Goal: Information Seeking & Learning: Learn about a topic

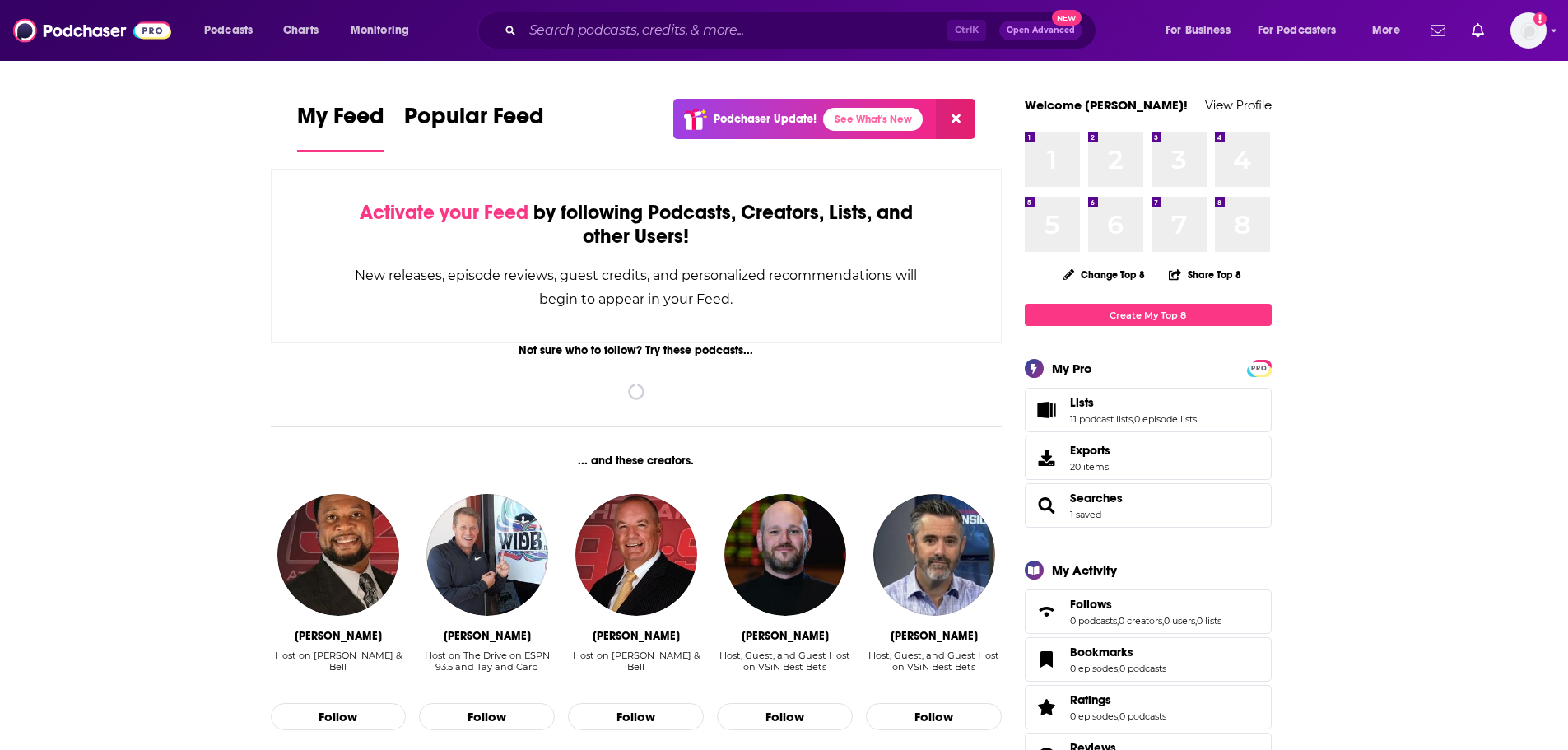
click at [522, 32] on div "Ctrl K Open Advanced New" at bounding box center [787, 30] width 619 height 38
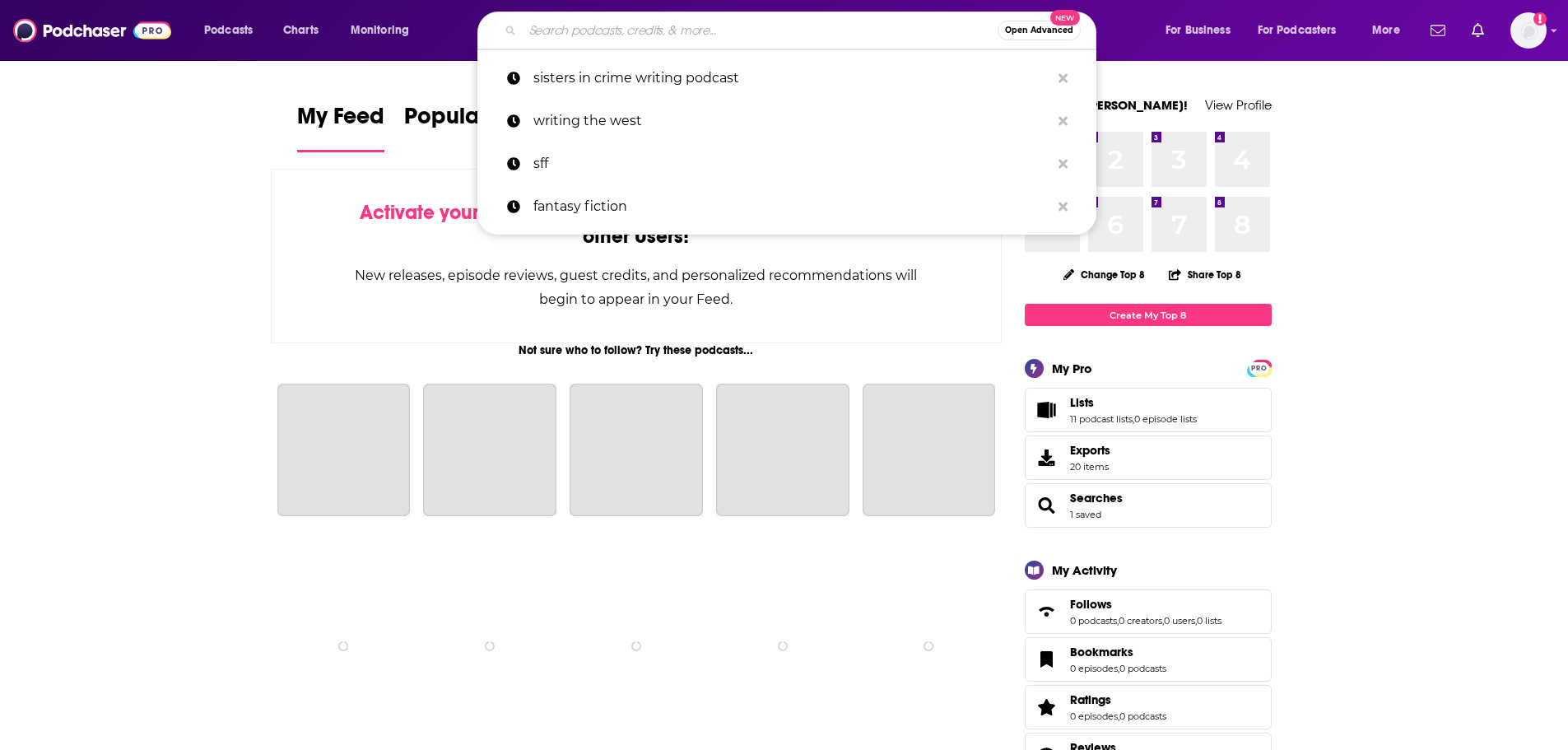
click at [538, 27] on input "Search podcasts, credits, & more..." at bounding box center [760, 30] width 475 height 27
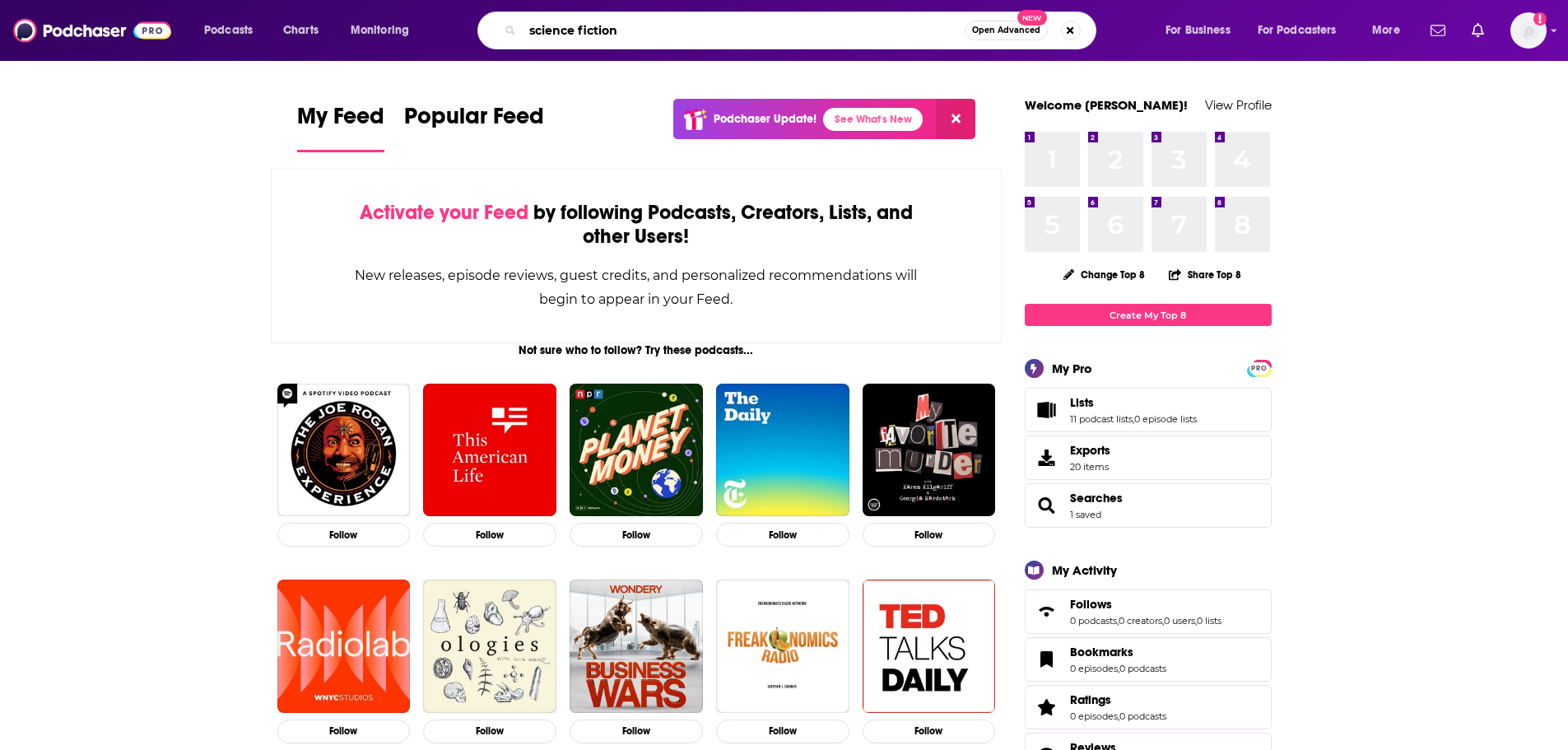
type input "science fiction"
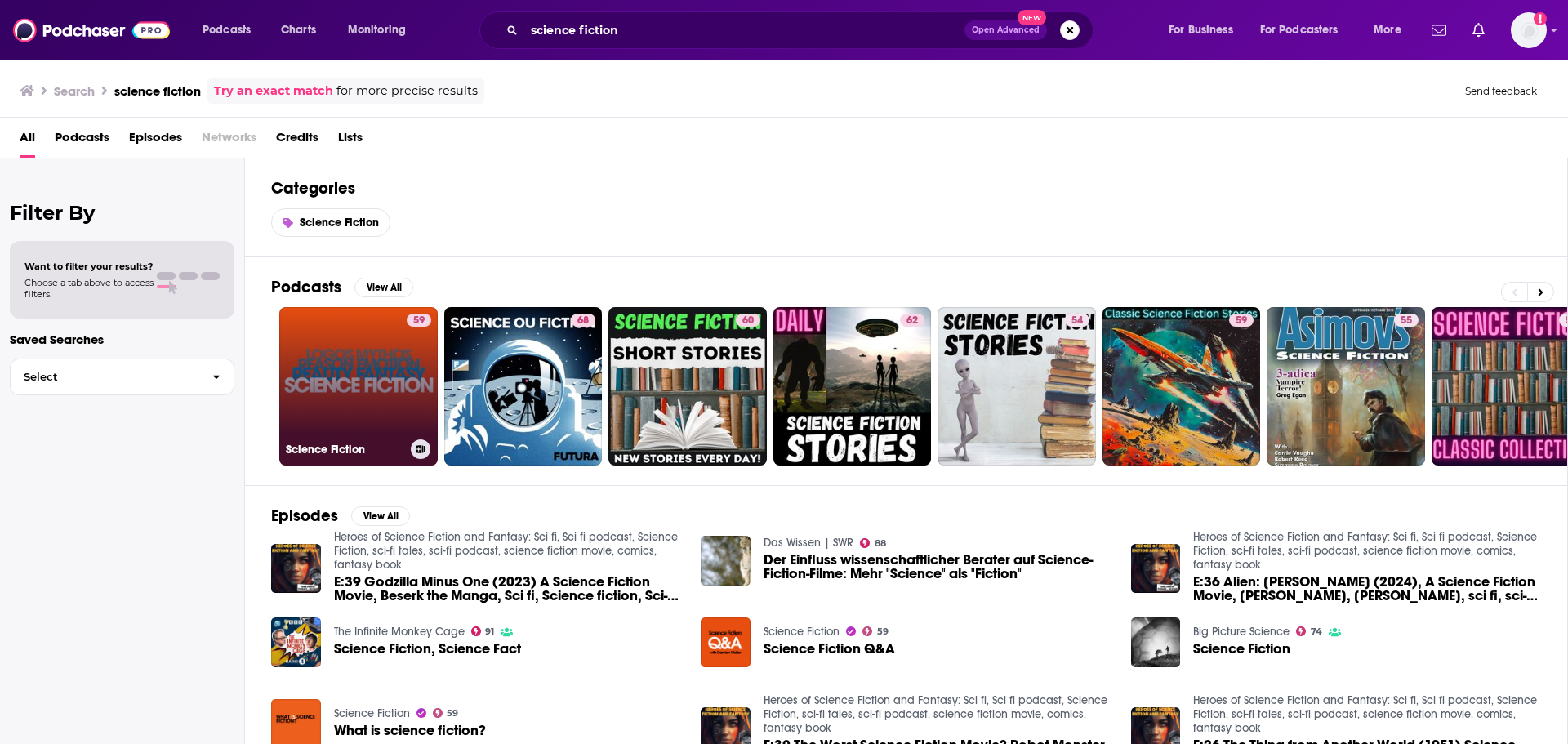
click at [407, 404] on div "59" at bounding box center [419, 377] width 25 height 126
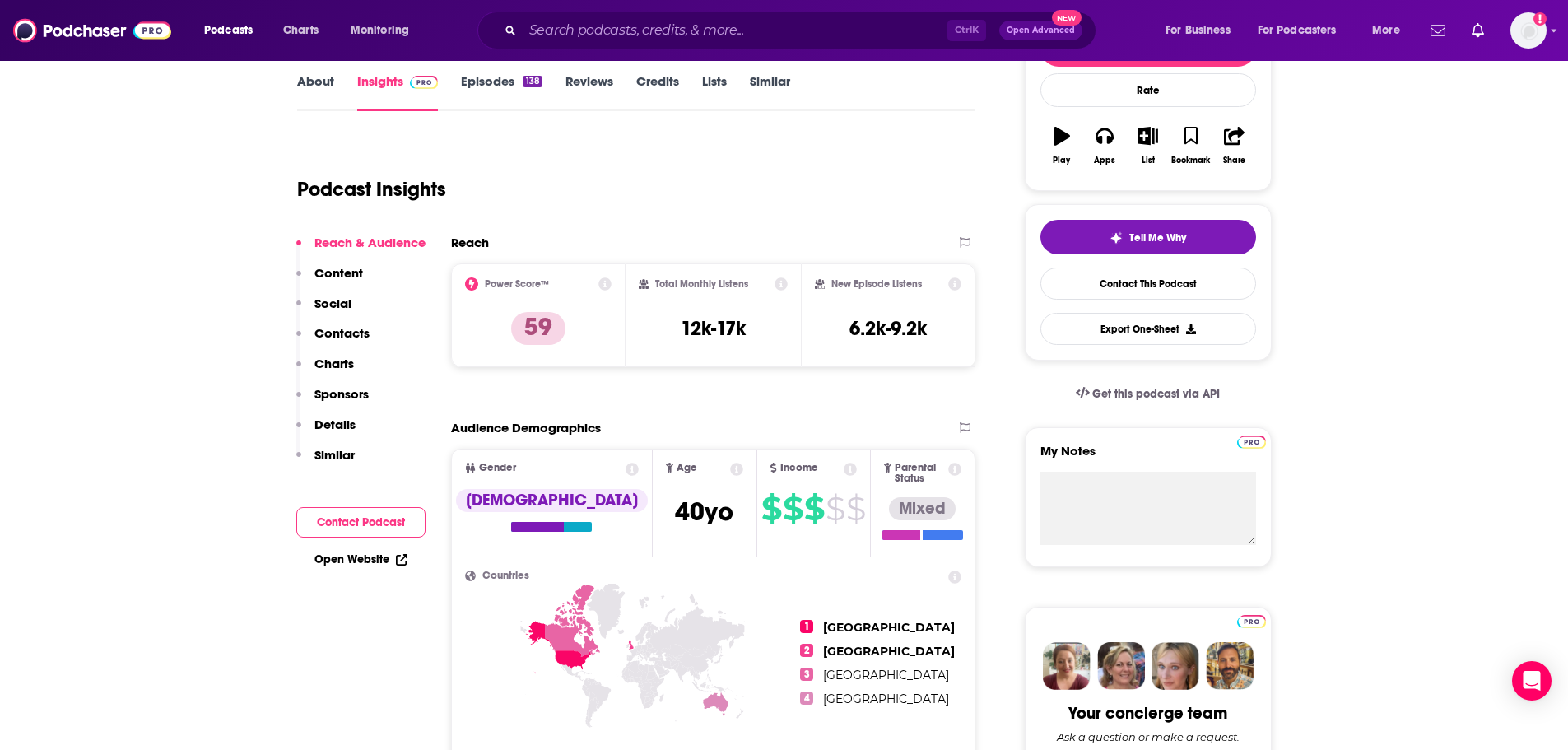
scroll to position [247, 0]
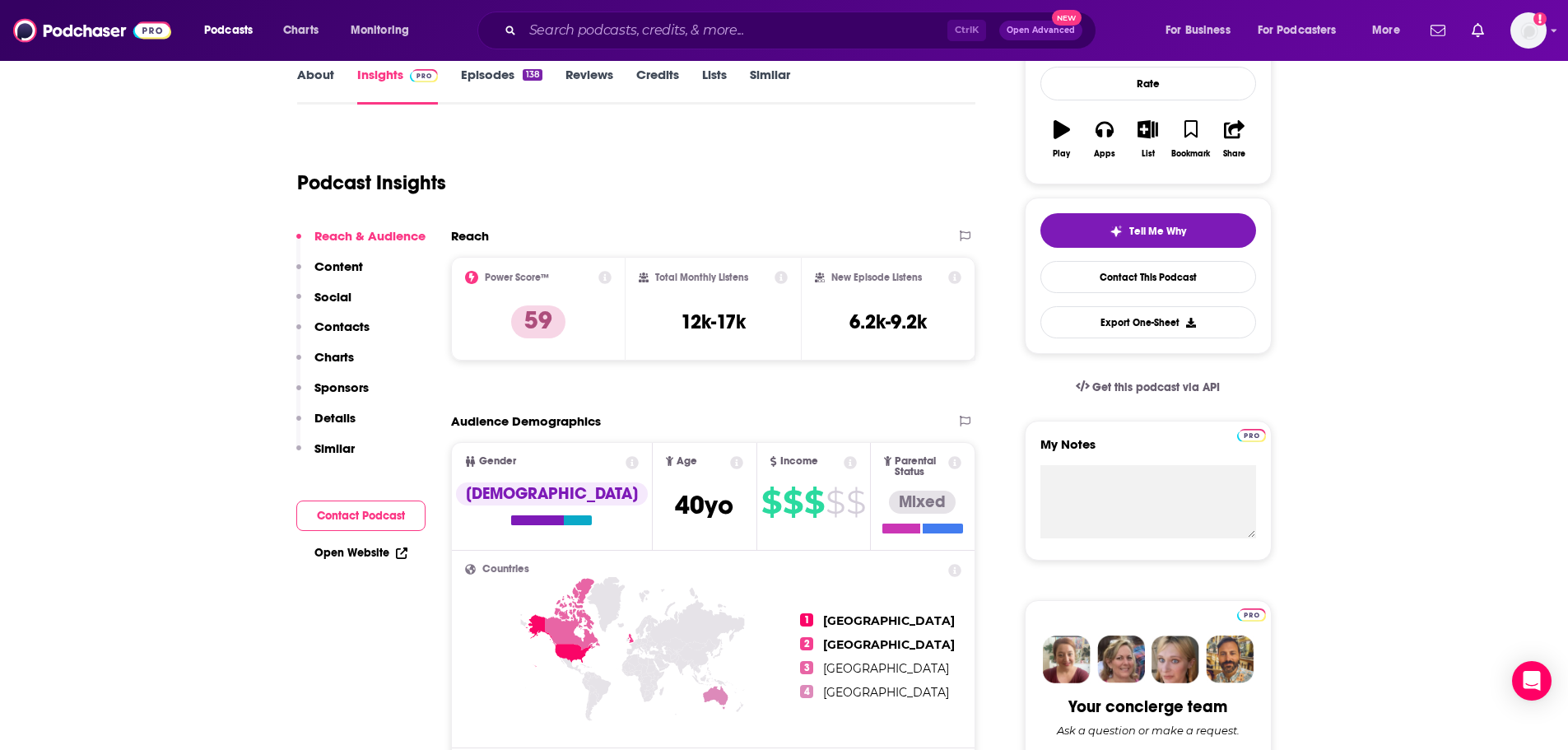
click at [606, 276] on icon at bounding box center [605, 277] width 13 height 13
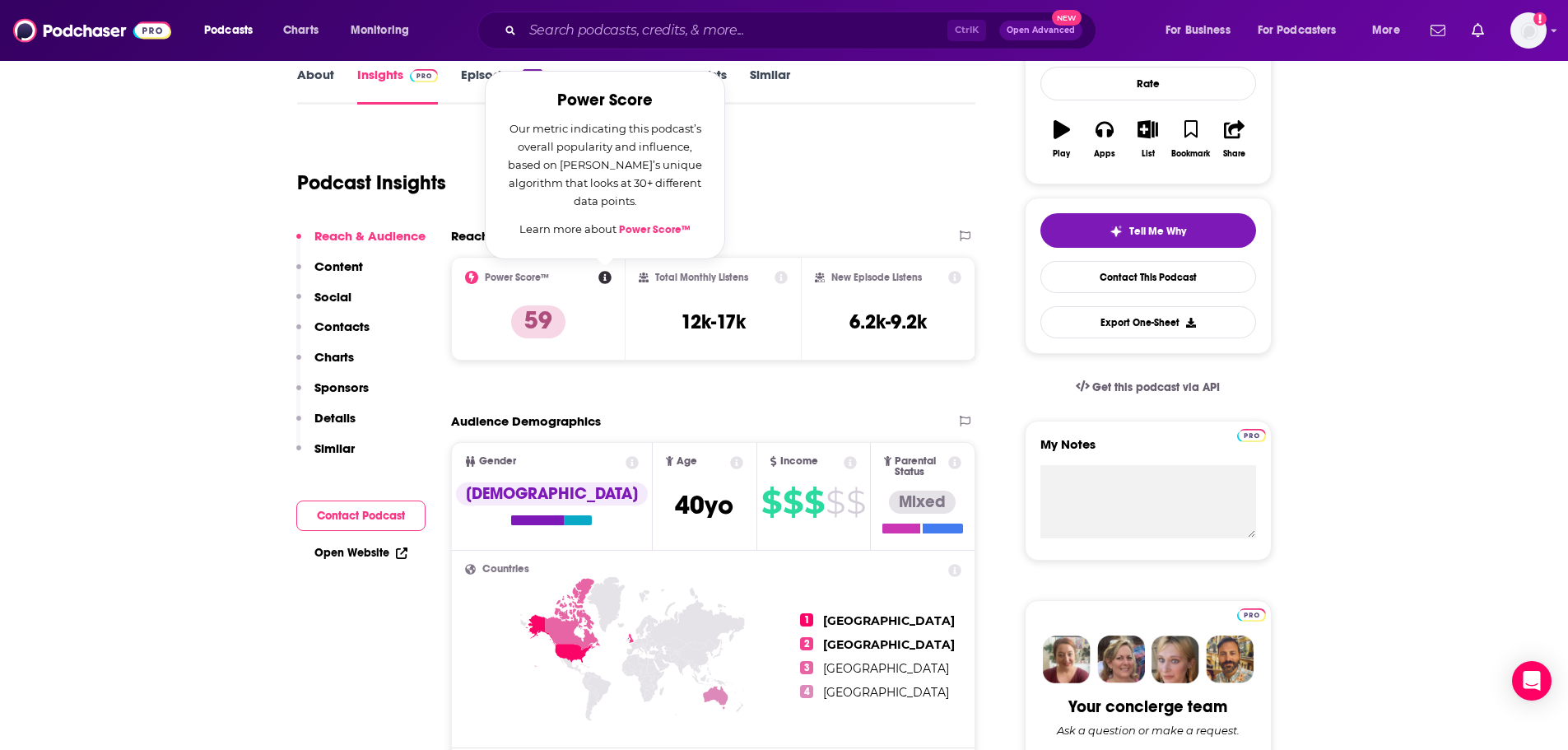
click at [774, 195] on div "Podcast Insights" at bounding box center [630, 173] width 666 height 84
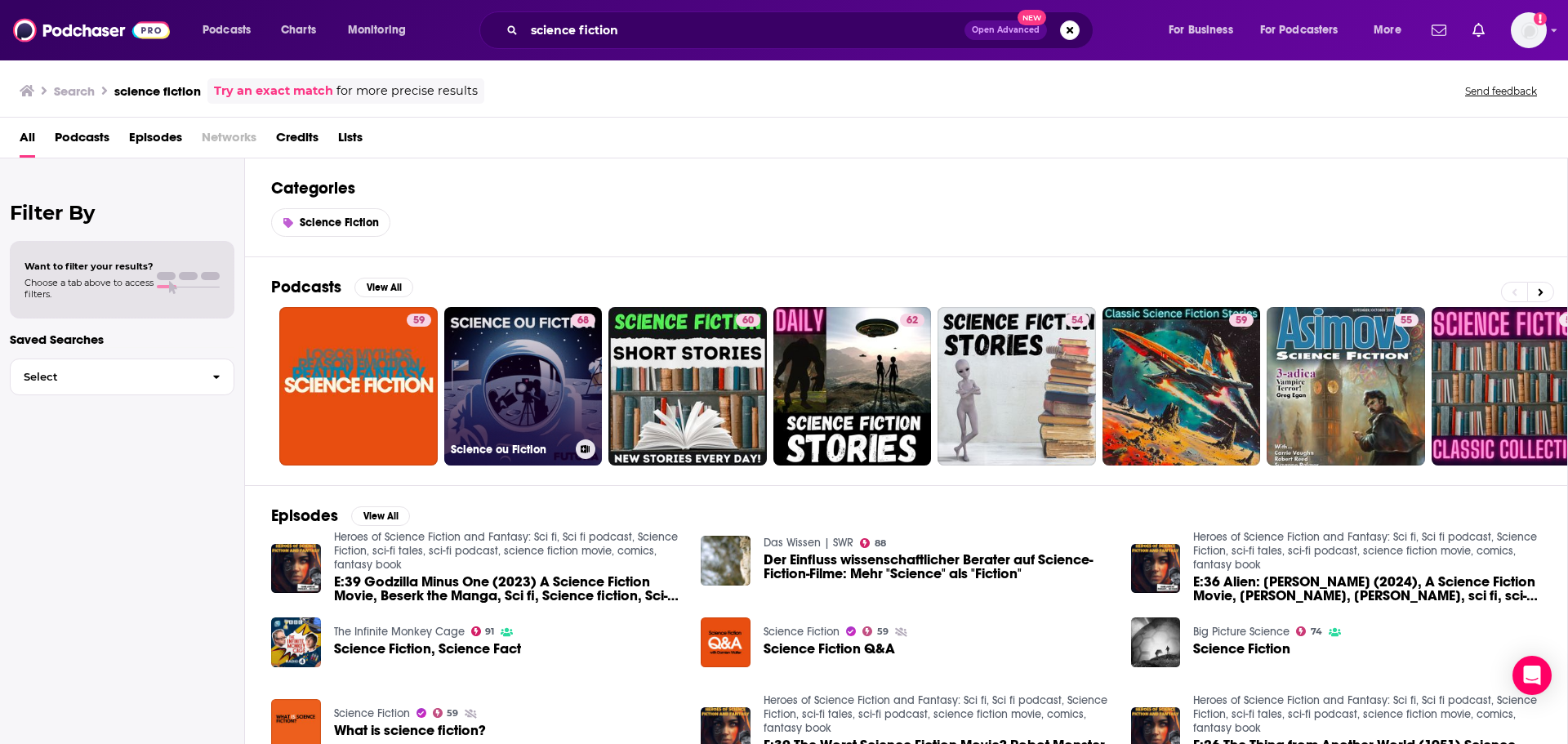
click at [566, 374] on link "68 Science ou Fiction" at bounding box center [523, 386] width 158 height 158
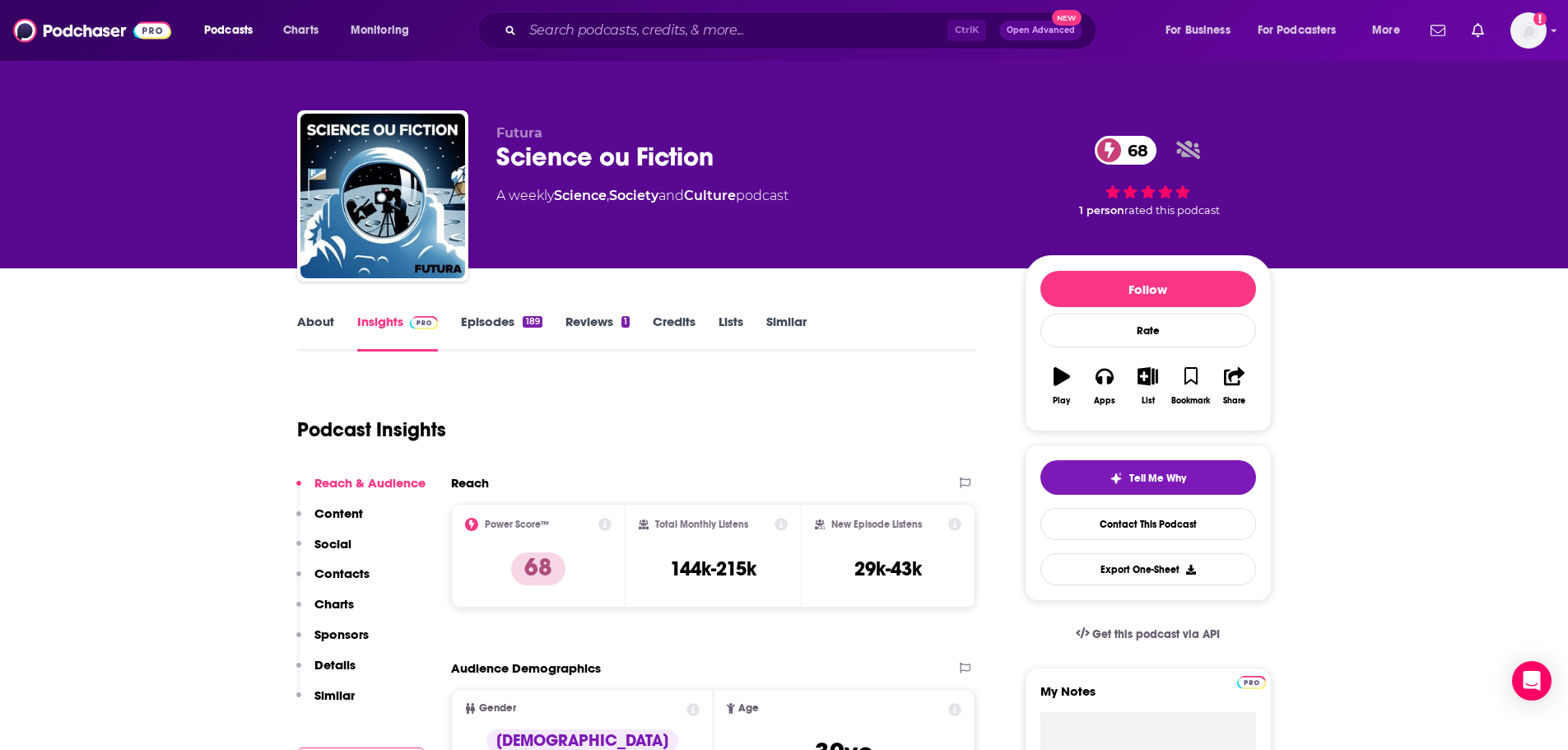
click at [605, 519] on icon at bounding box center [605, 524] width 13 height 13
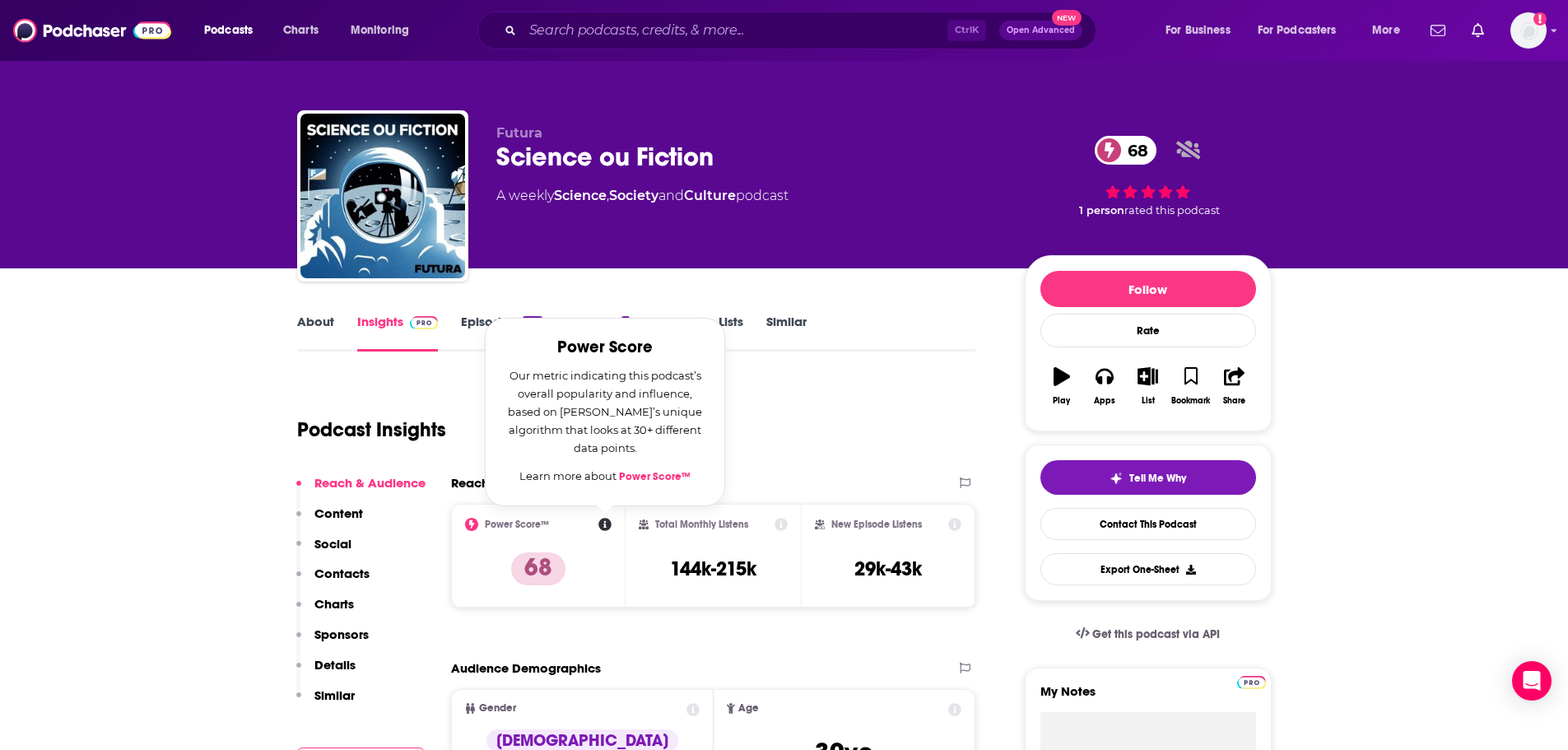
click at [811, 449] on div "Podcast Insights" at bounding box center [630, 420] width 666 height 84
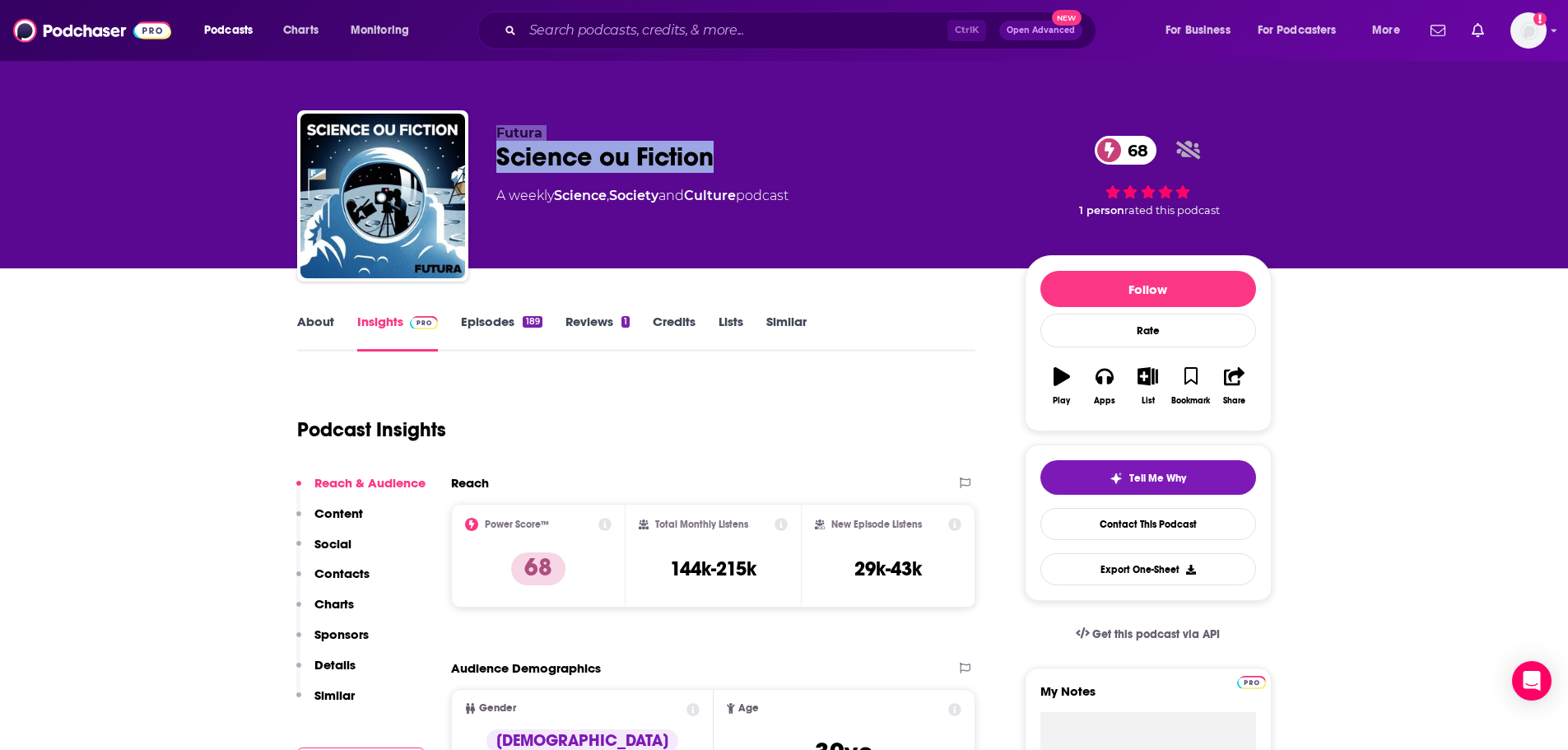
drag, startPoint x: 725, startPoint y: 160, endPoint x: 577, endPoint y: 167, distance: 148.2
click at [442, 160] on div "Futura Science ou Fiction 68 A weekly Science , Society and Culture podcast 68 …" at bounding box center [784, 199] width 974 height 178
click at [671, 160] on div "Science ou Fiction 68" at bounding box center [747, 156] width 502 height 32
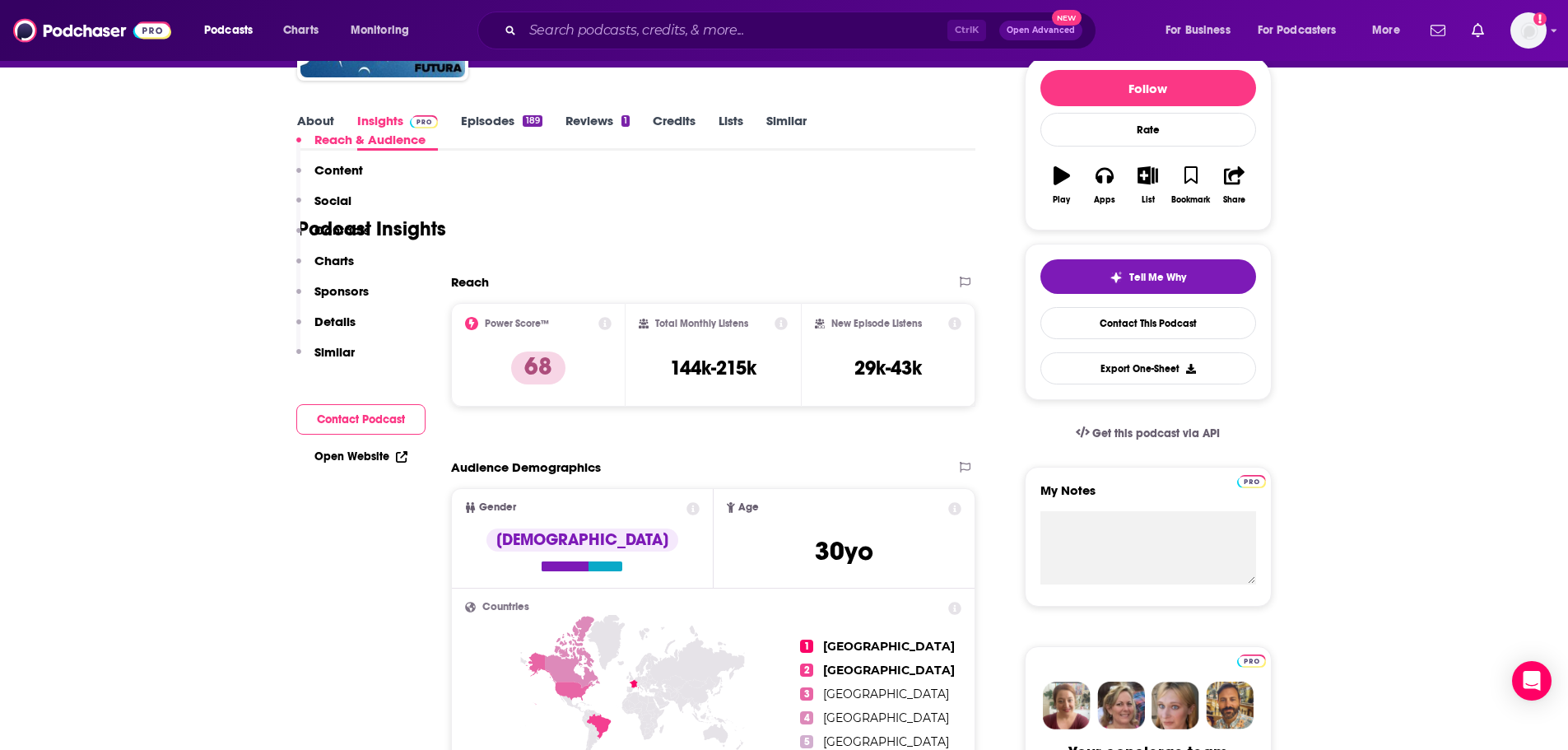
scroll to position [330, 0]
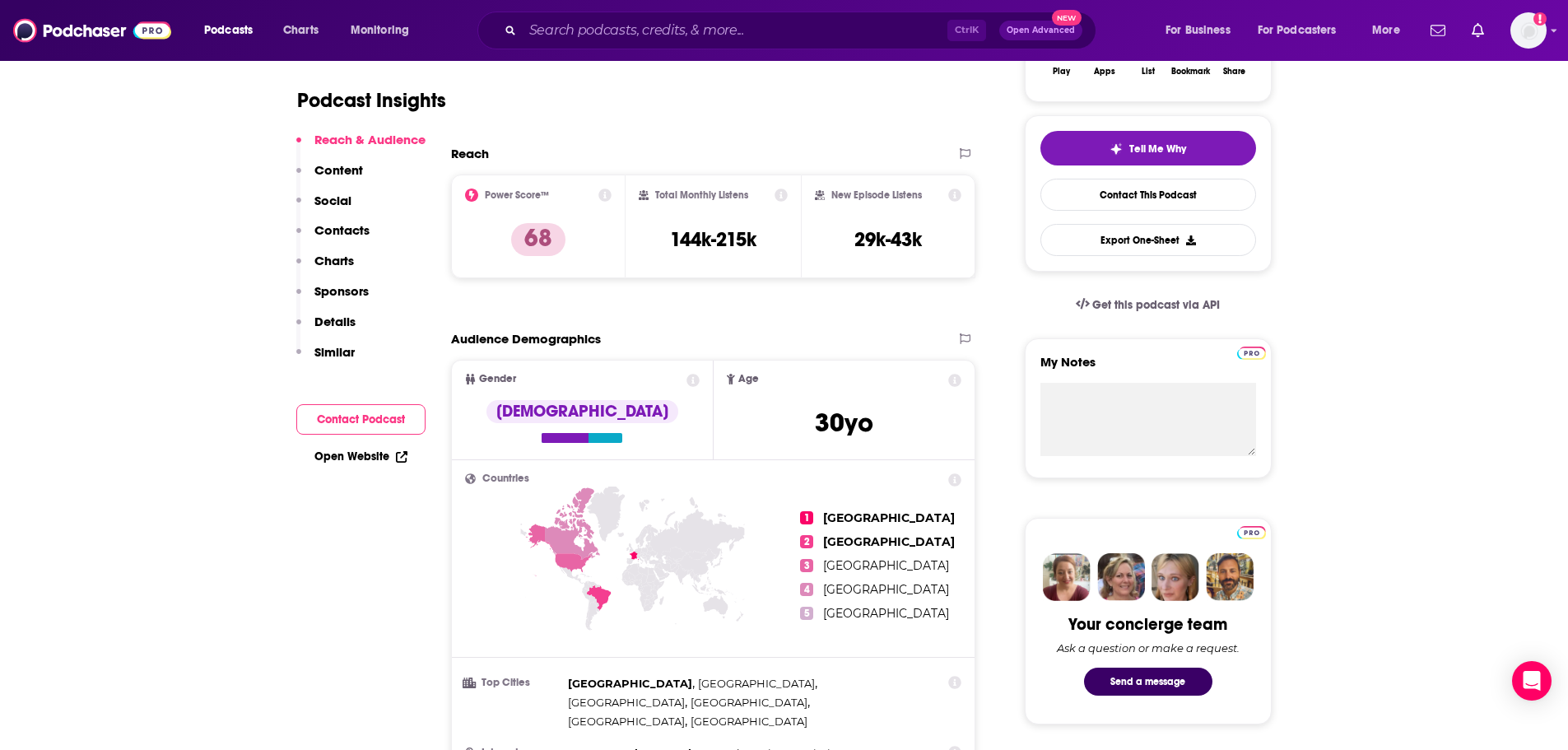
click at [568, 536] on icon at bounding box center [572, 523] width 55 height 72
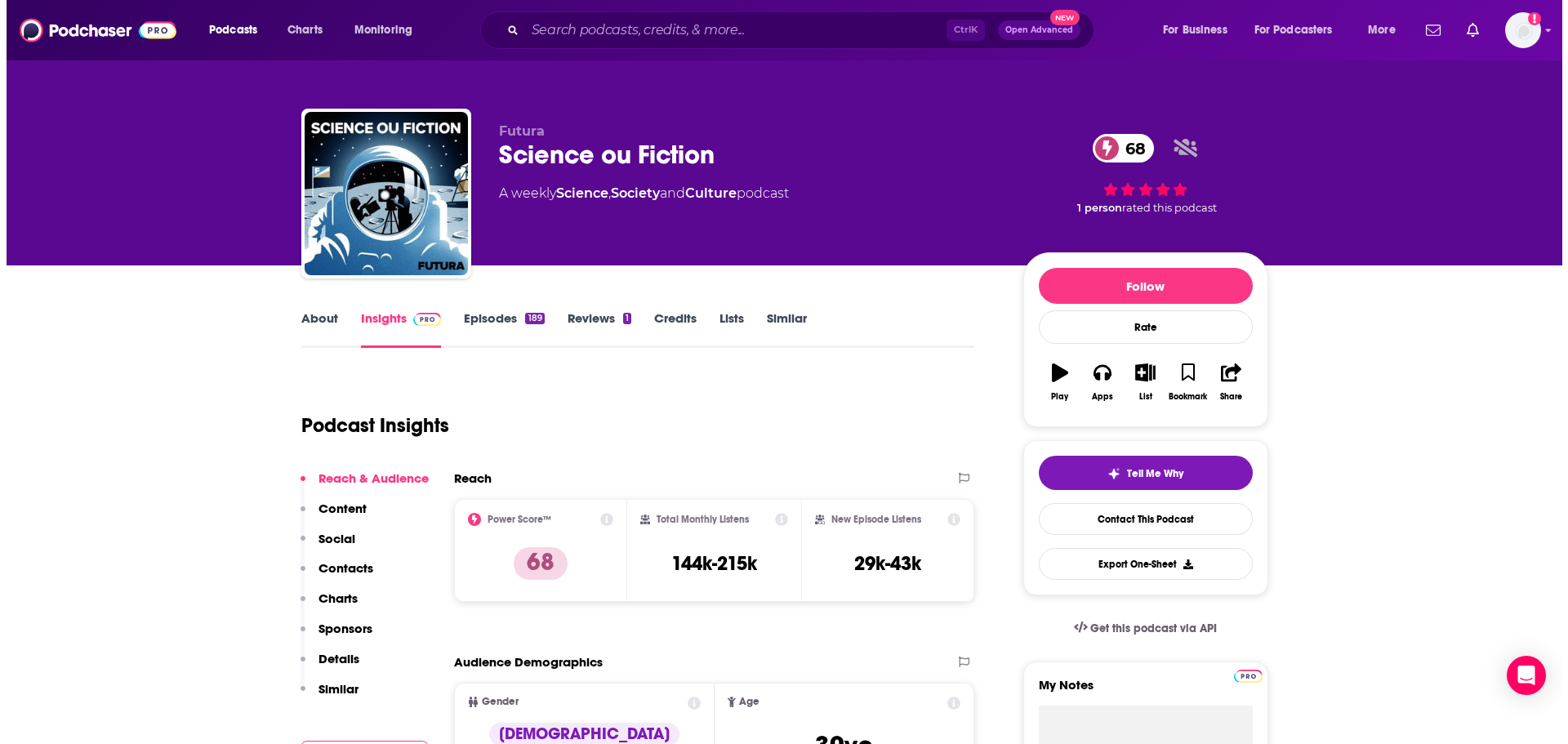
scroll to position [0, 0]
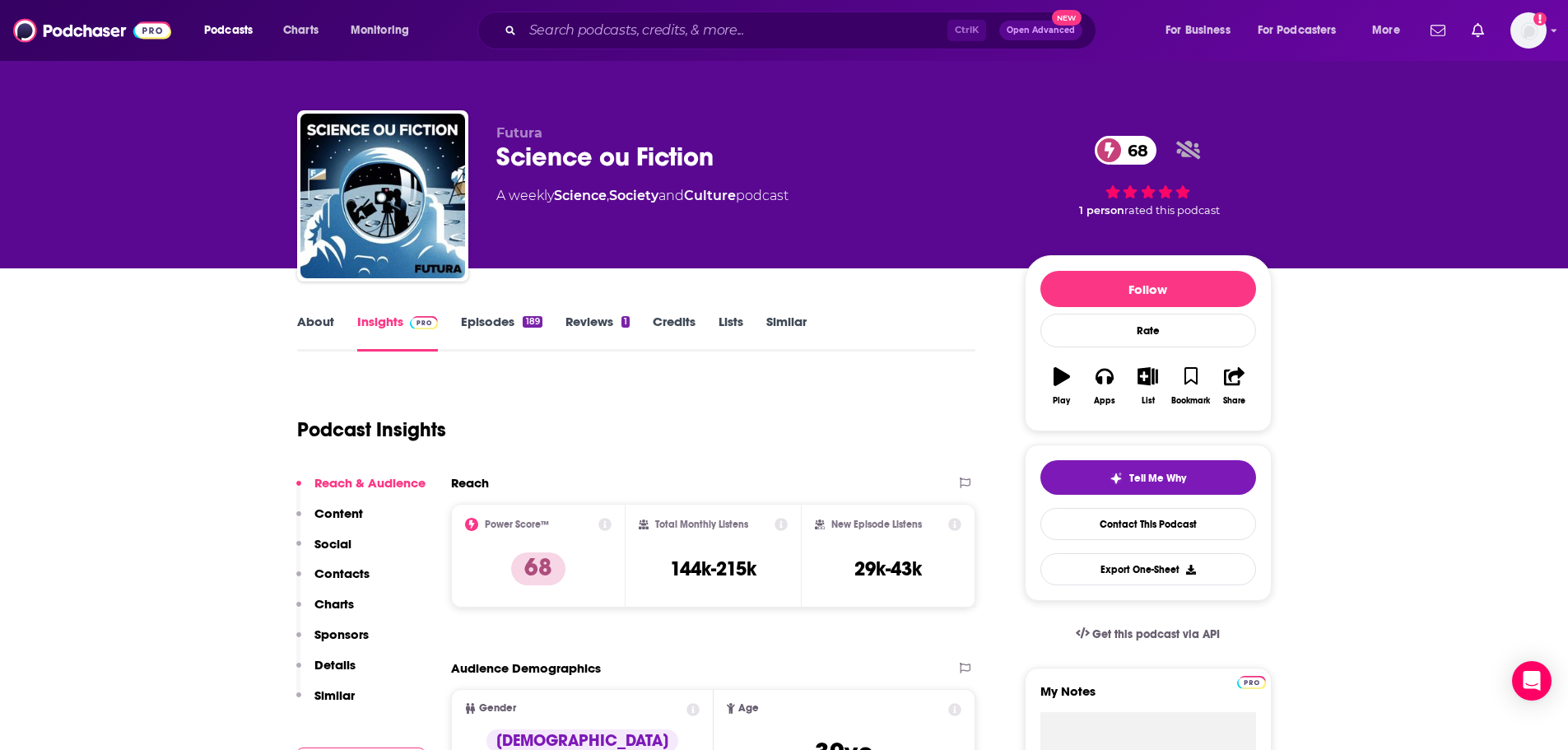
click at [329, 322] on link "About" at bounding box center [315, 333] width 37 height 38
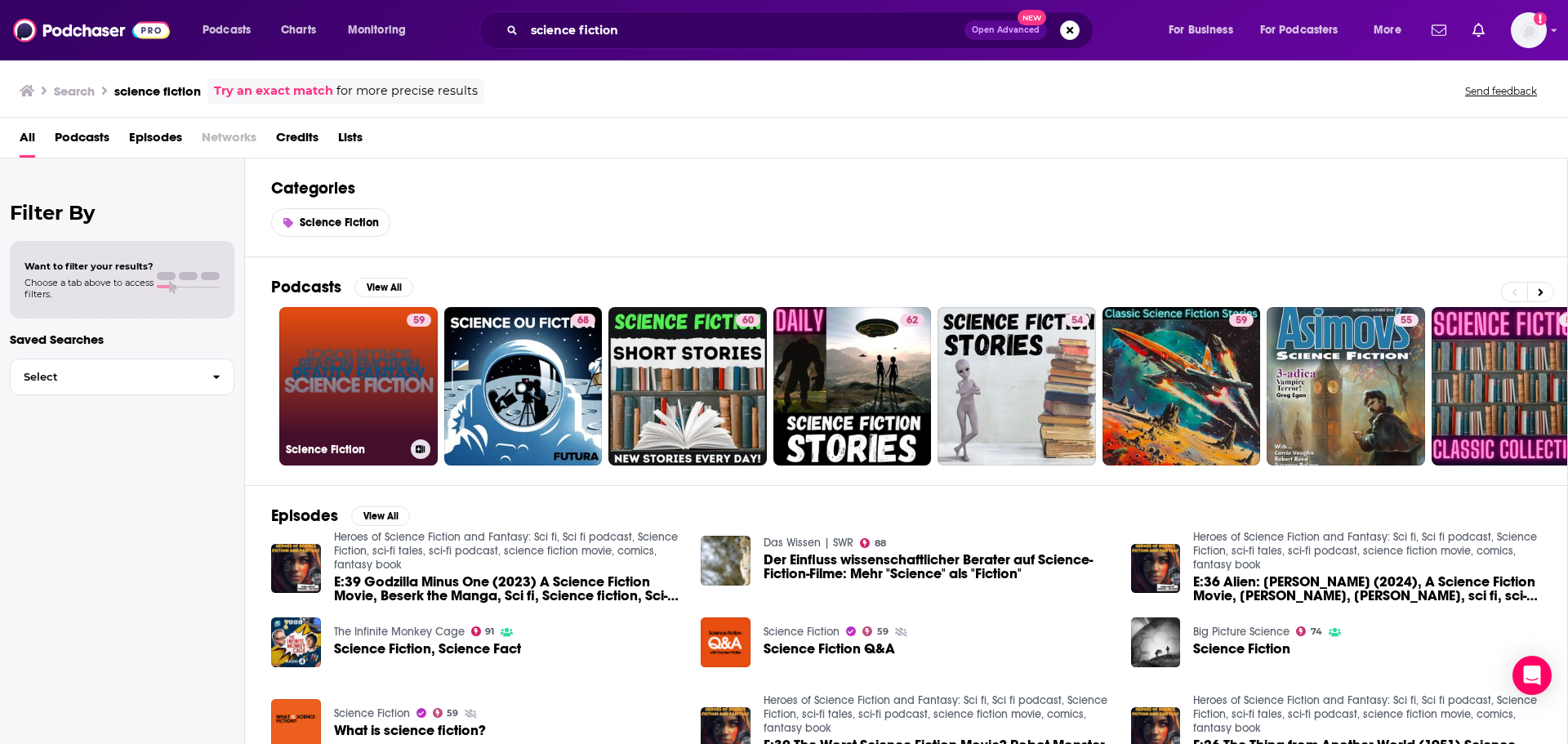
click at [392, 399] on link "59 Science Fiction" at bounding box center [358, 386] width 158 height 158
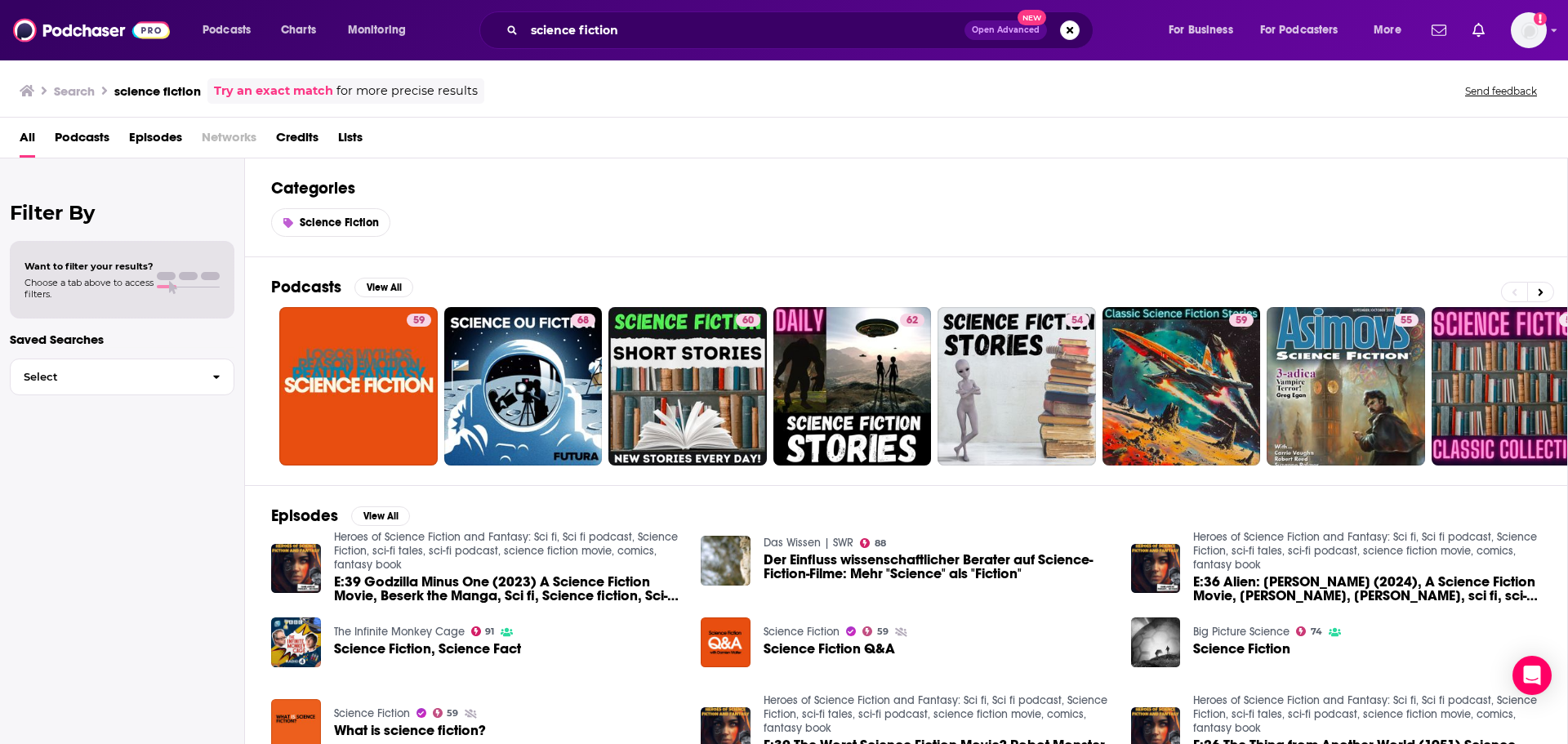
scroll to position [278, 0]
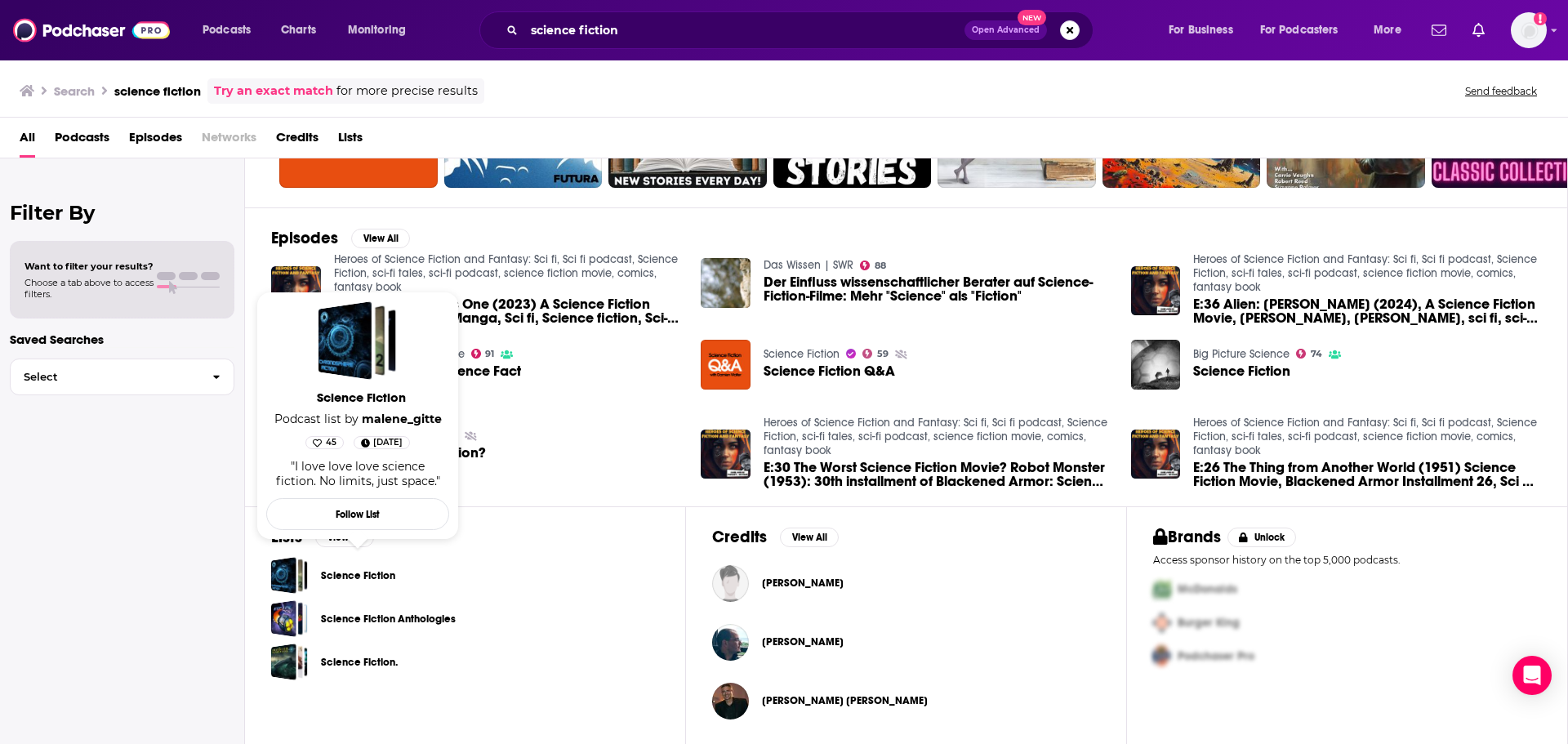
click at [344, 581] on link "Science Fiction" at bounding box center [357, 575] width 74 height 18
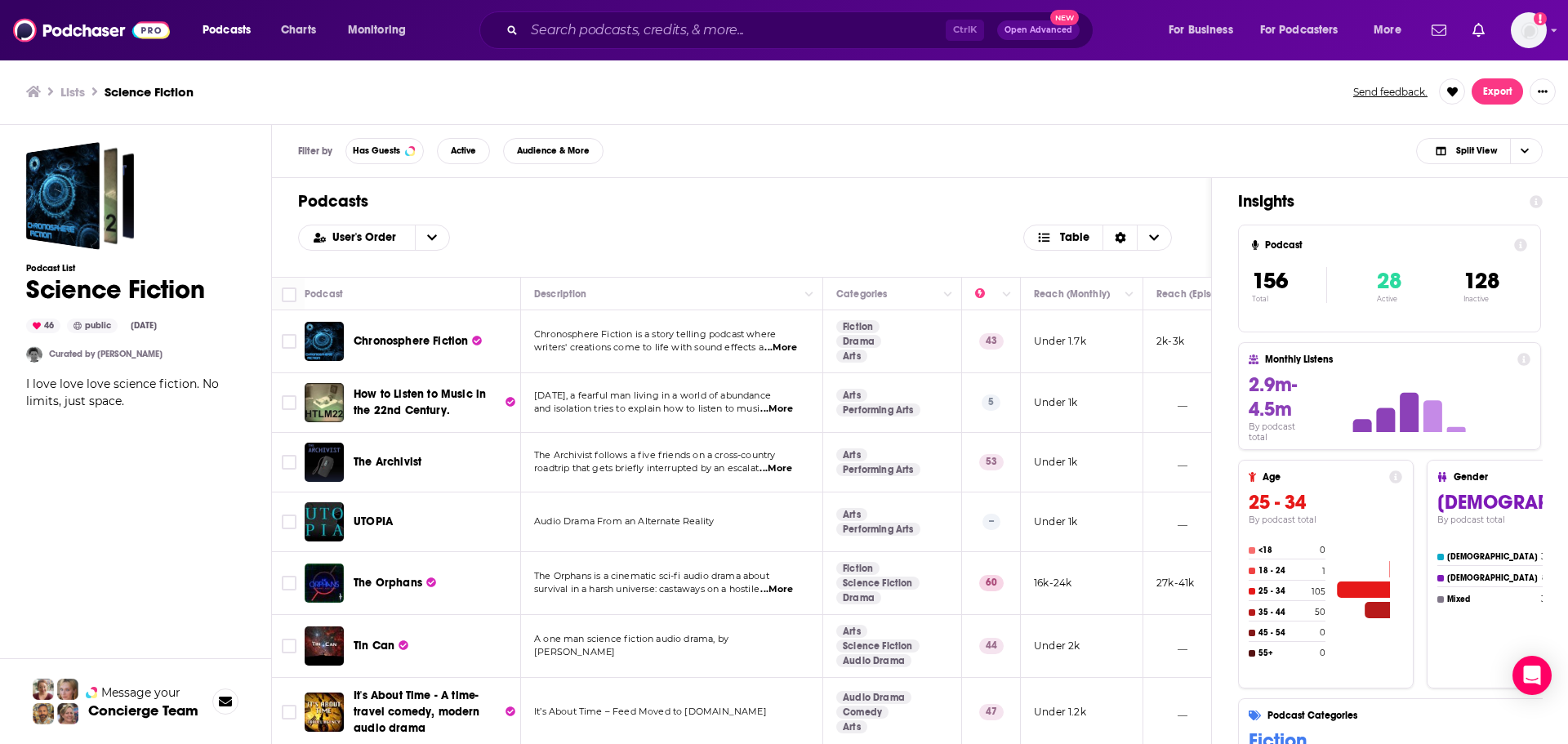
click at [790, 346] on span "...More" at bounding box center [780, 347] width 32 height 13
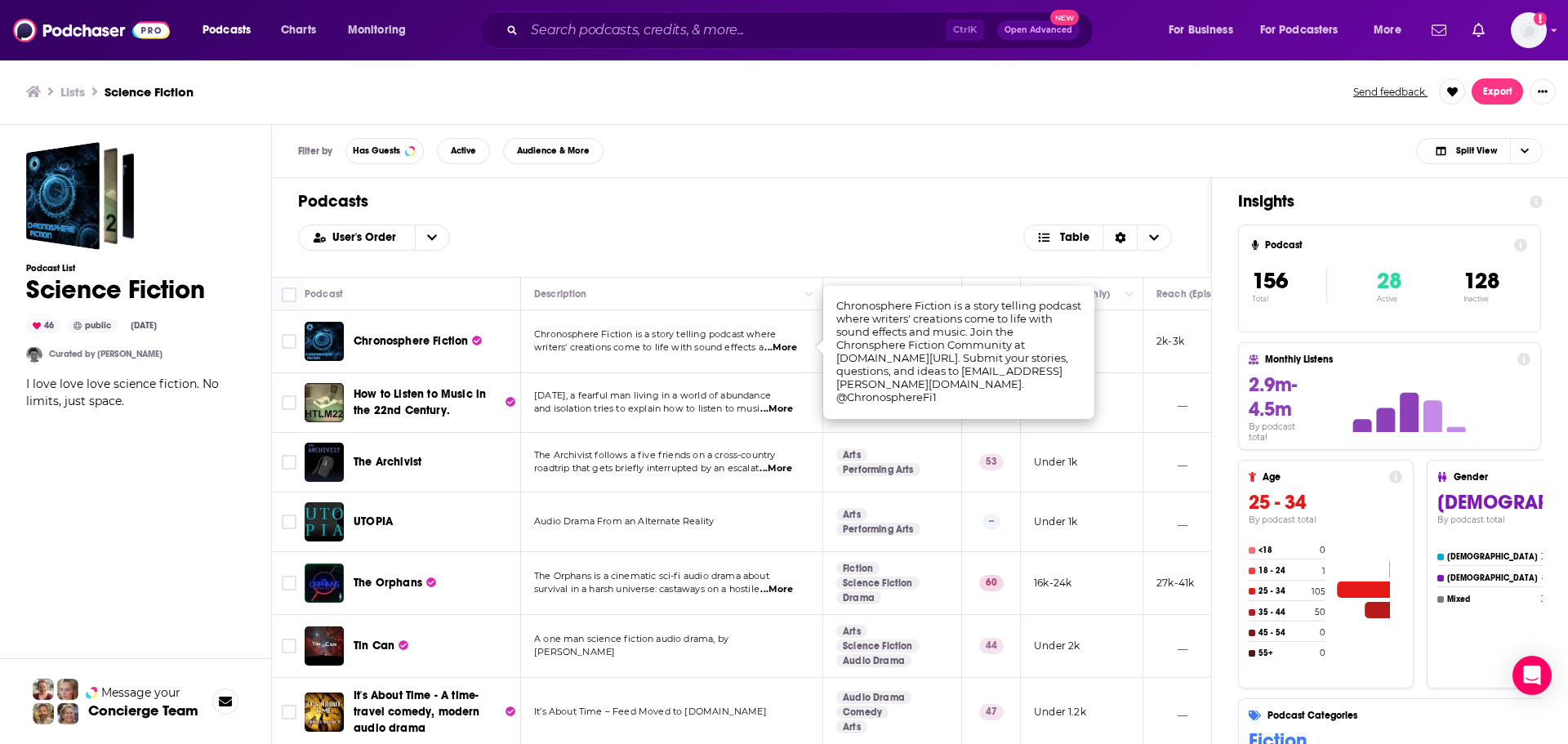
click at [767, 352] on span "...More" at bounding box center [780, 347] width 32 height 13
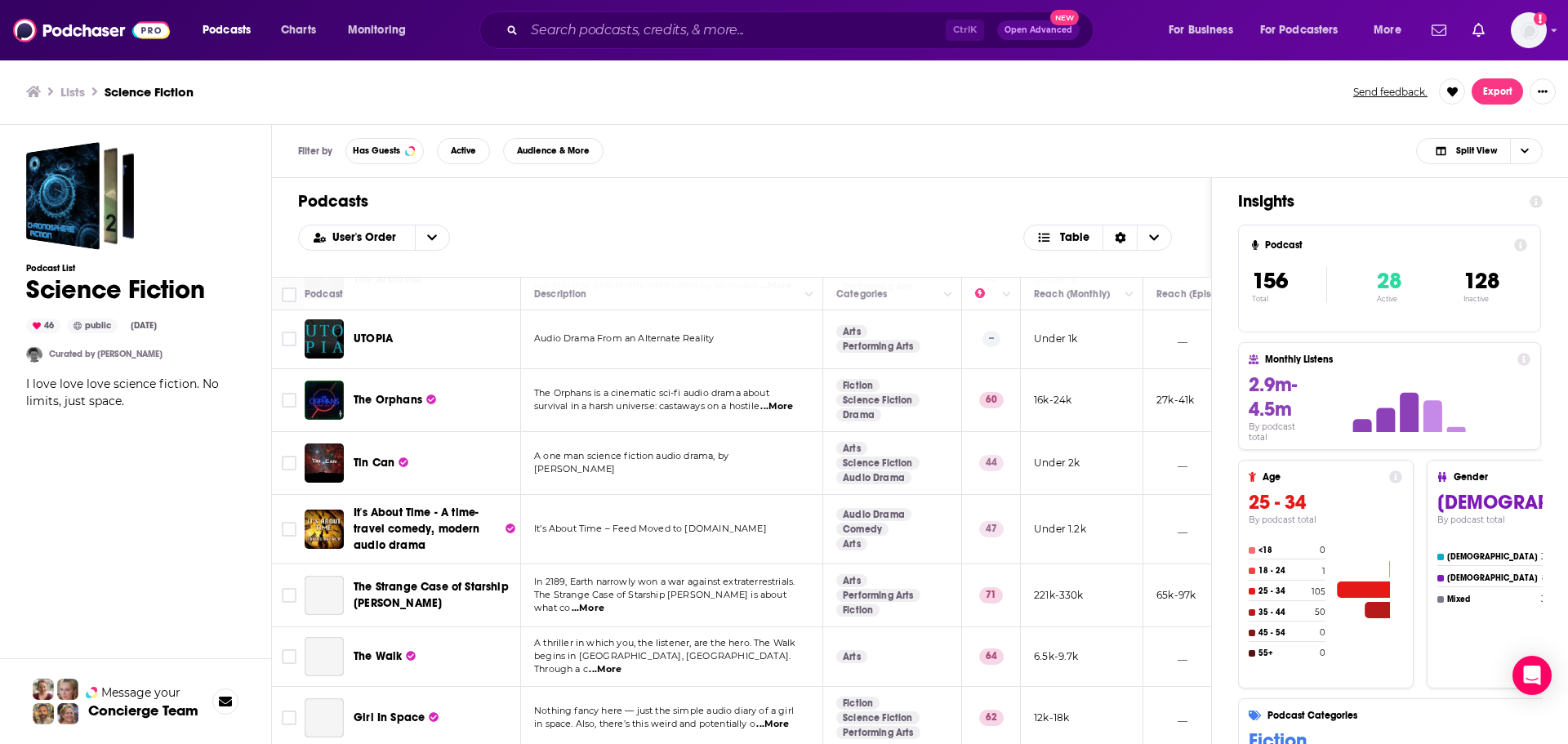
scroll to position [327, 0]
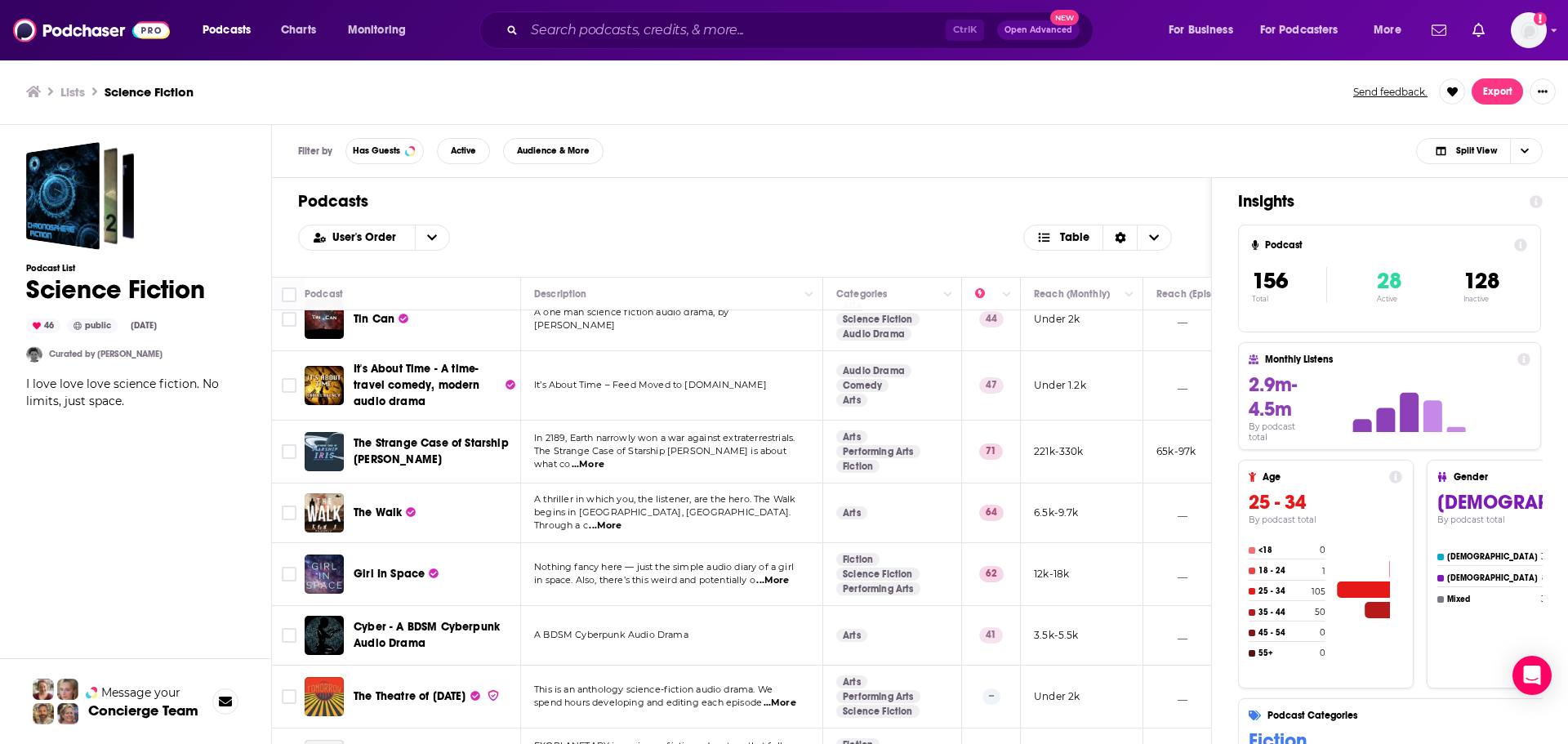
click at [784, 579] on span "...More" at bounding box center [773, 581] width 32 height 13
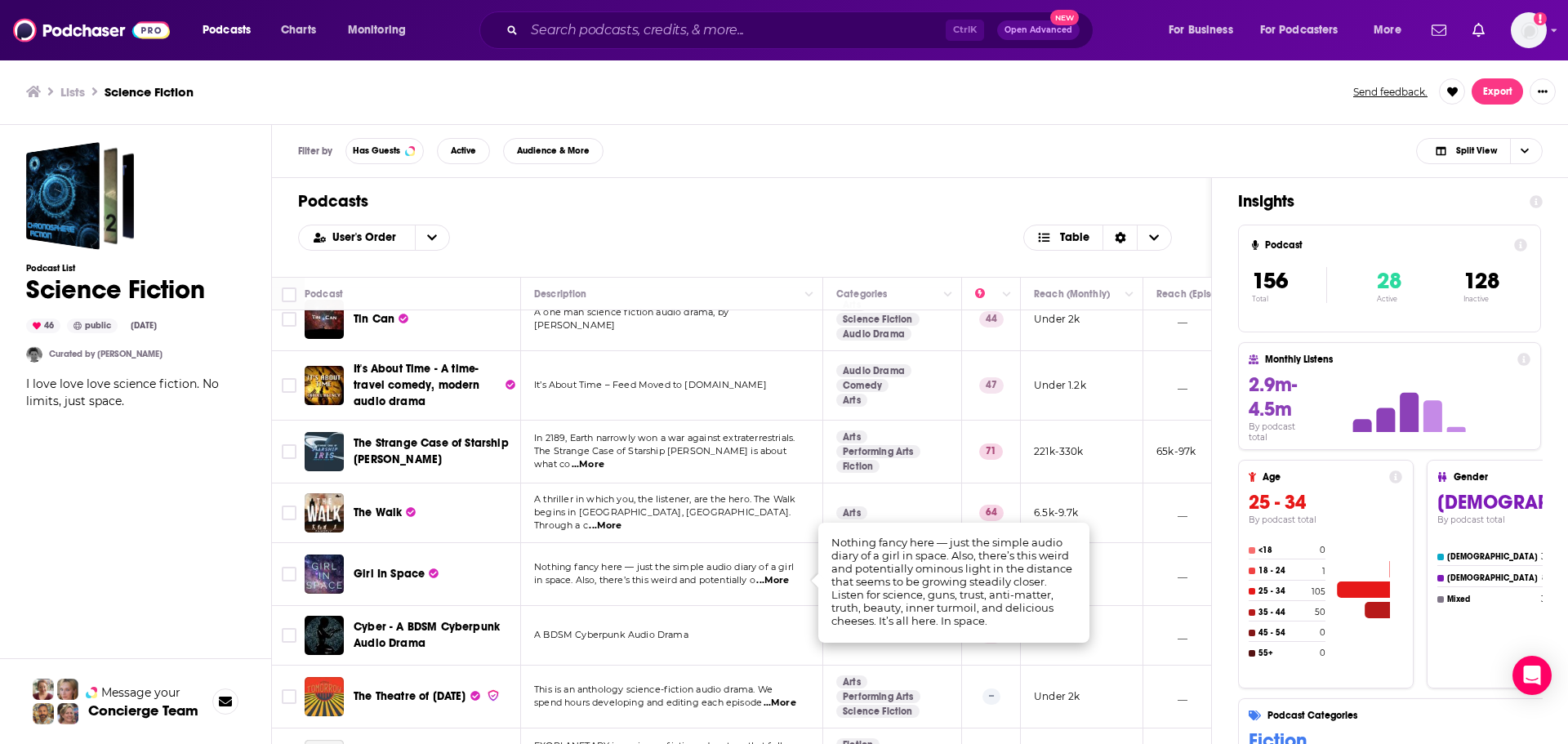
click at [721, 581] on span "in space. Also, there’s this weird and potentially o" at bounding box center [645, 580] width 221 height 11
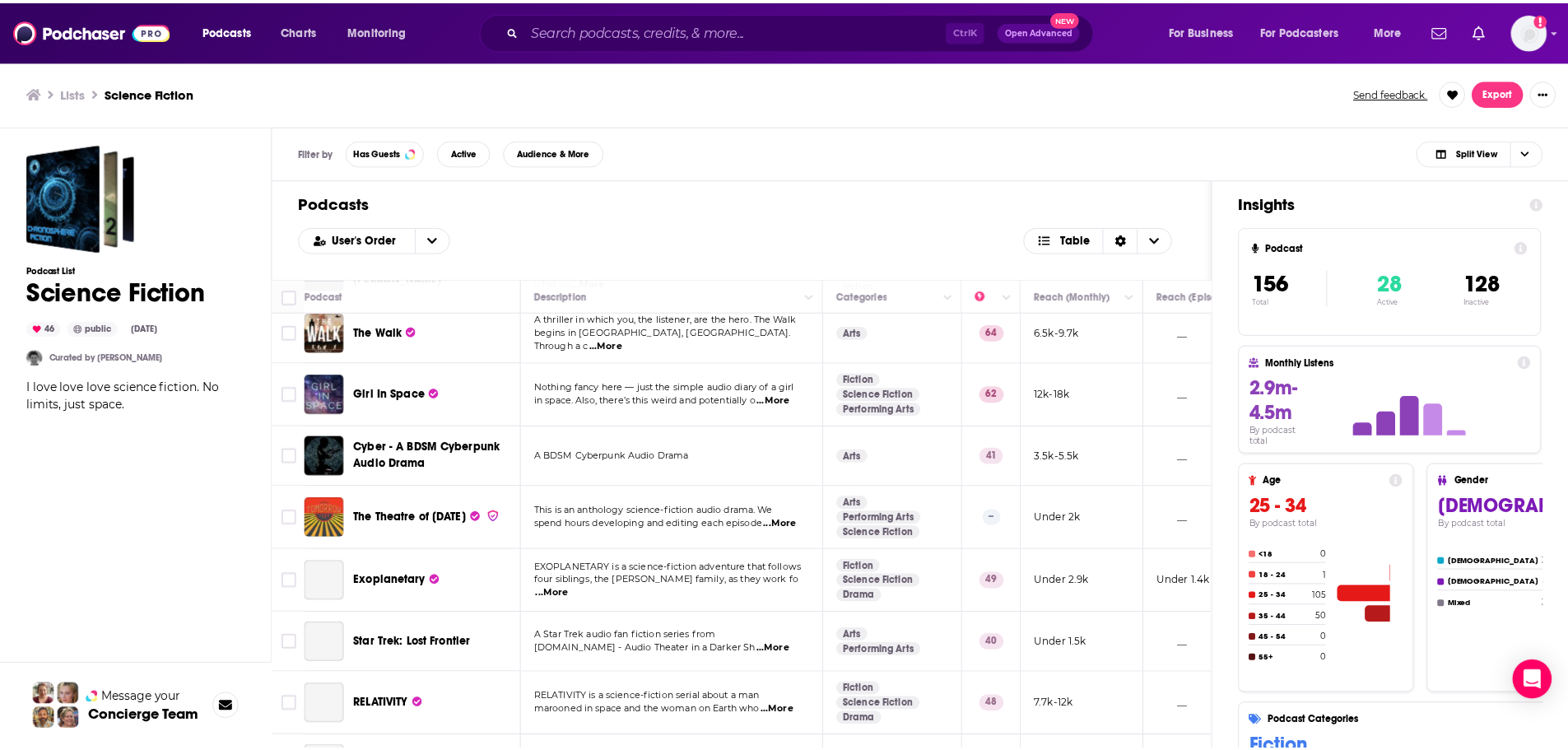
scroll to position [741, 0]
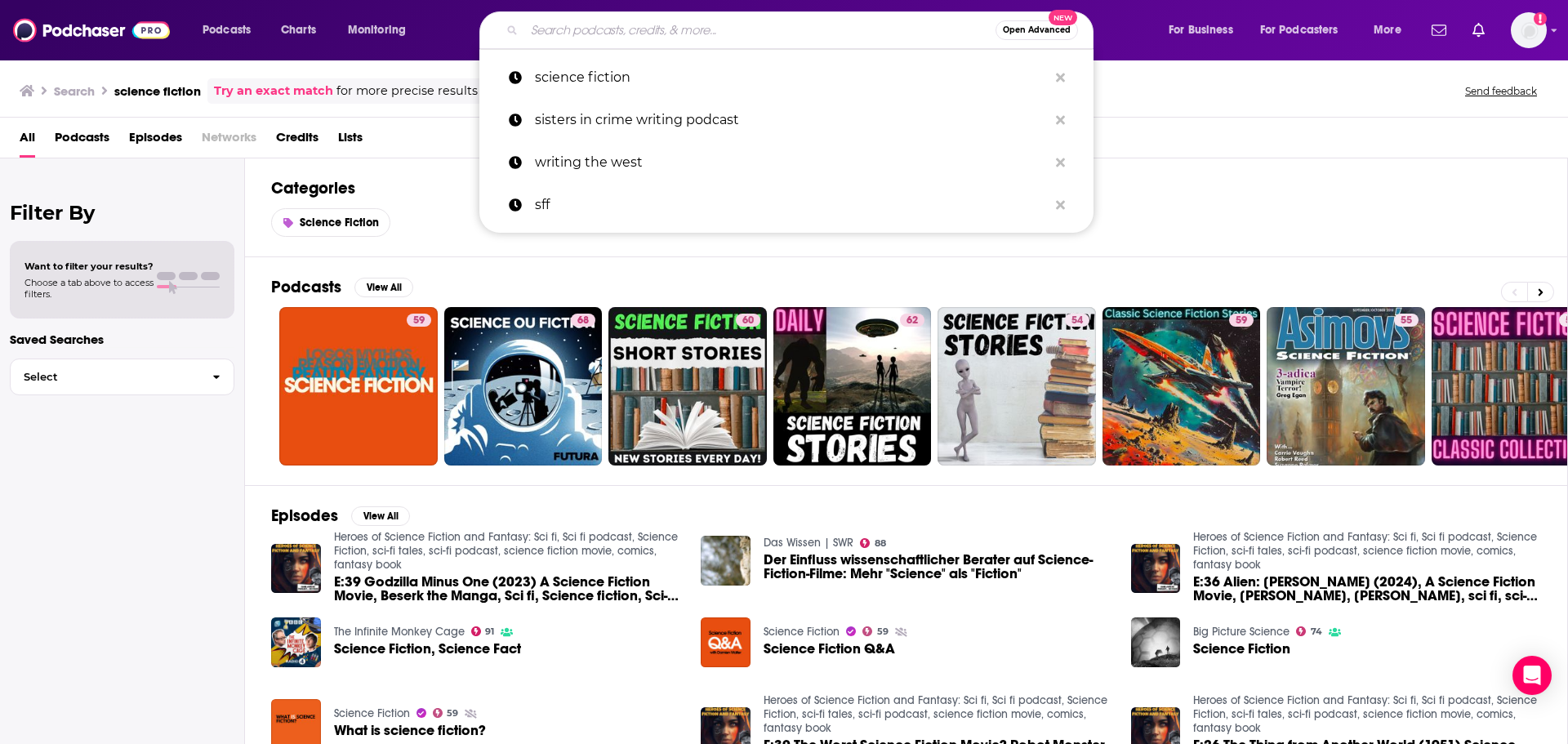
click at [668, 26] on input "Search podcasts, credits, & more..." at bounding box center [760, 30] width 471 height 26
paste input "The Coode Street Podcast"
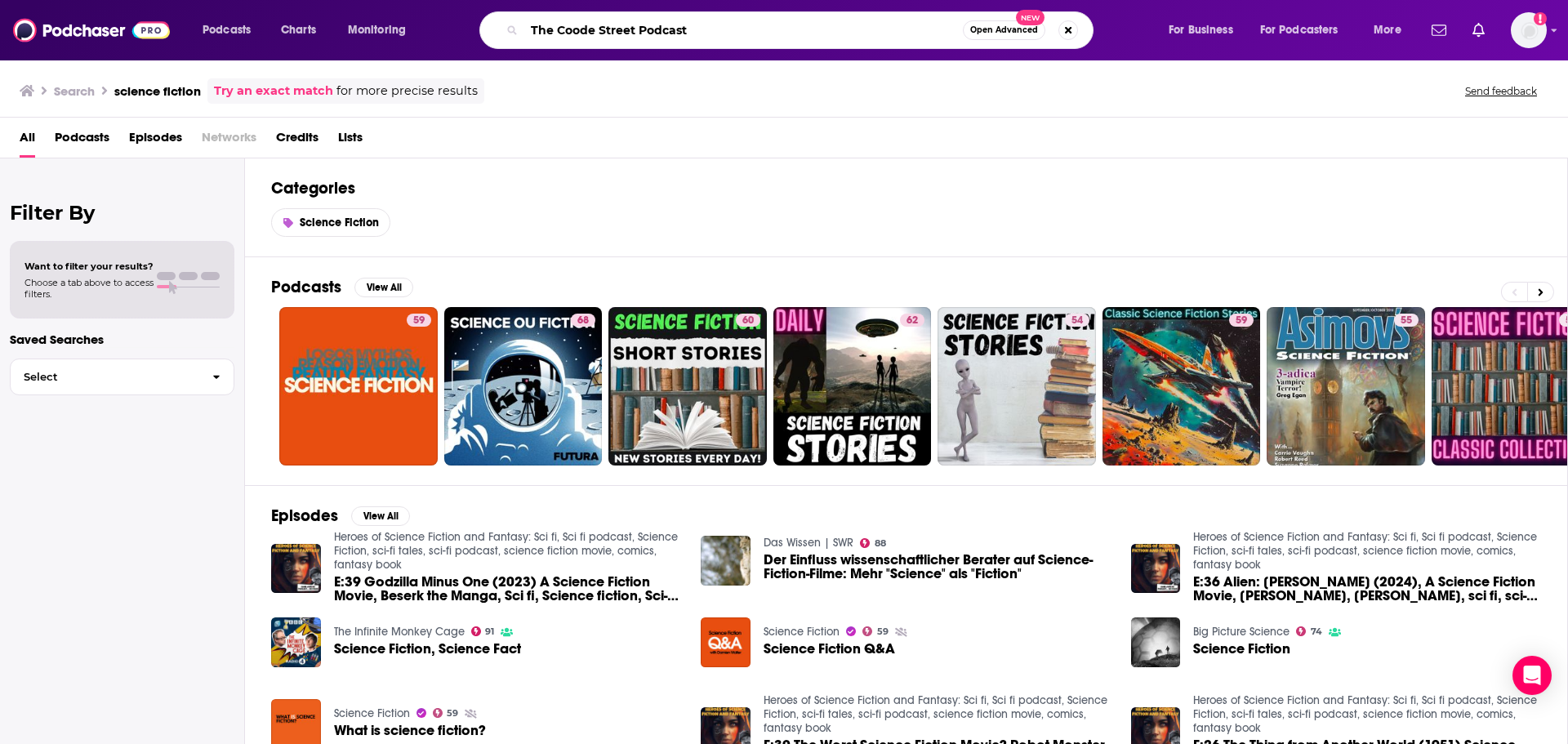
type input "The Coode Street Podcast"
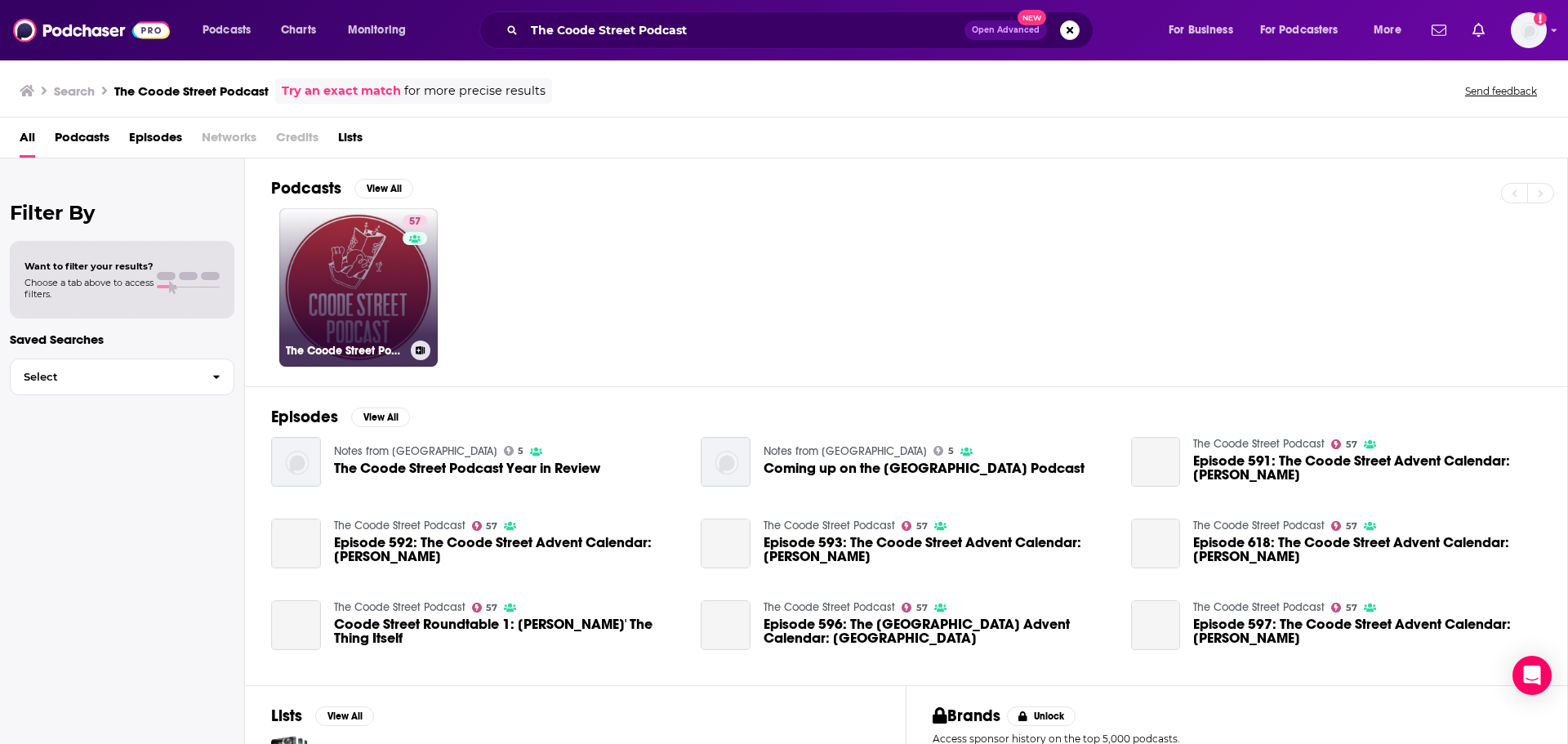
click at [396, 311] on link "[STREET_ADDRESS] Podcast" at bounding box center [358, 288] width 158 height 158
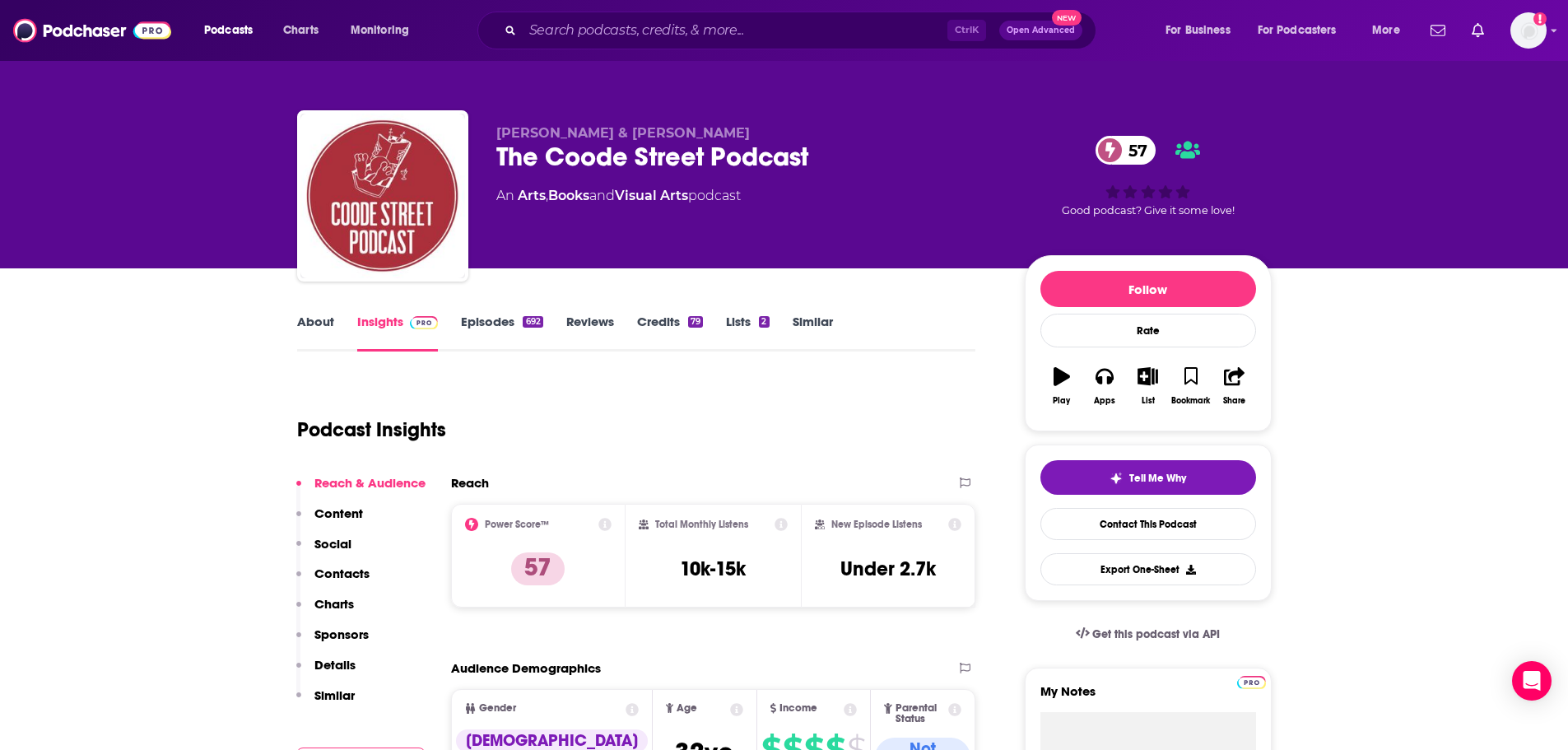
click at [515, 330] on link "Episodes 692" at bounding box center [501, 333] width 81 height 38
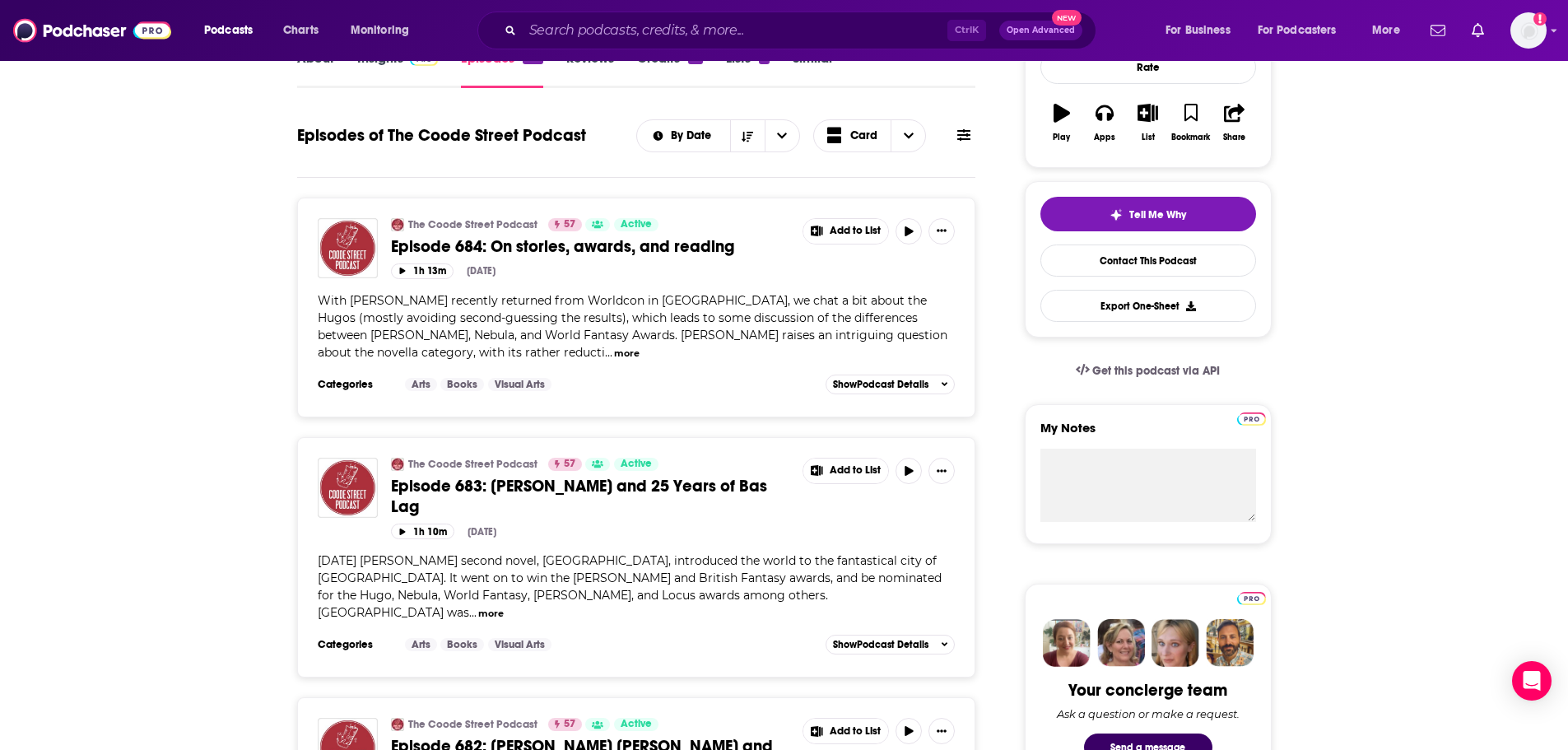
scroll to position [82, 0]
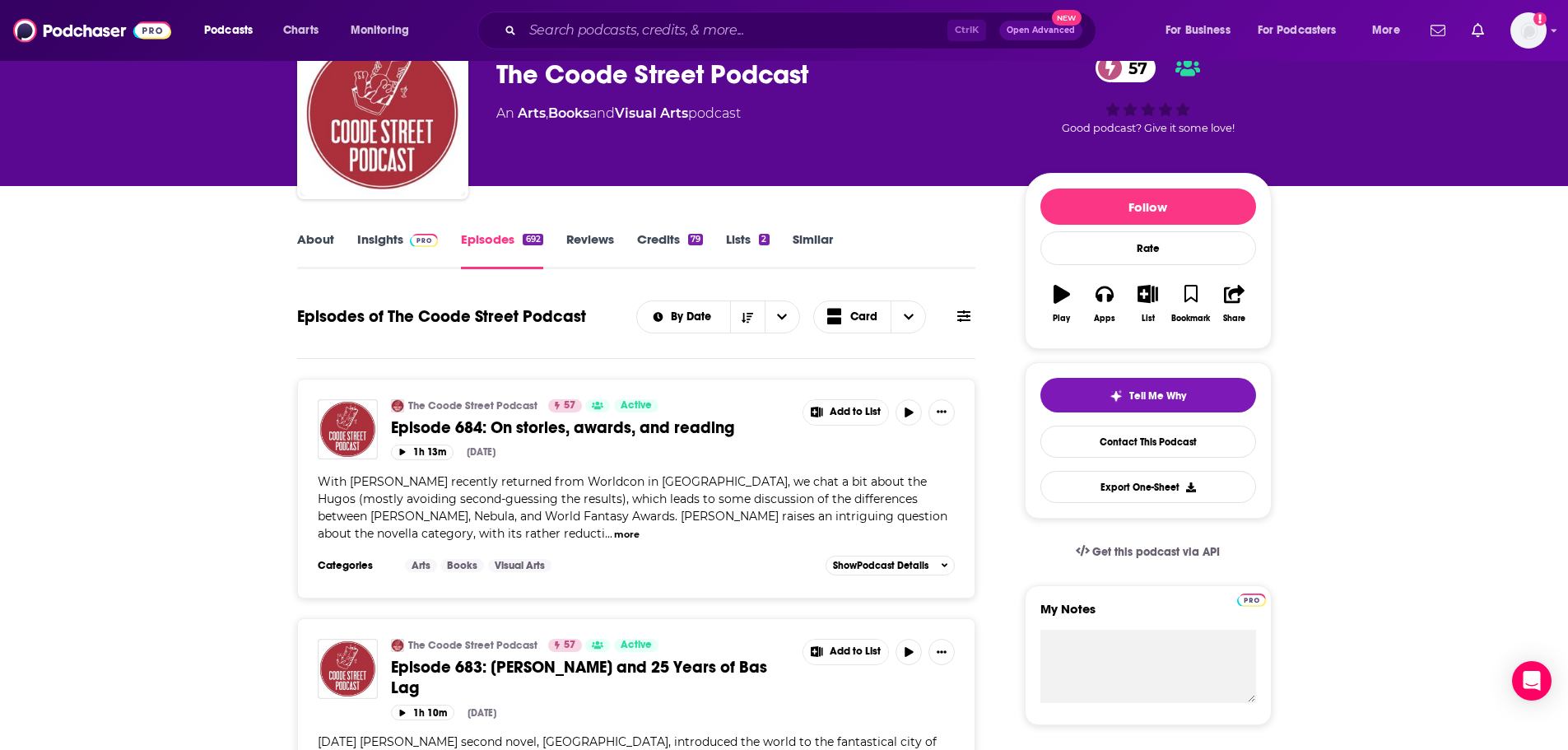
click at [407, 238] on span at bounding box center [420, 239] width 35 height 15
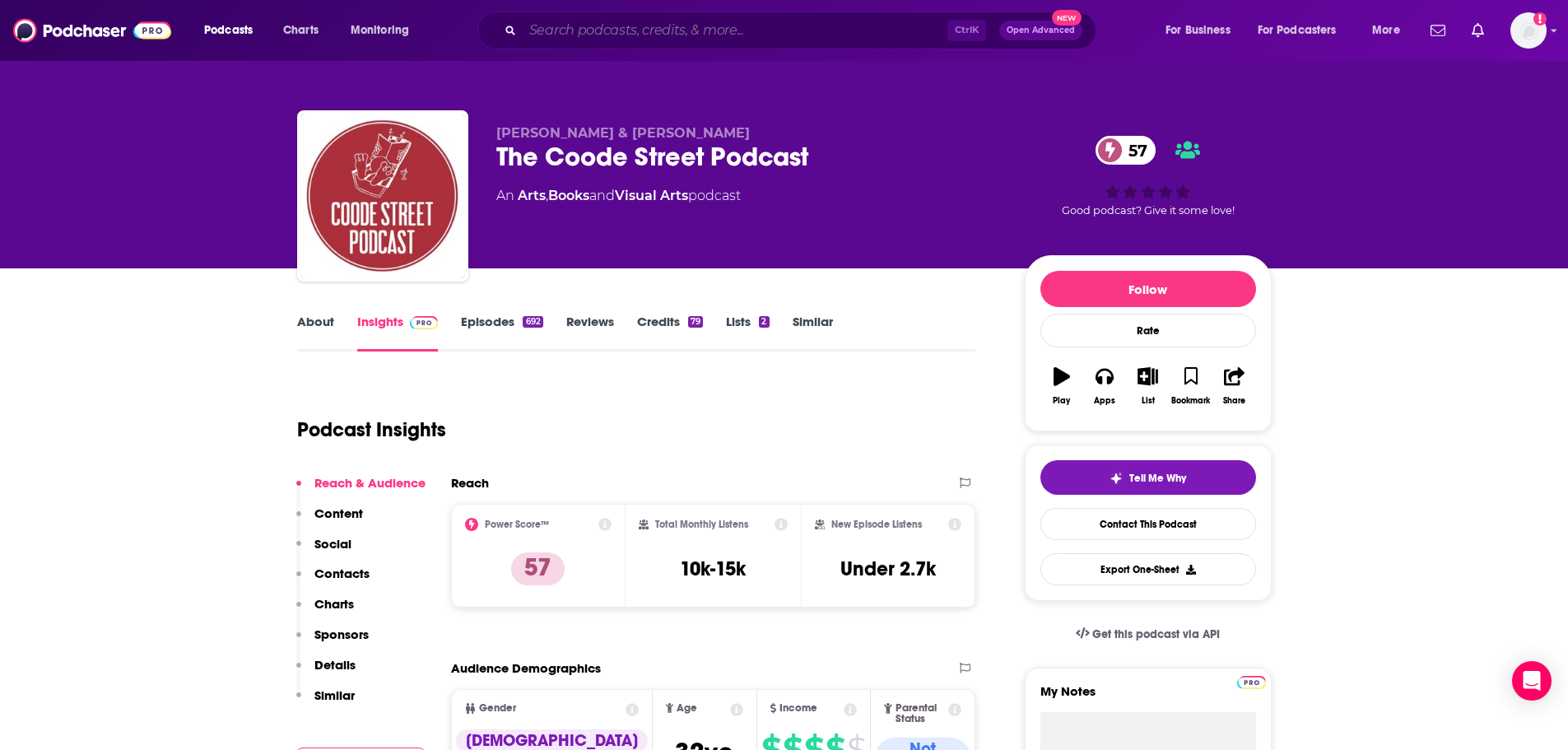
click at [574, 29] on input "Search podcasts, credits, & more..." at bounding box center [734, 30] width 425 height 27
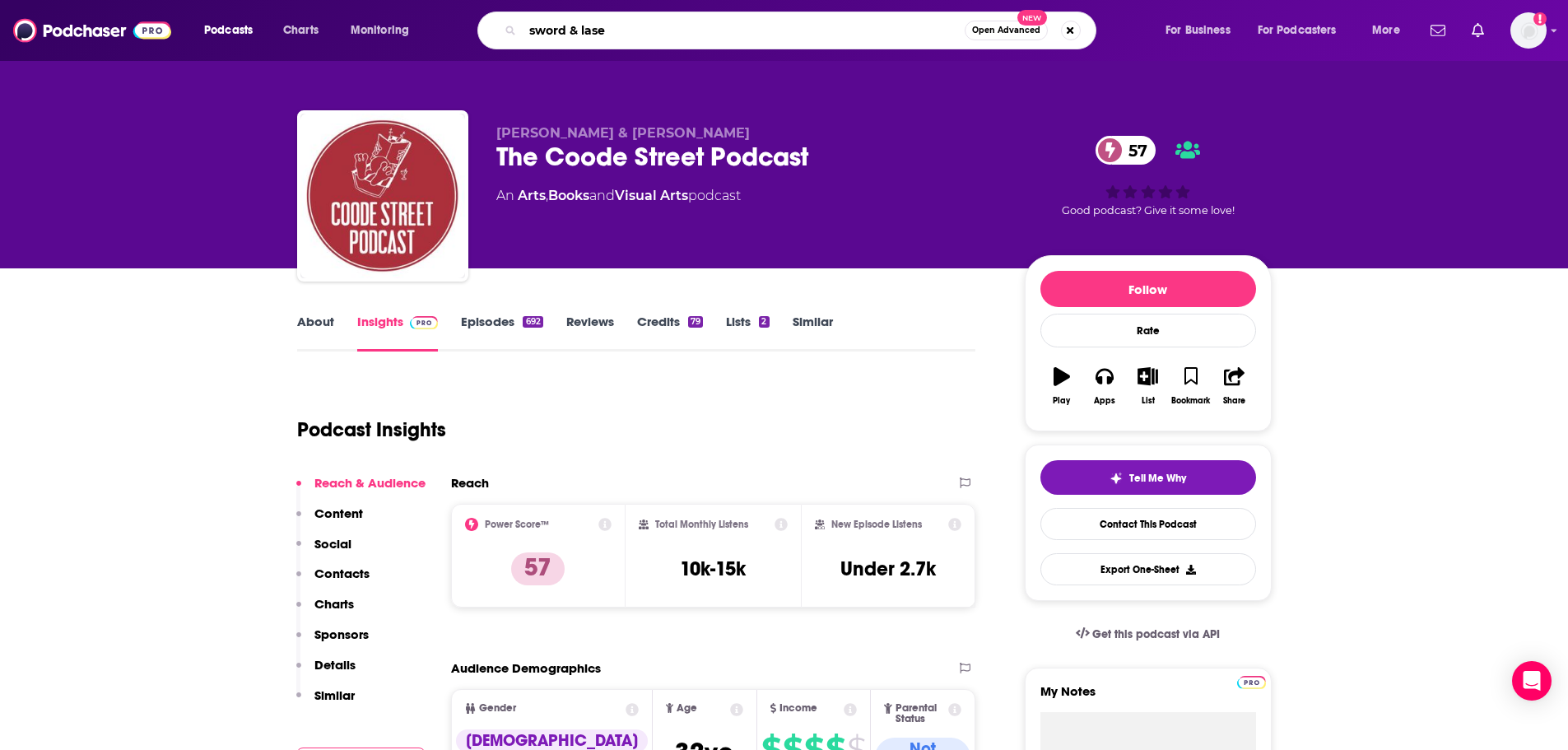
type input "sword & laser"
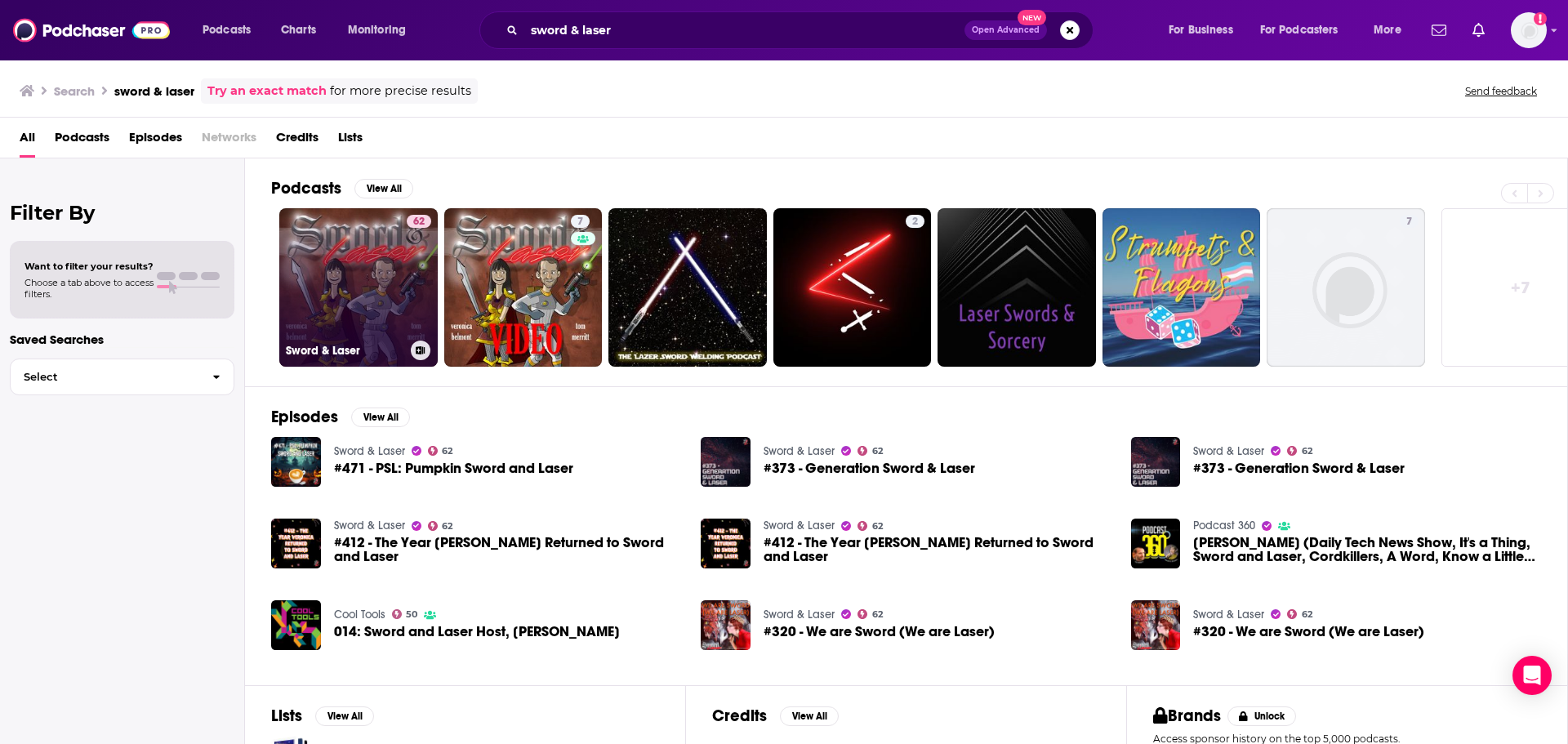
click at [418, 311] on div "62" at bounding box center [419, 278] width 25 height 126
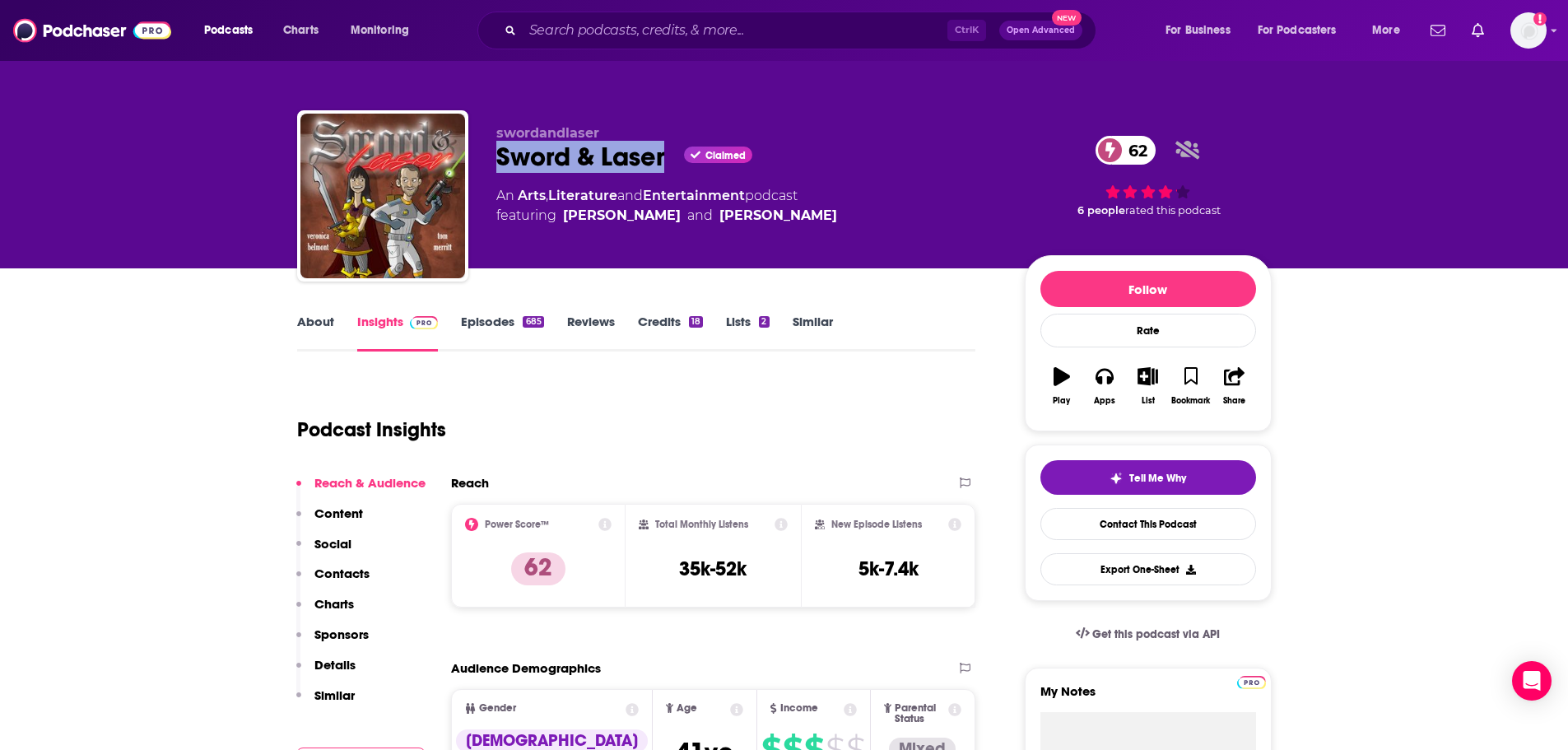
drag, startPoint x: 498, startPoint y: 152, endPoint x: 666, endPoint y: 159, distance: 168.1
click at [666, 159] on div "Sword & Laser Claimed 62" at bounding box center [747, 156] width 502 height 32
copy h2 "Sword & Laser"
click at [573, 34] on input "Search podcasts, credits, & more..." at bounding box center [734, 30] width 425 height 27
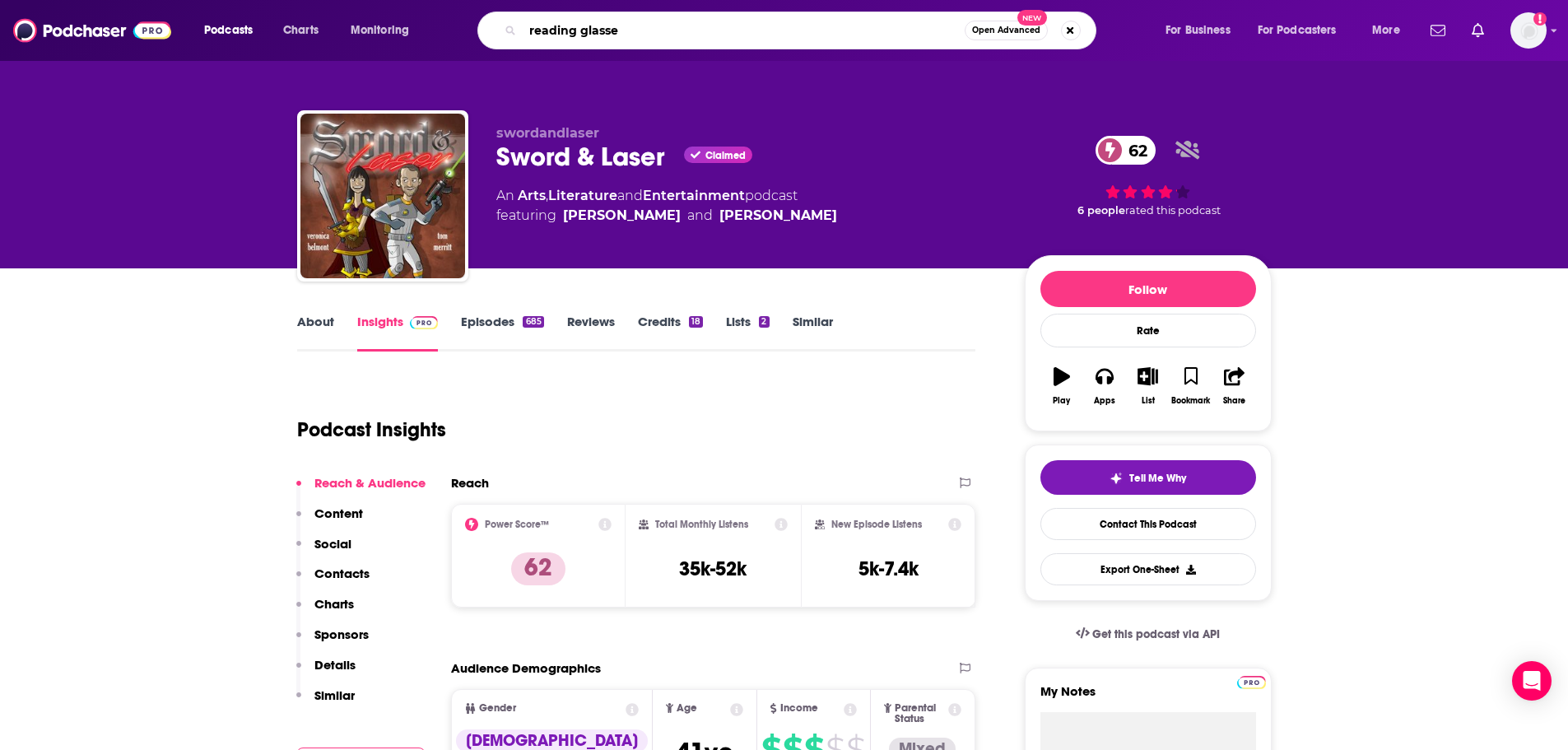
type input "reading glasses"
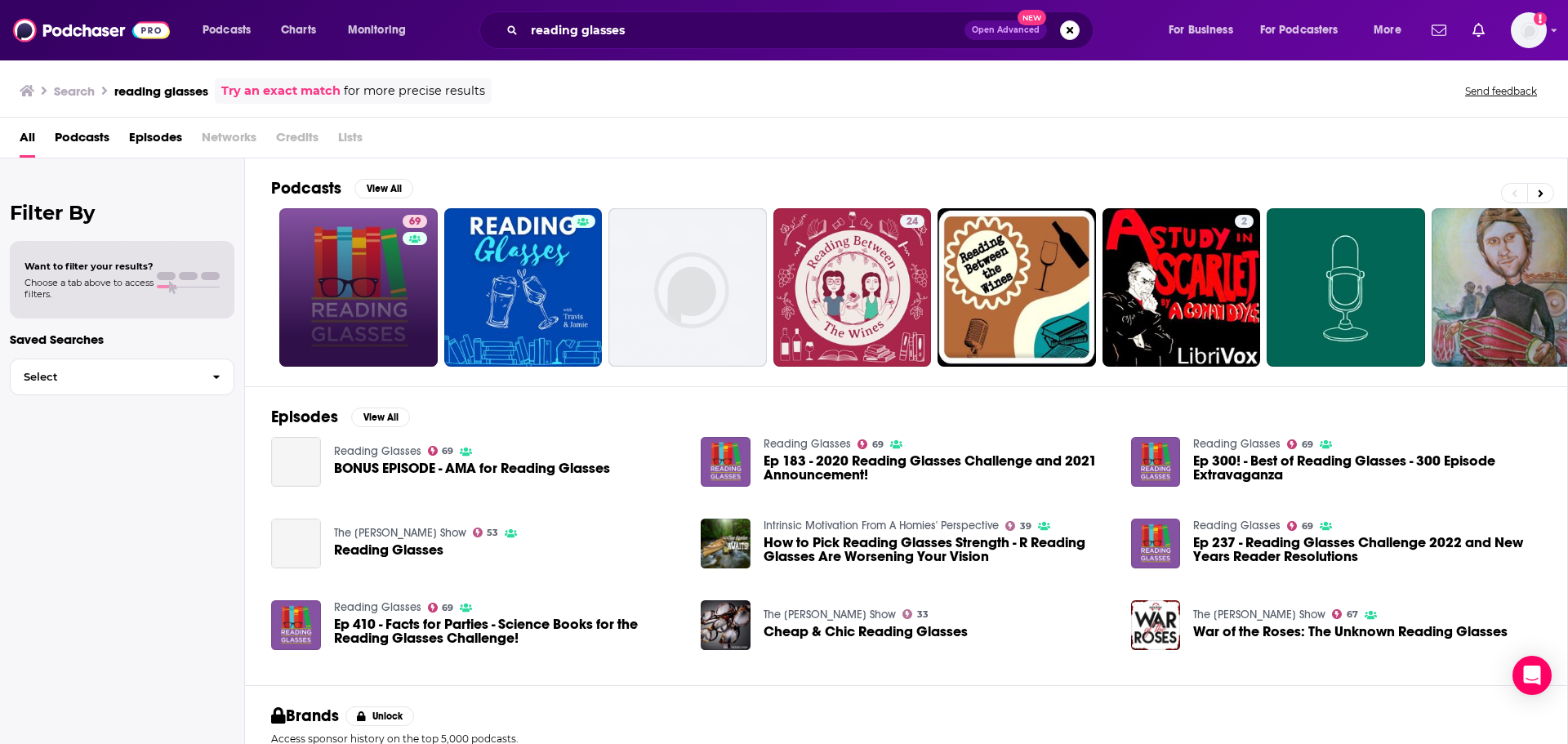
click at [315, 291] on link "69" at bounding box center [358, 288] width 158 height 158
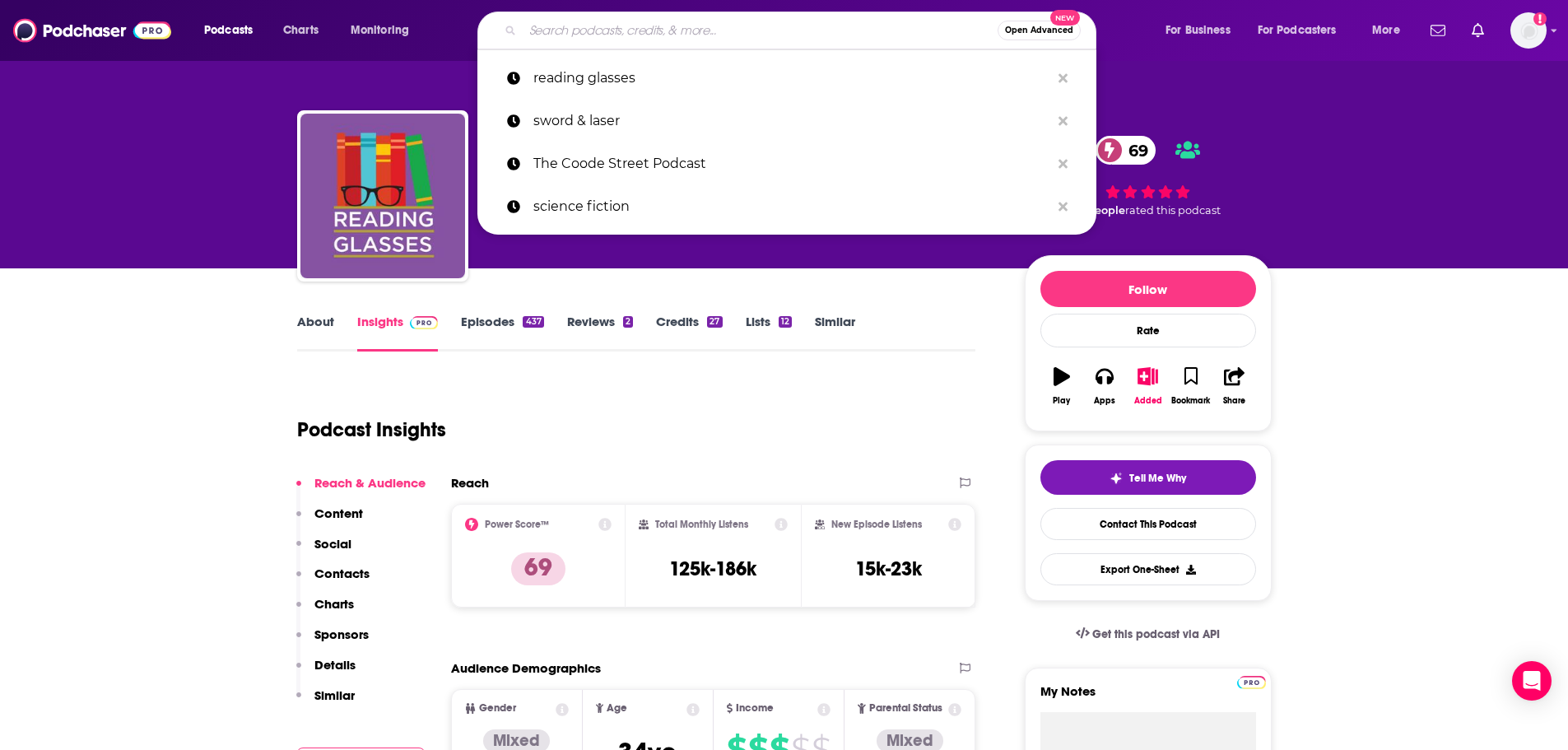
click at [647, 39] on input "Search podcasts, credits, & more..." at bounding box center [760, 30] width 475 height 27
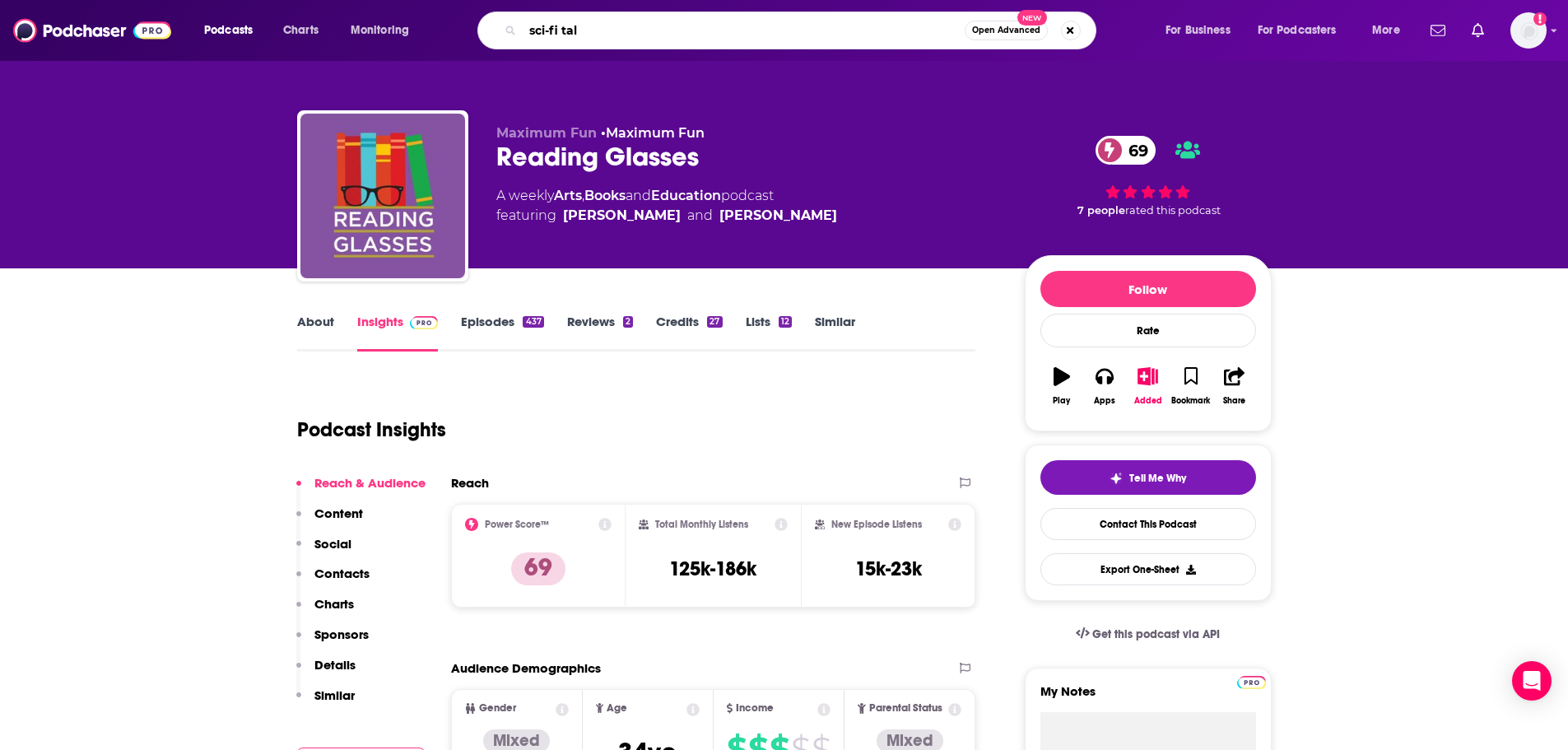
type input "sci-fi talk"
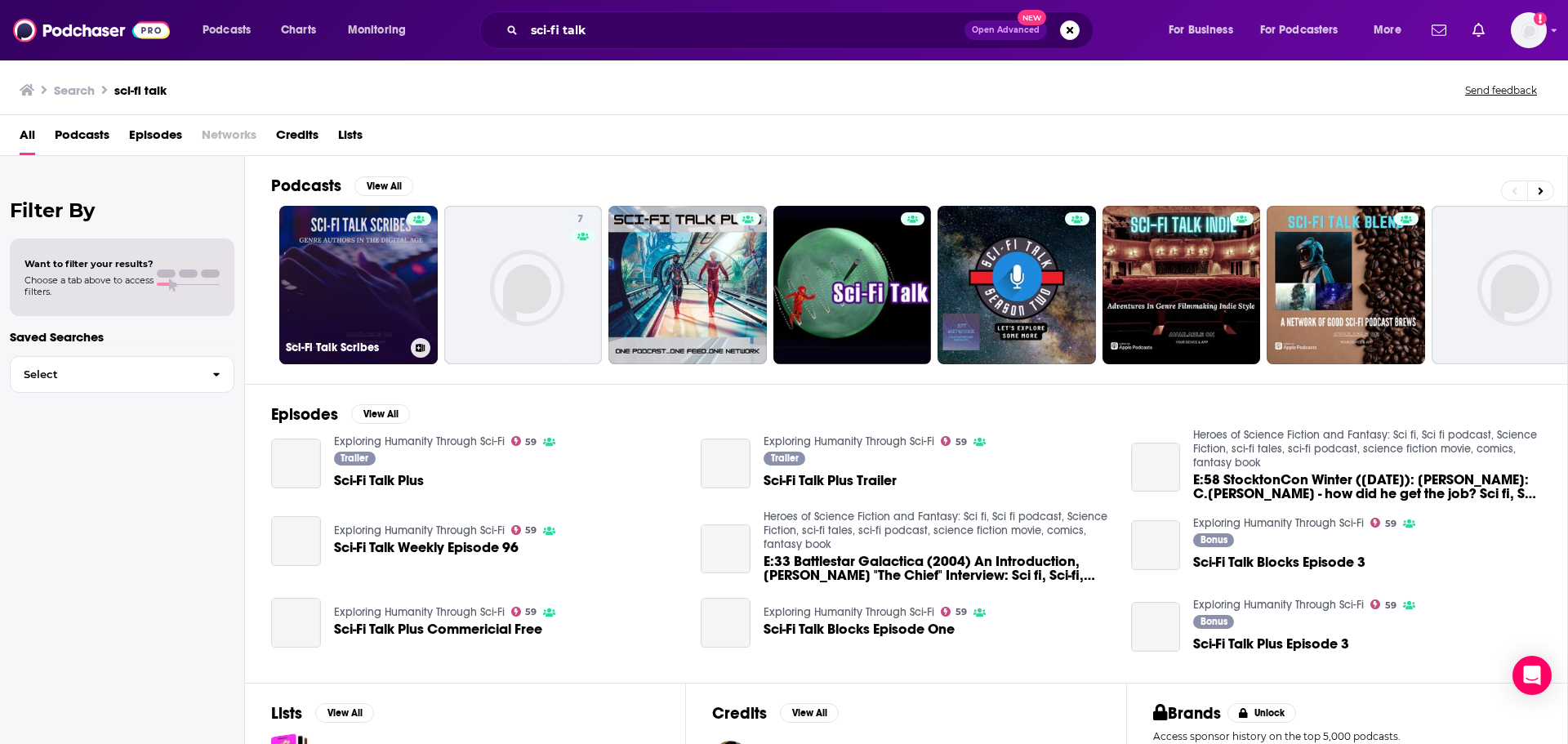
click at [385, 299] on link "Sci-Fi Talk Scribes" at bounding box center [358, 285] width 158 height 158
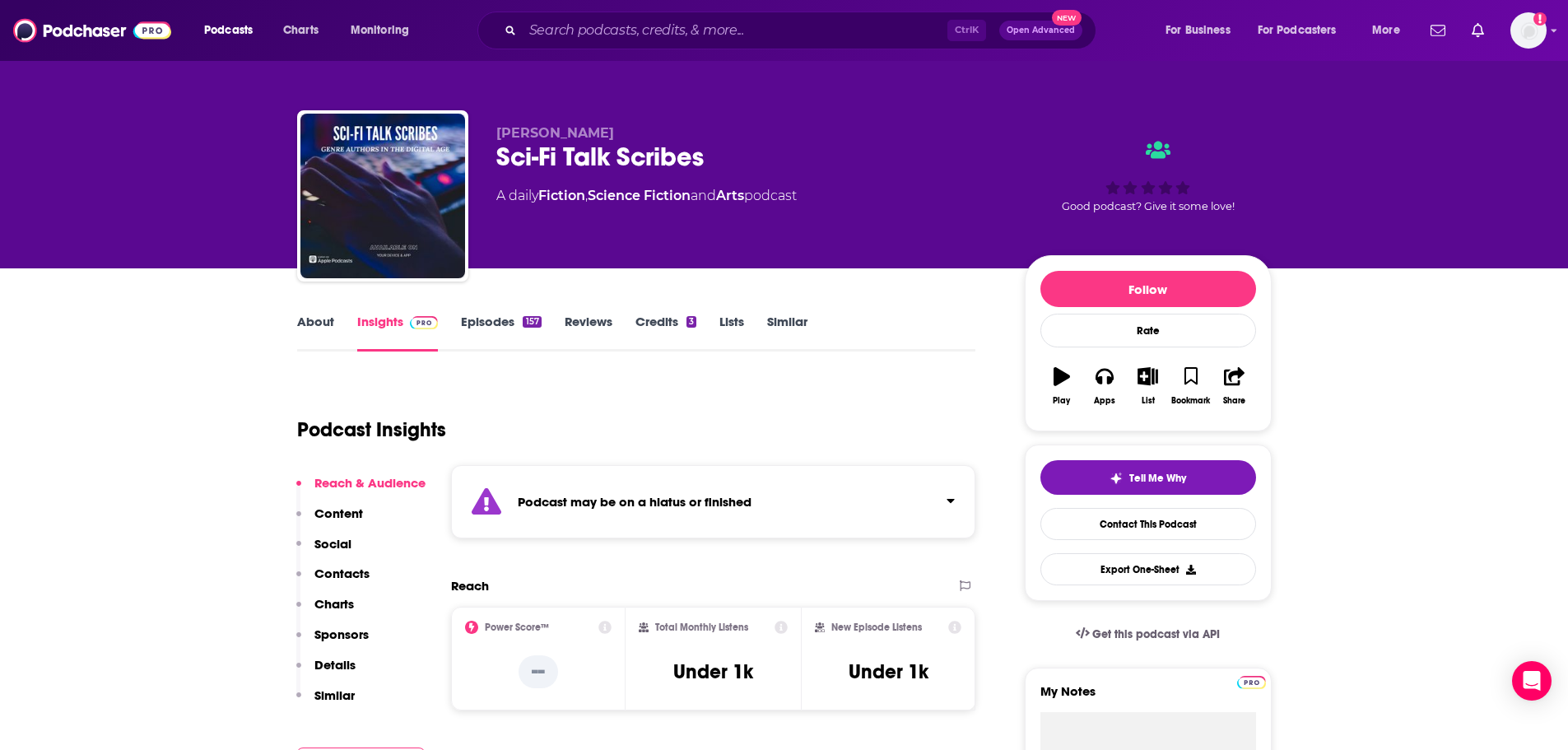
click at [497, 331] on link "Episodes 157" at bounding box center [500, 333] width 80 height 38
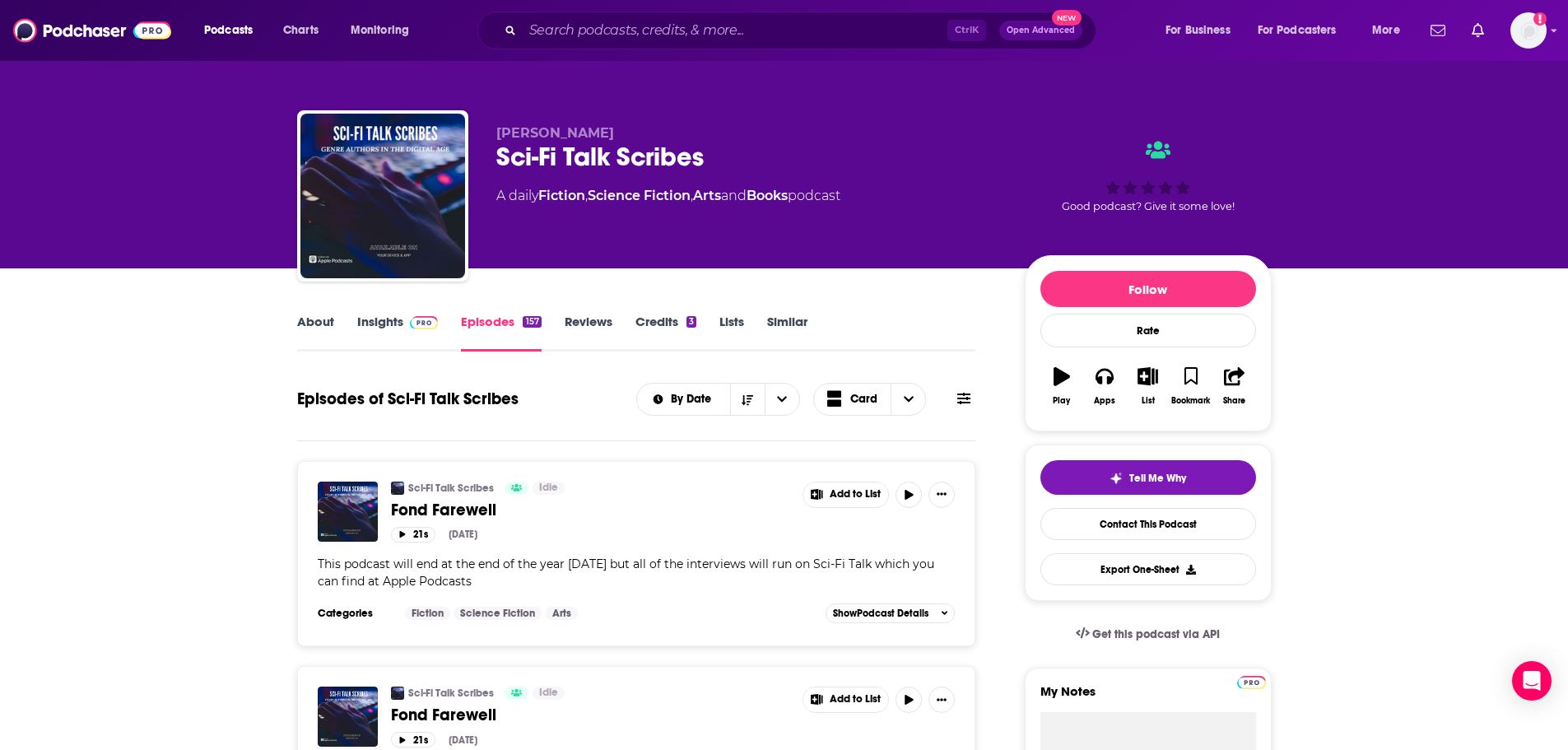
drag, startPoint x: 422, startPoint y: 338, endPoint x: 412, endPoint y: 11, distance: 327.2
click at [422, 338] on link "Insights" at bounding box center [398, 333] width 81 height 38
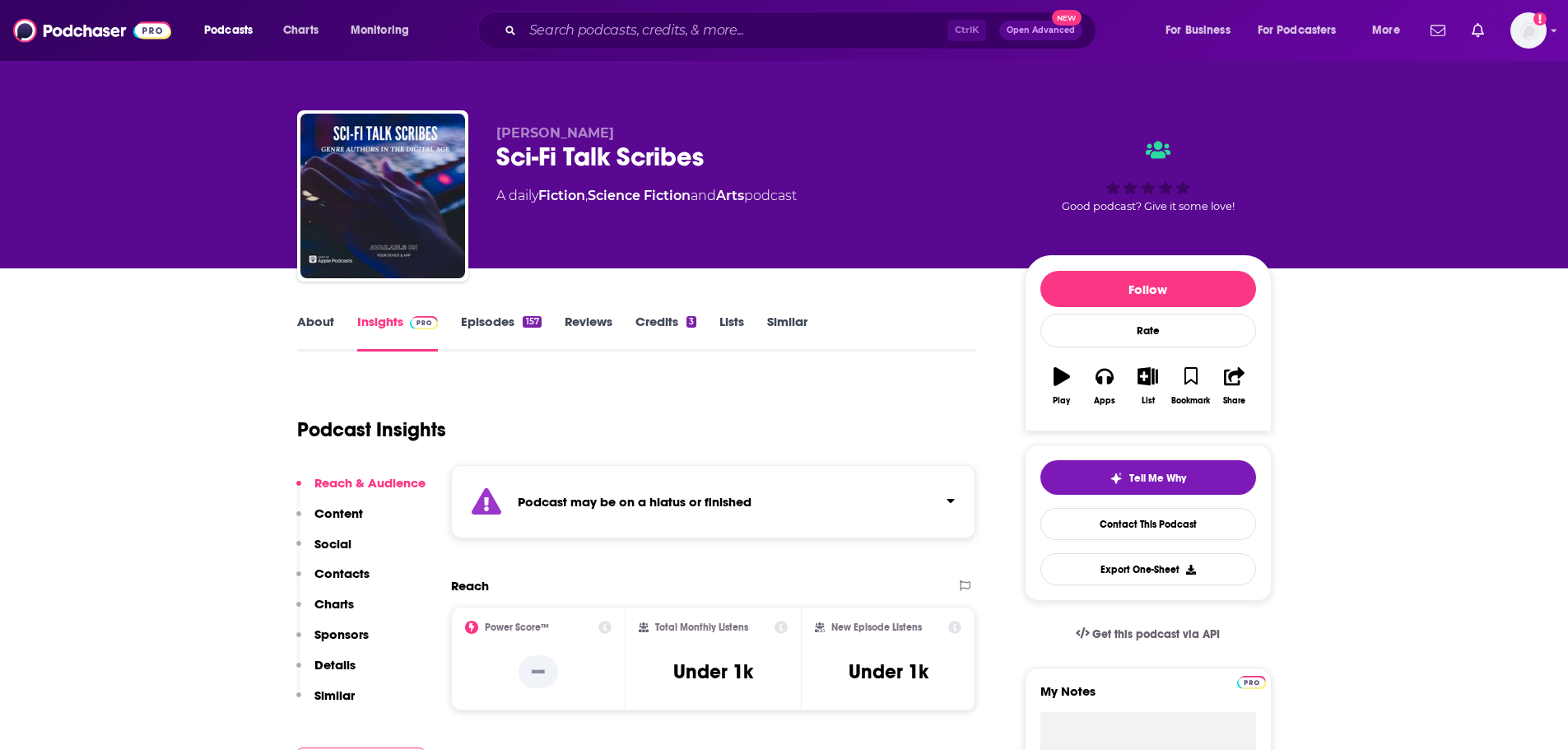
click at [790, 34] on input "Search podcasts, credits, & more..." at bounding box center [734, 30] width 425 height 27
click at [776, 30] on input "Search podcasts, credits, & more..." at bounding box center [734, 30] width 425 height 27
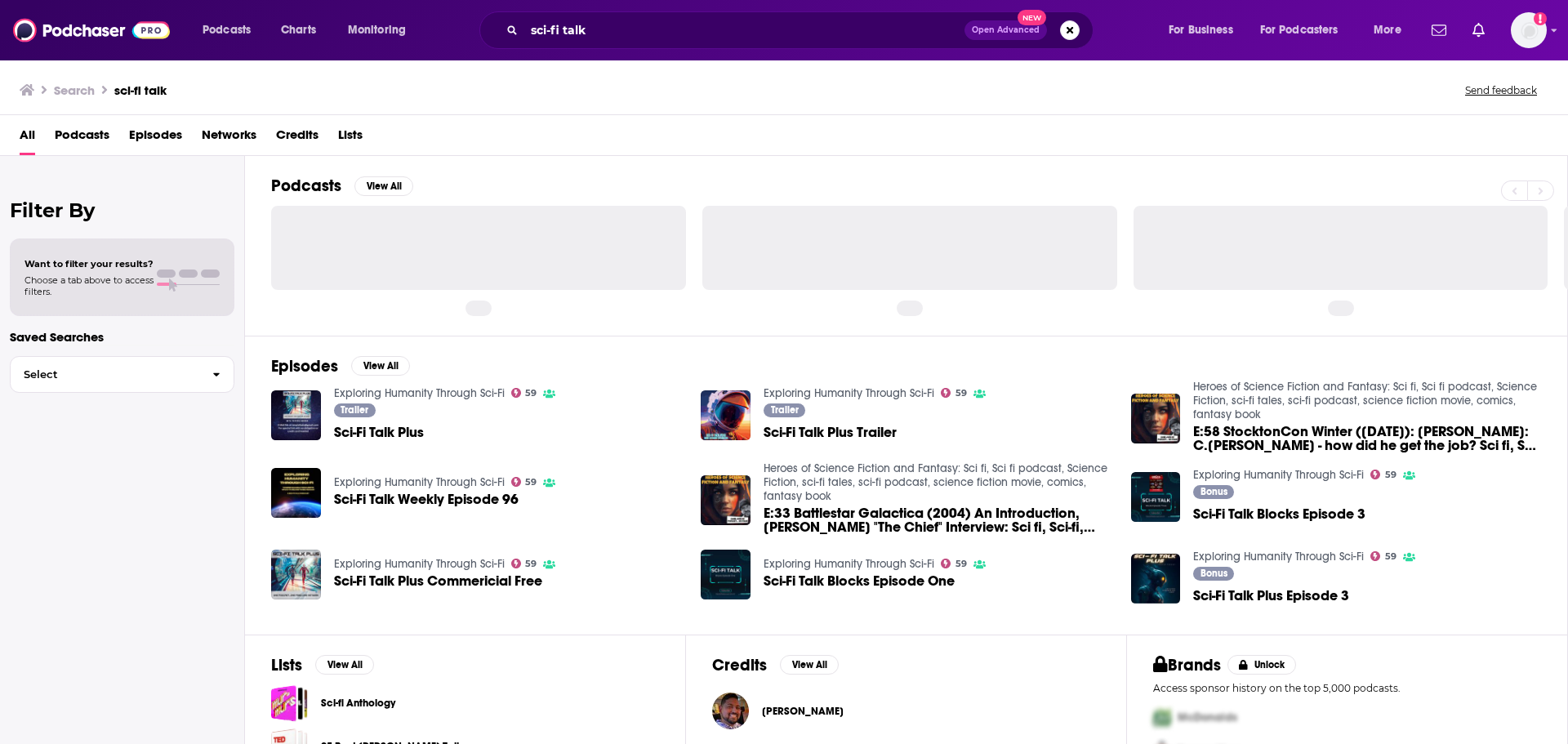
click at [611, 49] on div "sci-fi talk Open Advanced New" at bounding box center [786, 30] width 614 height 37
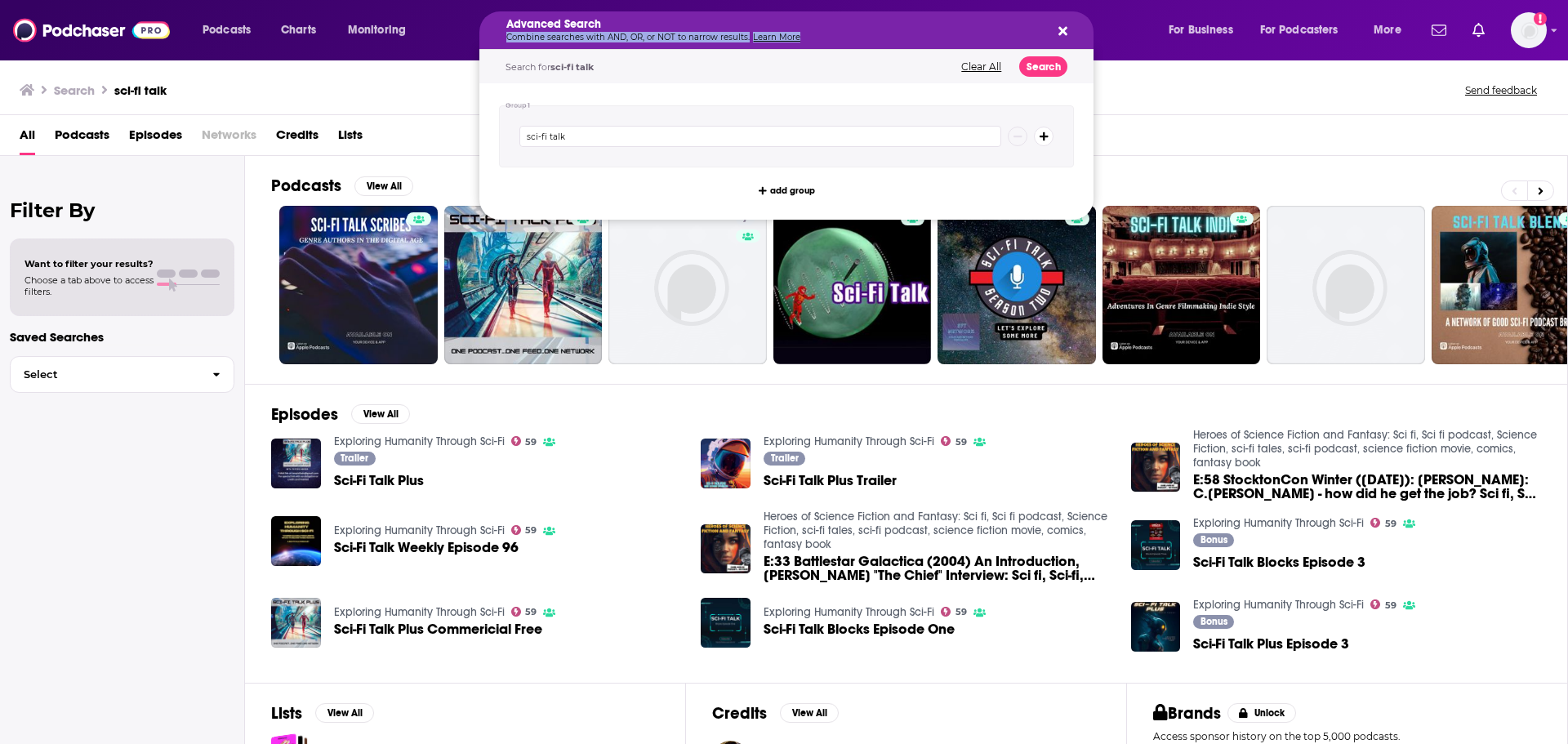
click at [613, 39] on p "Combine searches with AND, OR, or NOT to narrow results. Learn More" at bounding box center [773, 37] width 534 height 9
click at [448, 140] on div "All Podcasts Episodes Networks Credits Lists" at bounding box center [787, 138] width 1535 height 33
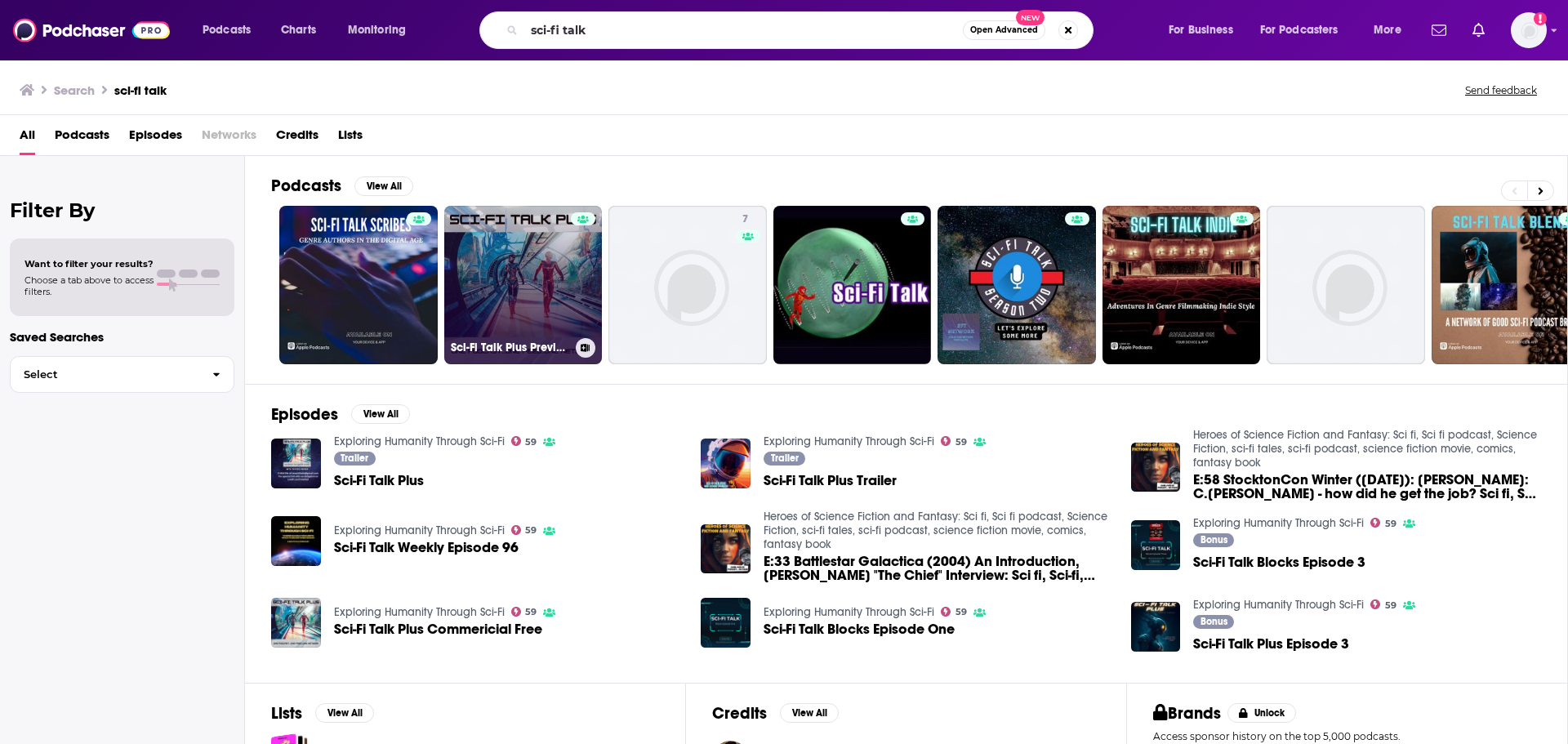
click at [514, 289] on link "Sci-Fi Talk Plus Preview" at bounding box center [523, 285] width 158 height 158
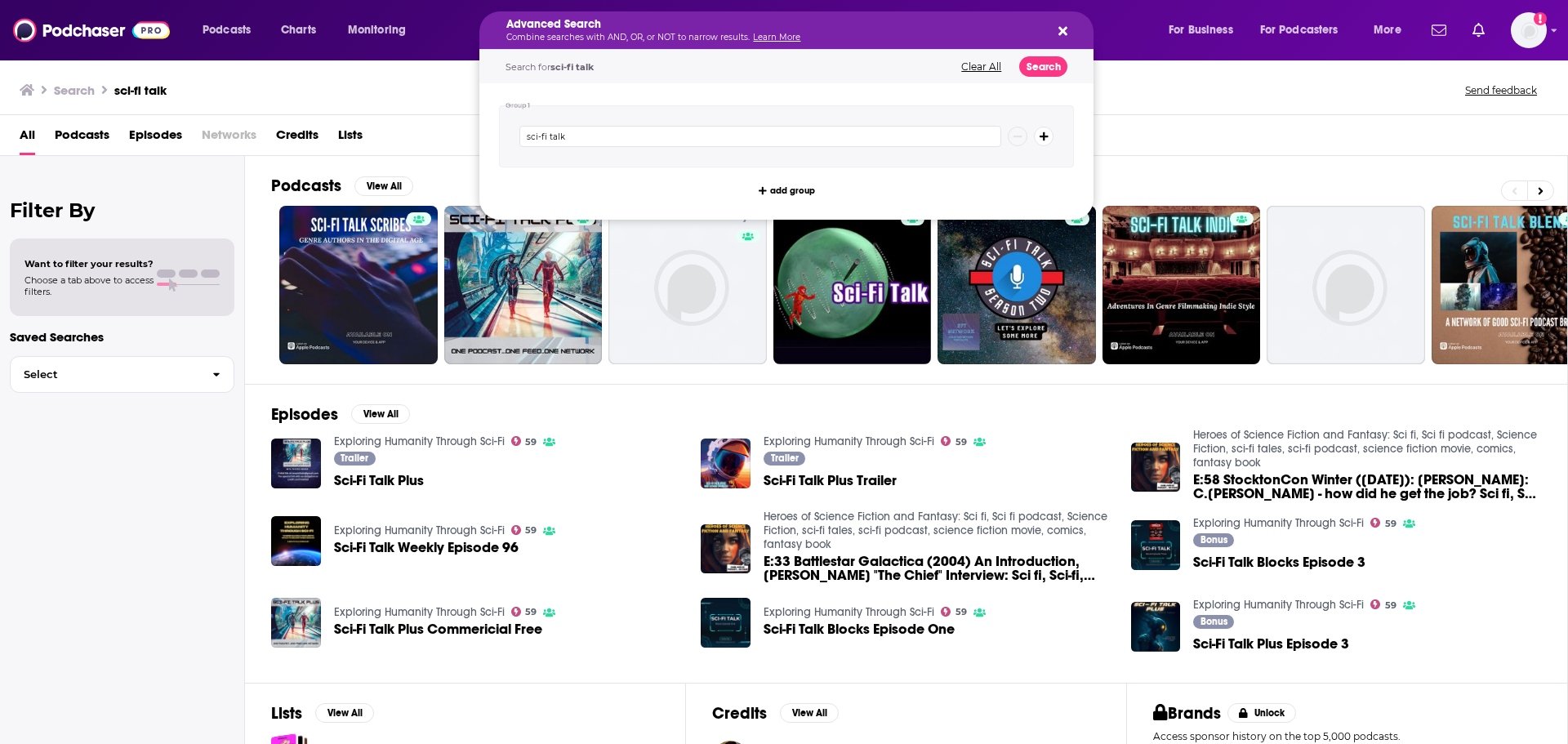
click at [573, 21] on h5 "Advanced Search" at bounding box center [773, 24] width 534 height 11
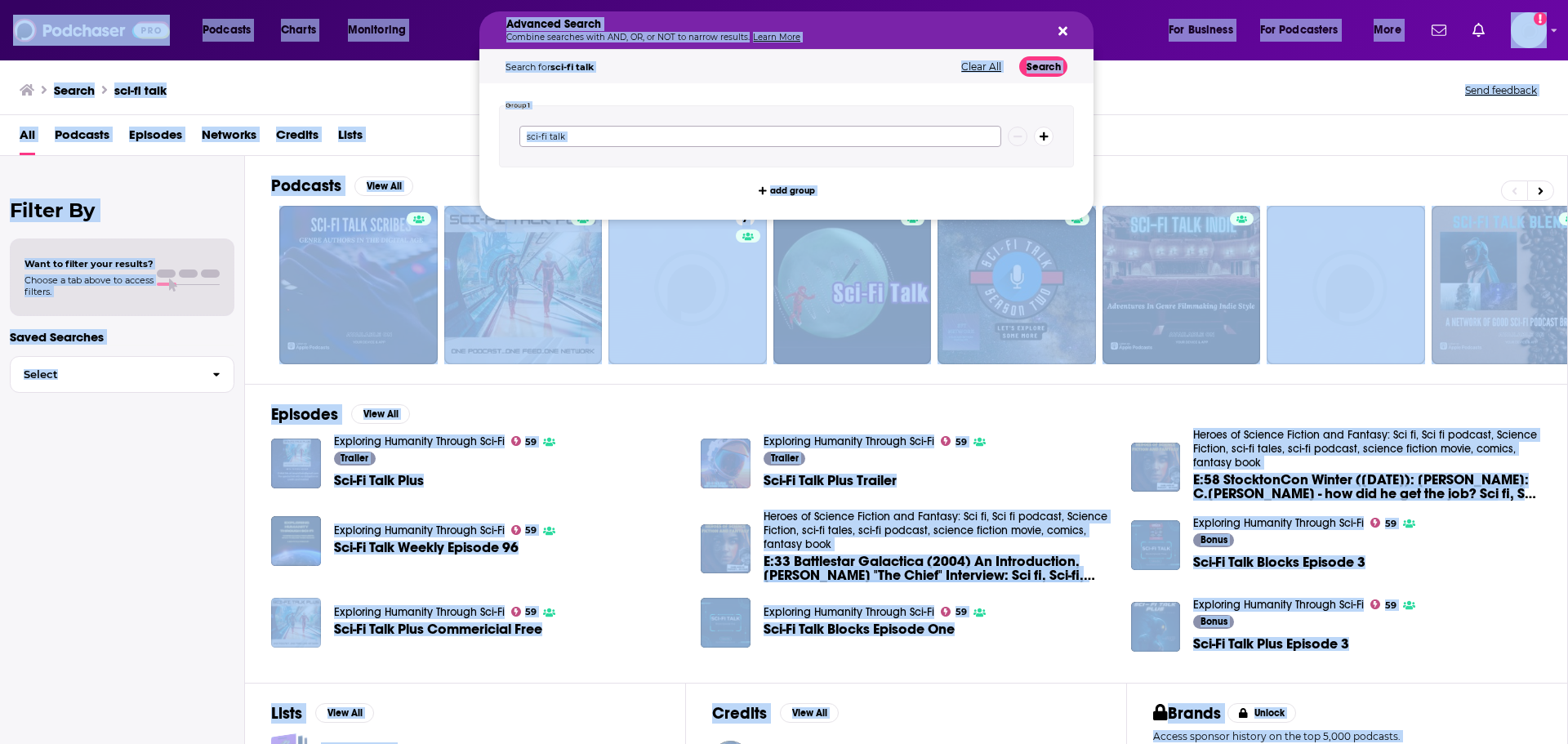
click at [635, 140] on input "sci-fi talk" at bounding box center [760, 136] width 482 height 21
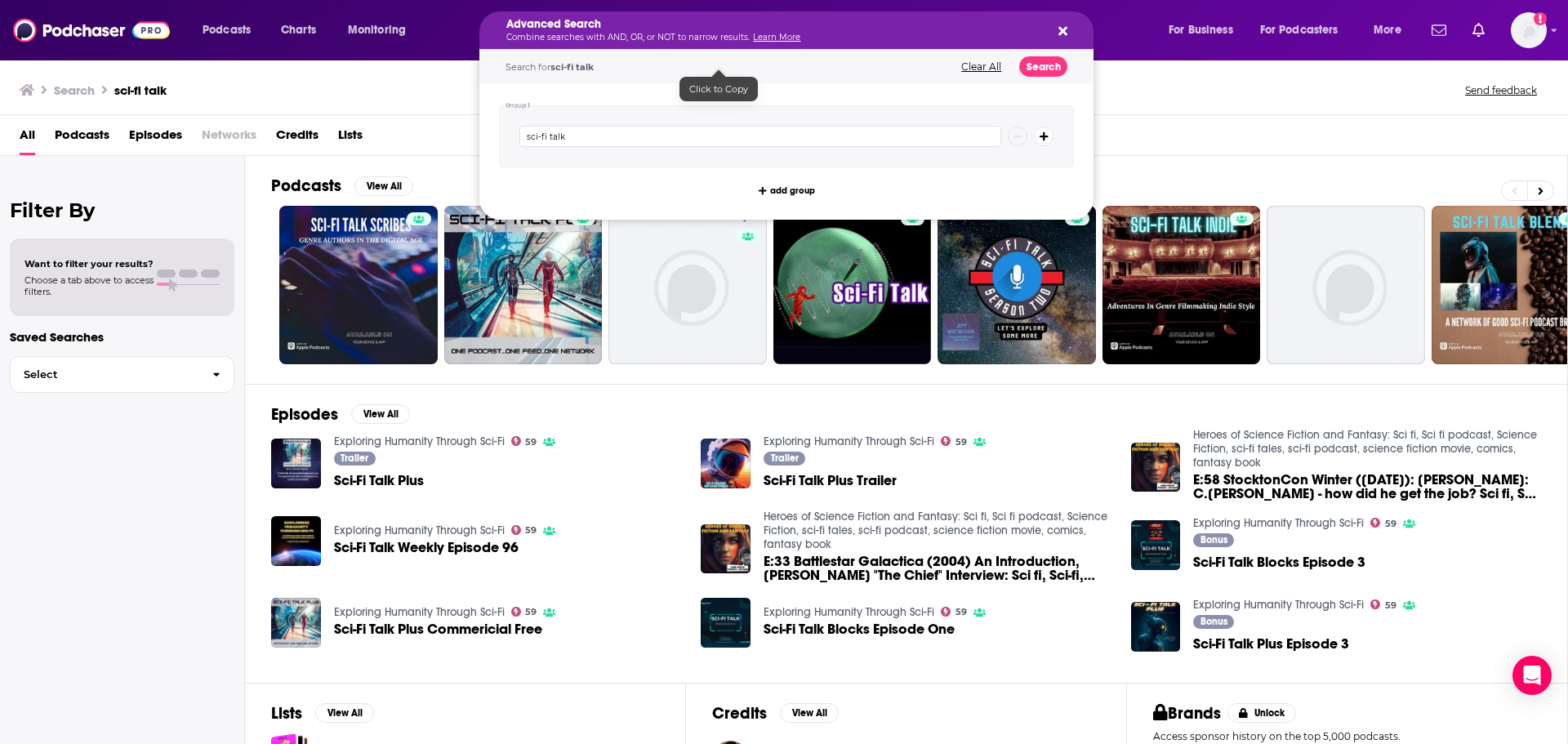
click at [583, 29] on h5 "Advanced Search" at bounding box center [773, 24] width 534 height 11
click at [584, 23] on h5 "Advanced Search" at bounding box center [773, 24] width 534 height 11
click at [463, 118] on div "All Podcasts Episodes Networks Credits Lists" at bounding box center [784, 135] width 1568 height 41
click at [606, 146] on input "sci-fi talk" at bounding box center [760, 136] width 482 height 21
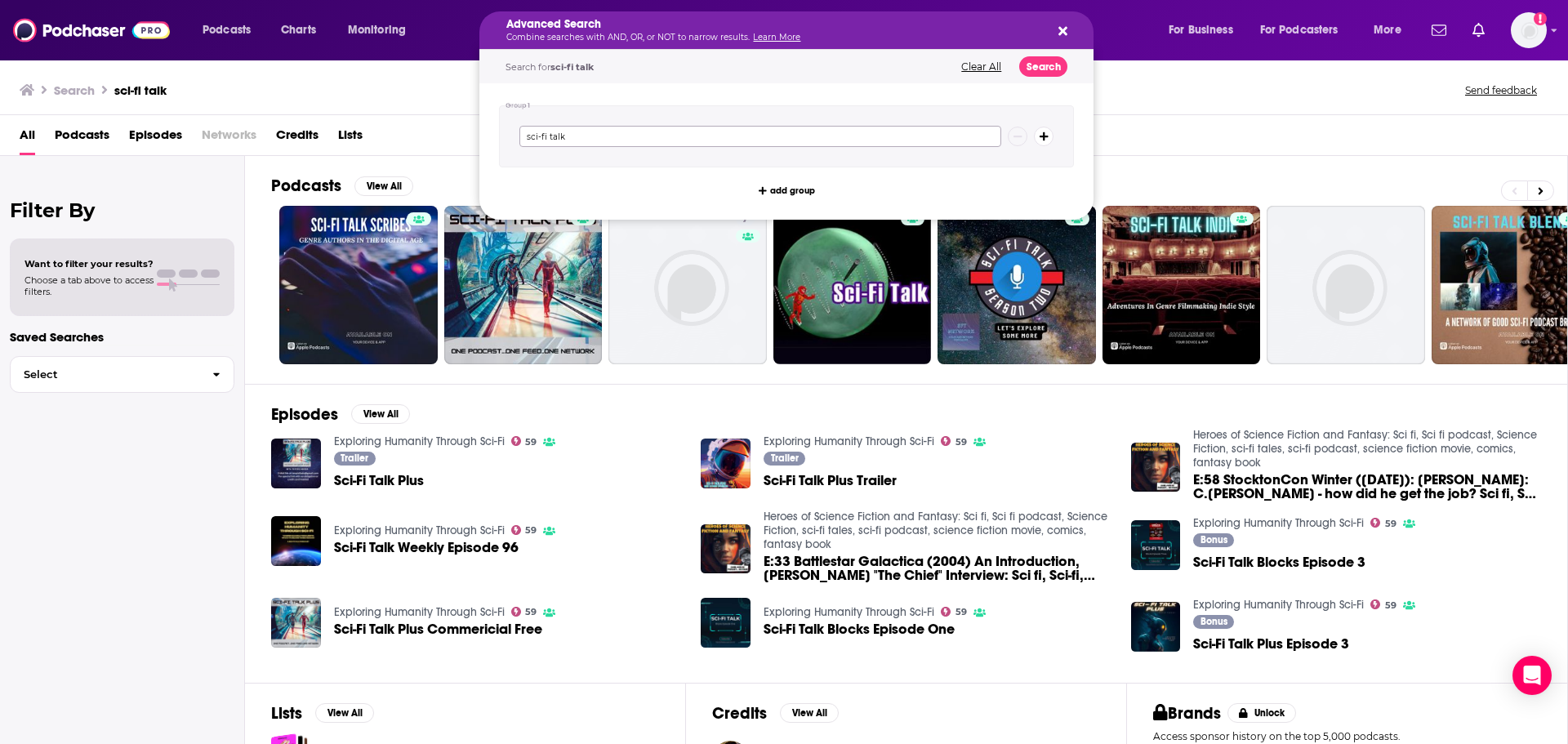
click at [606, 146] on input "sci-fi talk" at bounding box center [760, 136] width 482 height 21
click at [1067, 35] on icon "Search podcasts, credits, & more..." at bounding box center [1063, 31] width 9 height 13
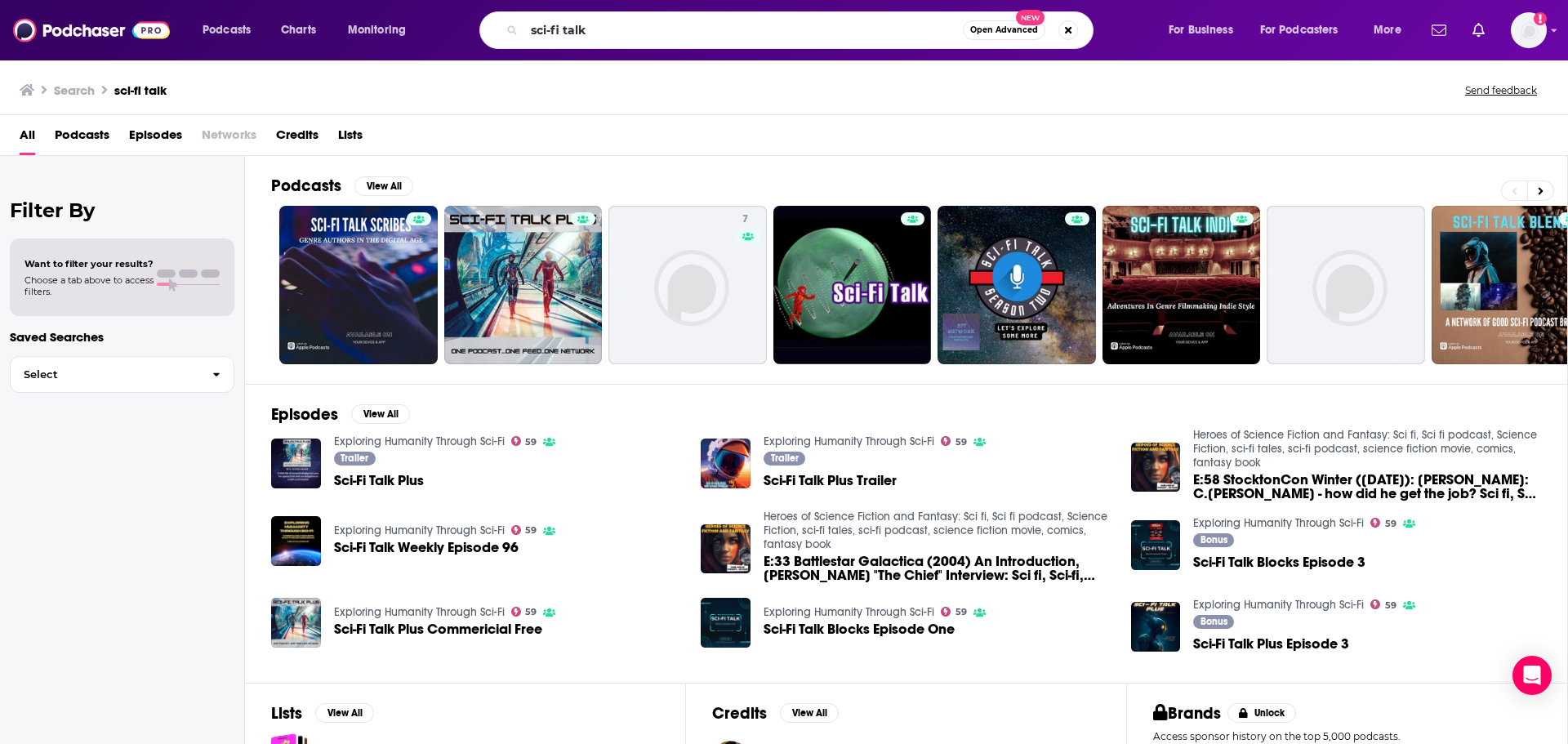
click at [1062, 31] on button "Search podcasts, credits, & more..." at bounding box center [1068, 30] width 20 height 20
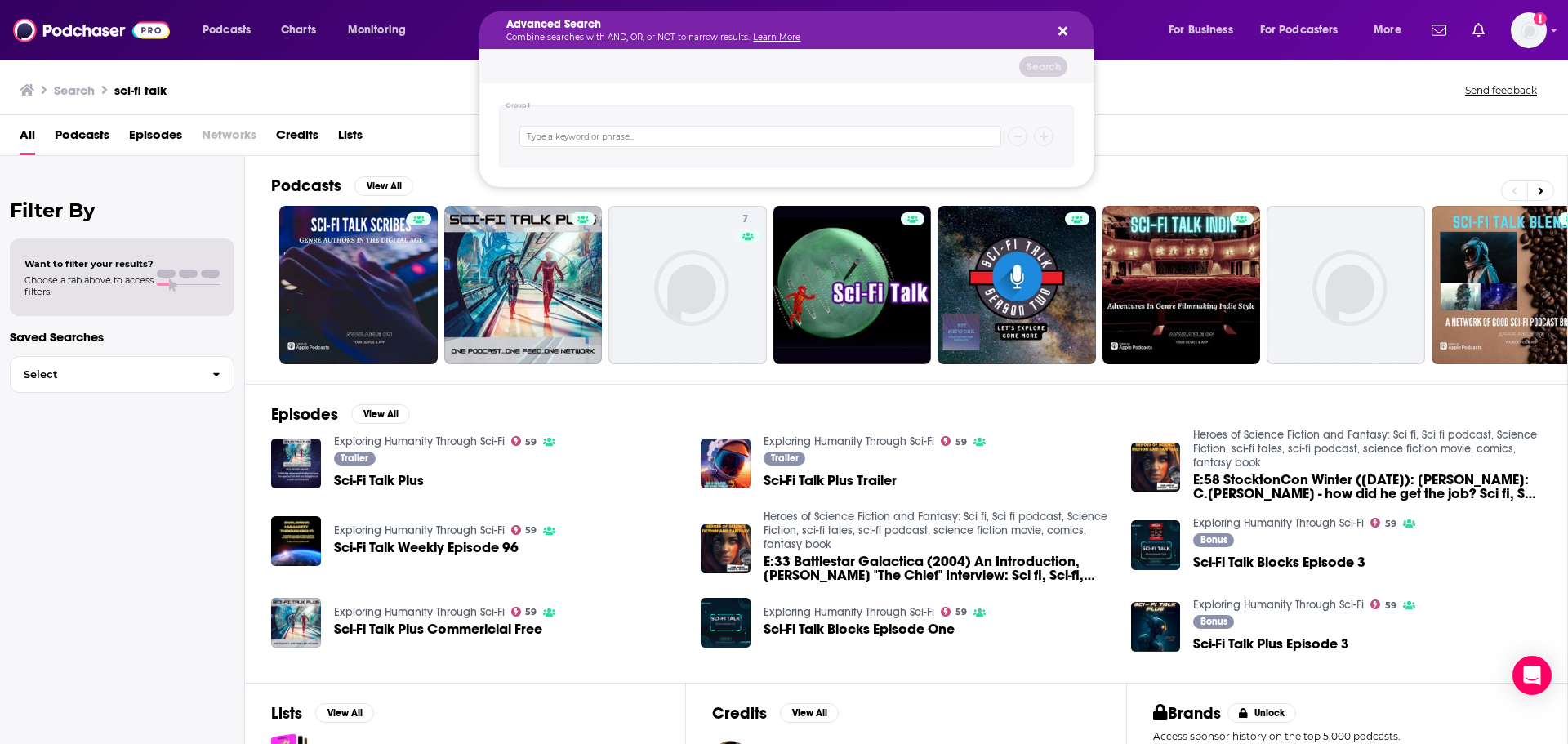
click at [1063, 24] on button "Search podcasts, credits, & more..." at bounding box center [1059, 30] width 13 height 13
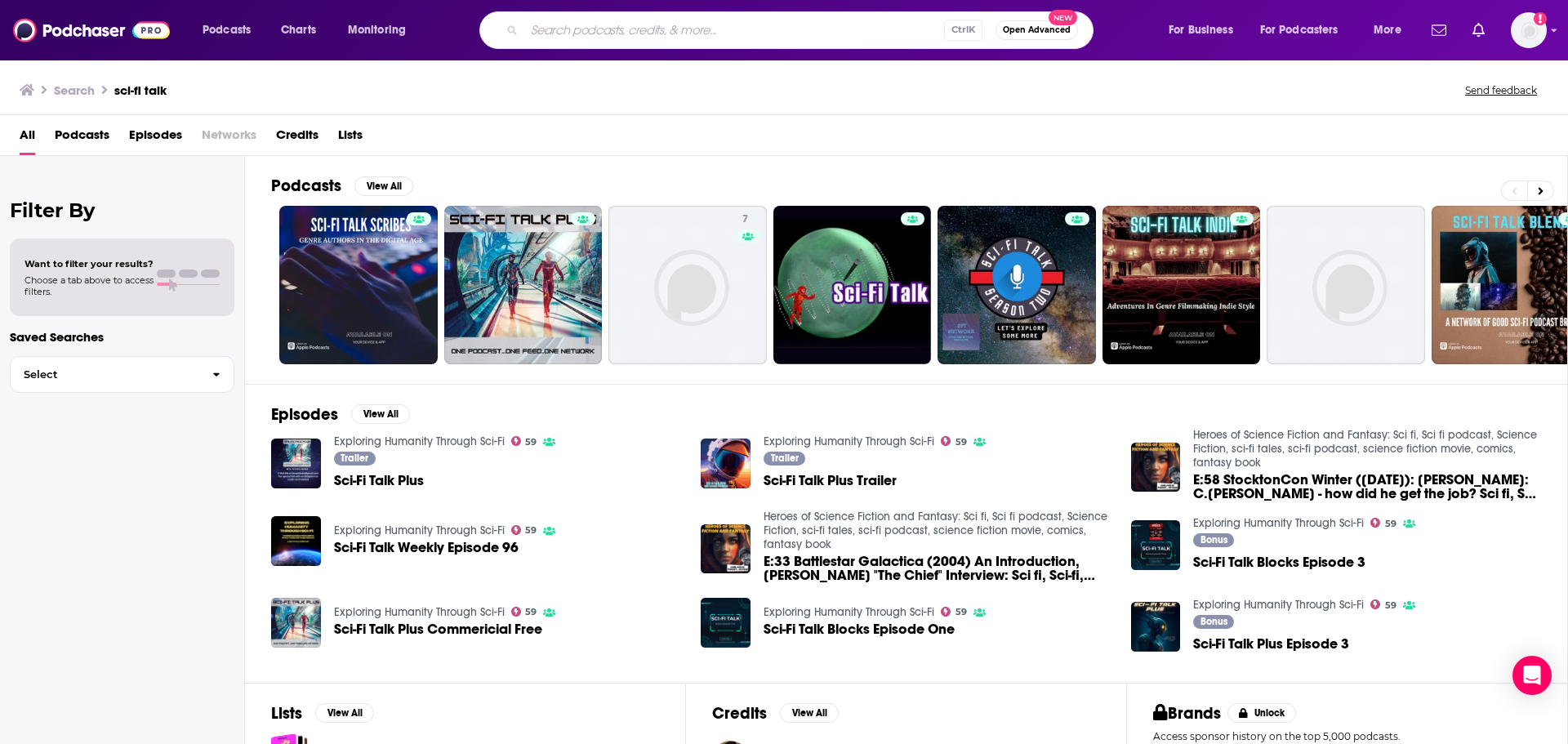
click at [842, 35] on input "Search podcasts, credits, & more..." at bounding box center [733, 30] width 419 height 26
type input "adventures in sci-fi publishing"
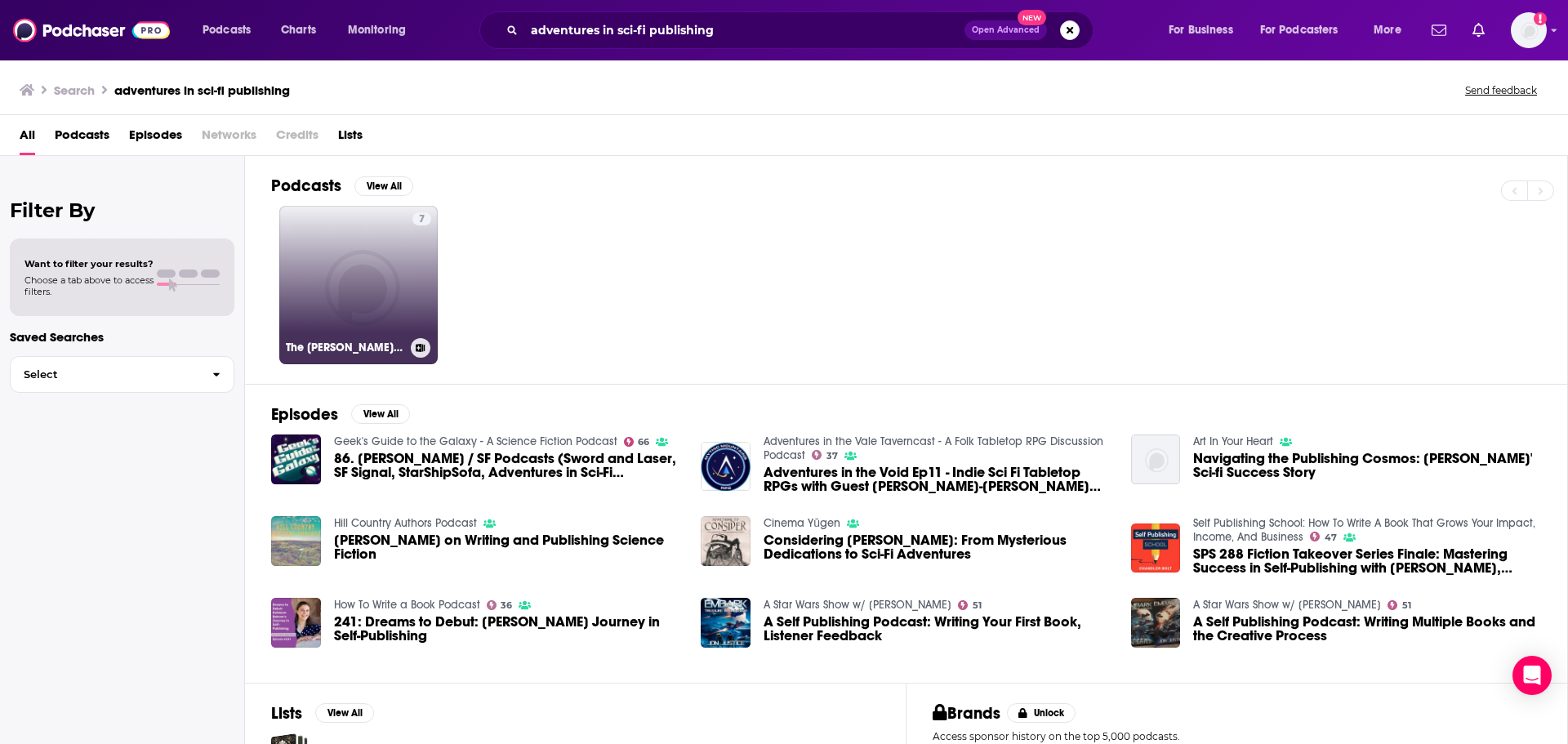
click at [406, 340] on div "The David Barr Kirtley Show" at bounding box center [358, 347] width 145 height 20
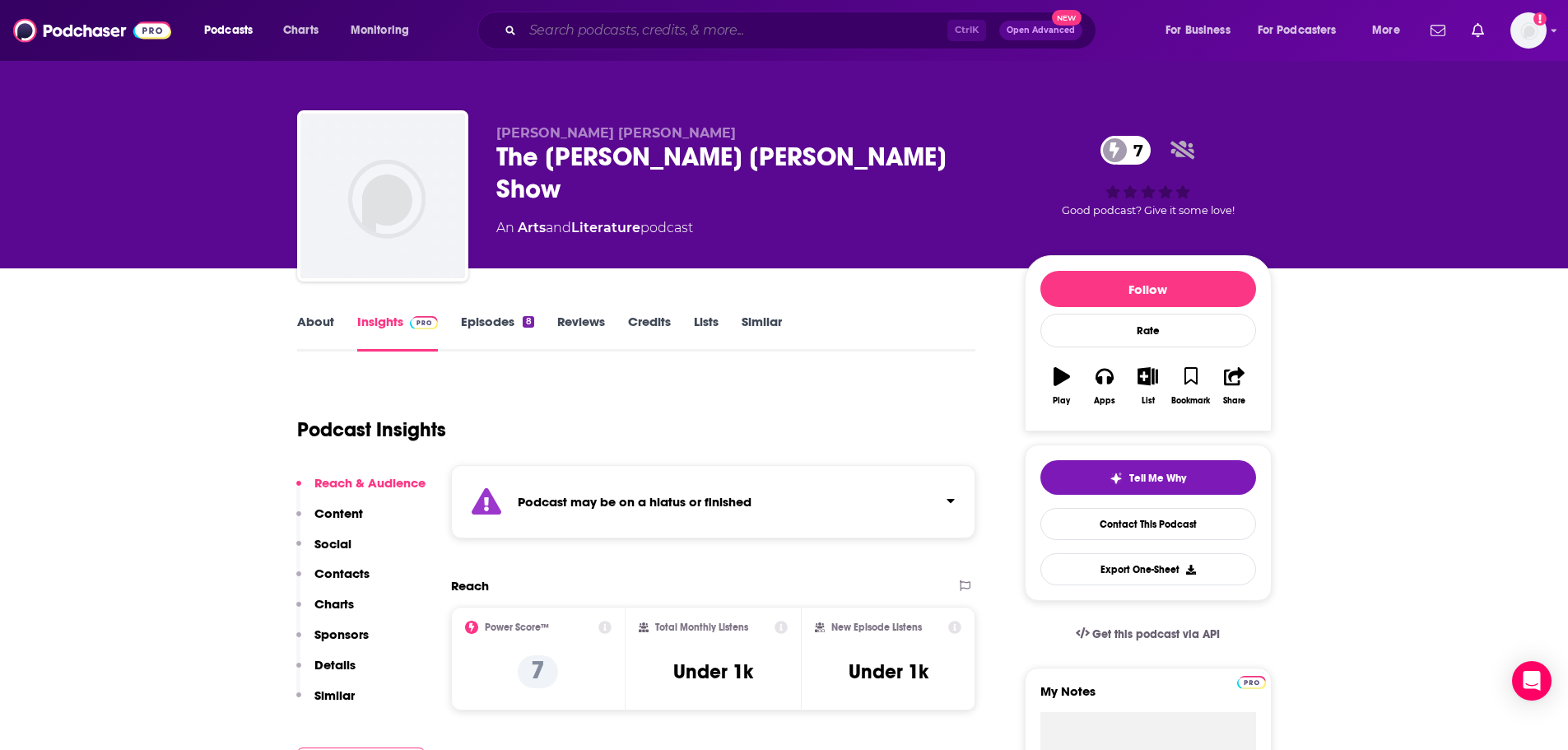
click at [606, 33] on input "Search podcasts, credits, & more..." at bounding box center [734, 30] width 425 height 27
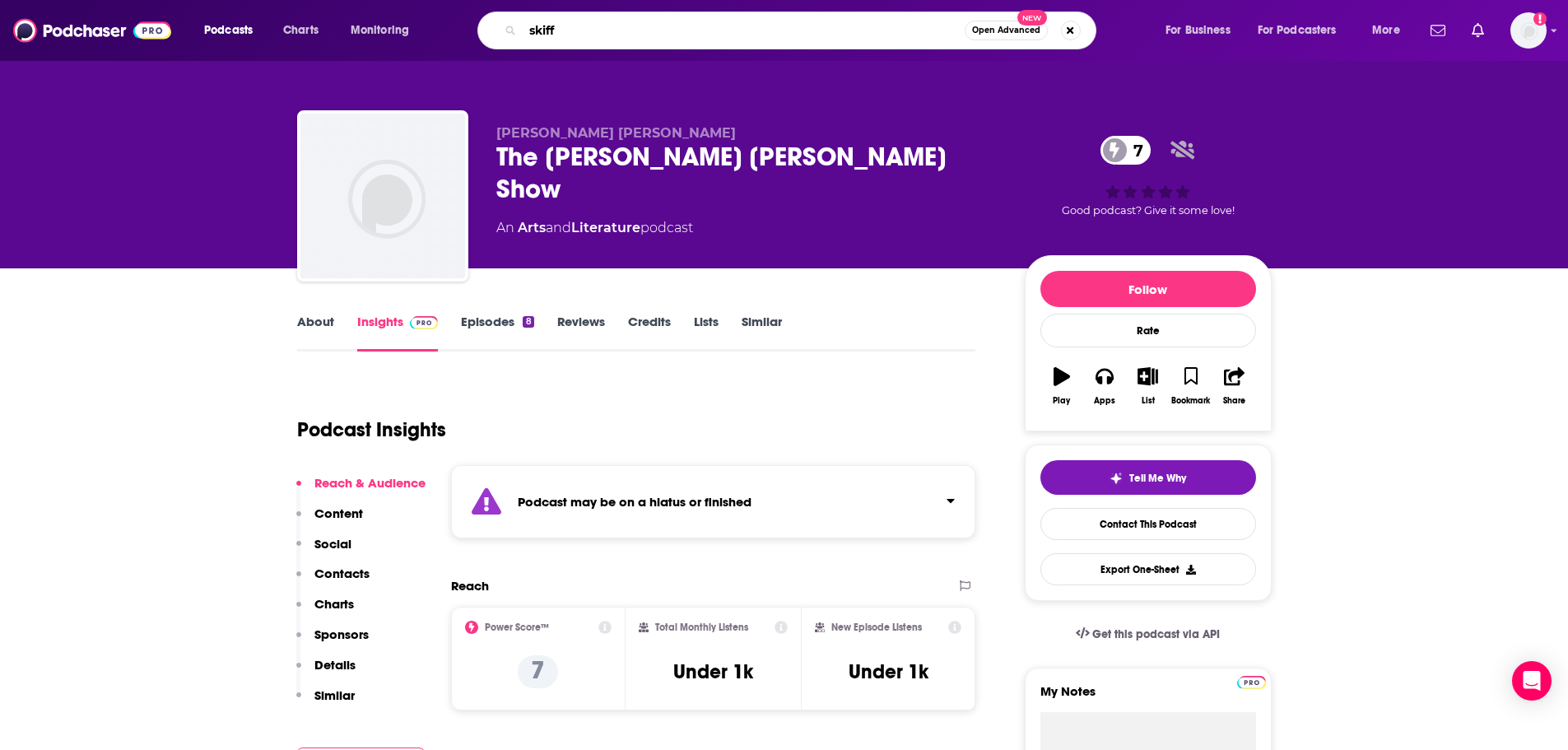
type input "skiffy"
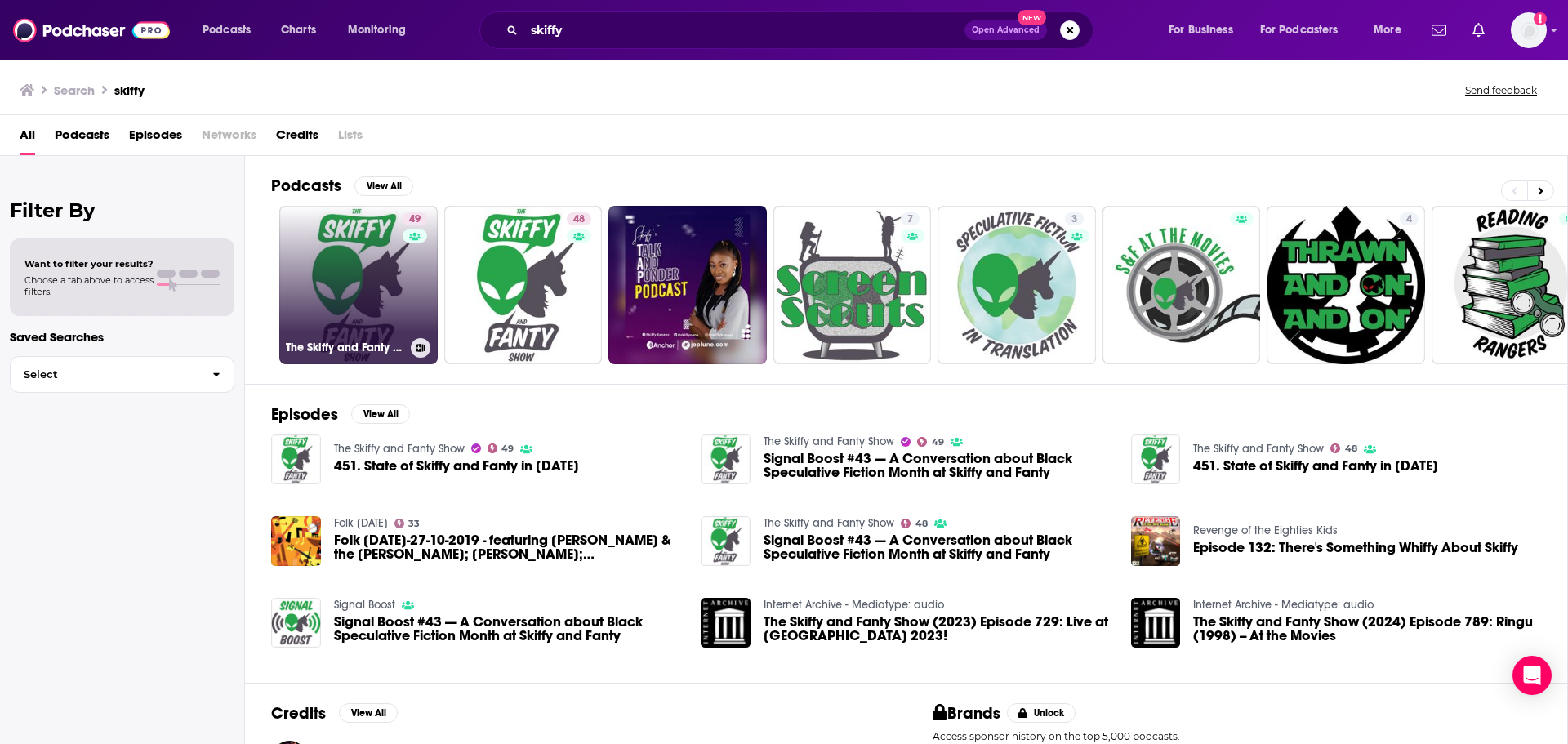
click at [384, 293] on link "49 The Skiffy and Fanty Show" at bounding box center [358, 285] width 158 height 158
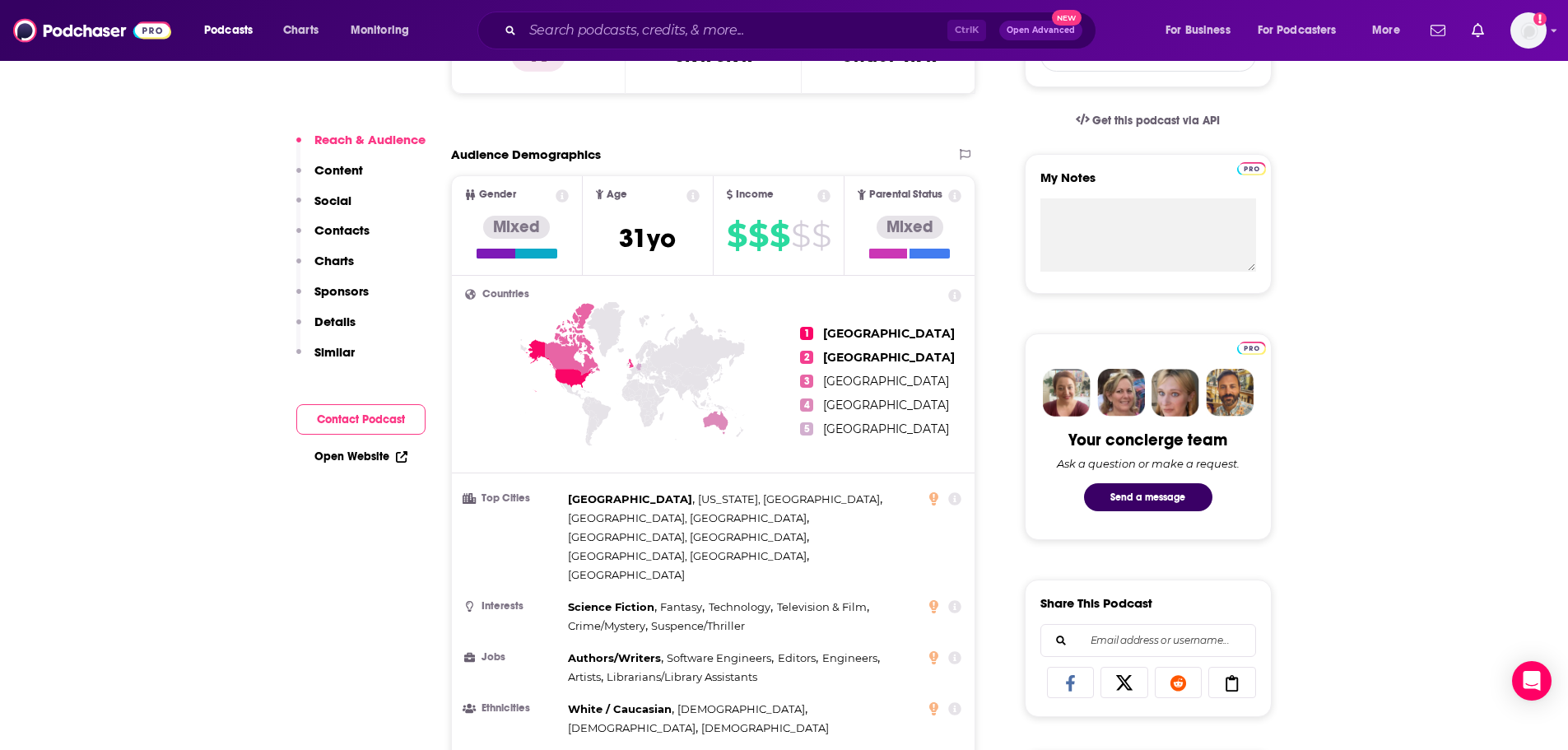
scroll to position [659, 0]
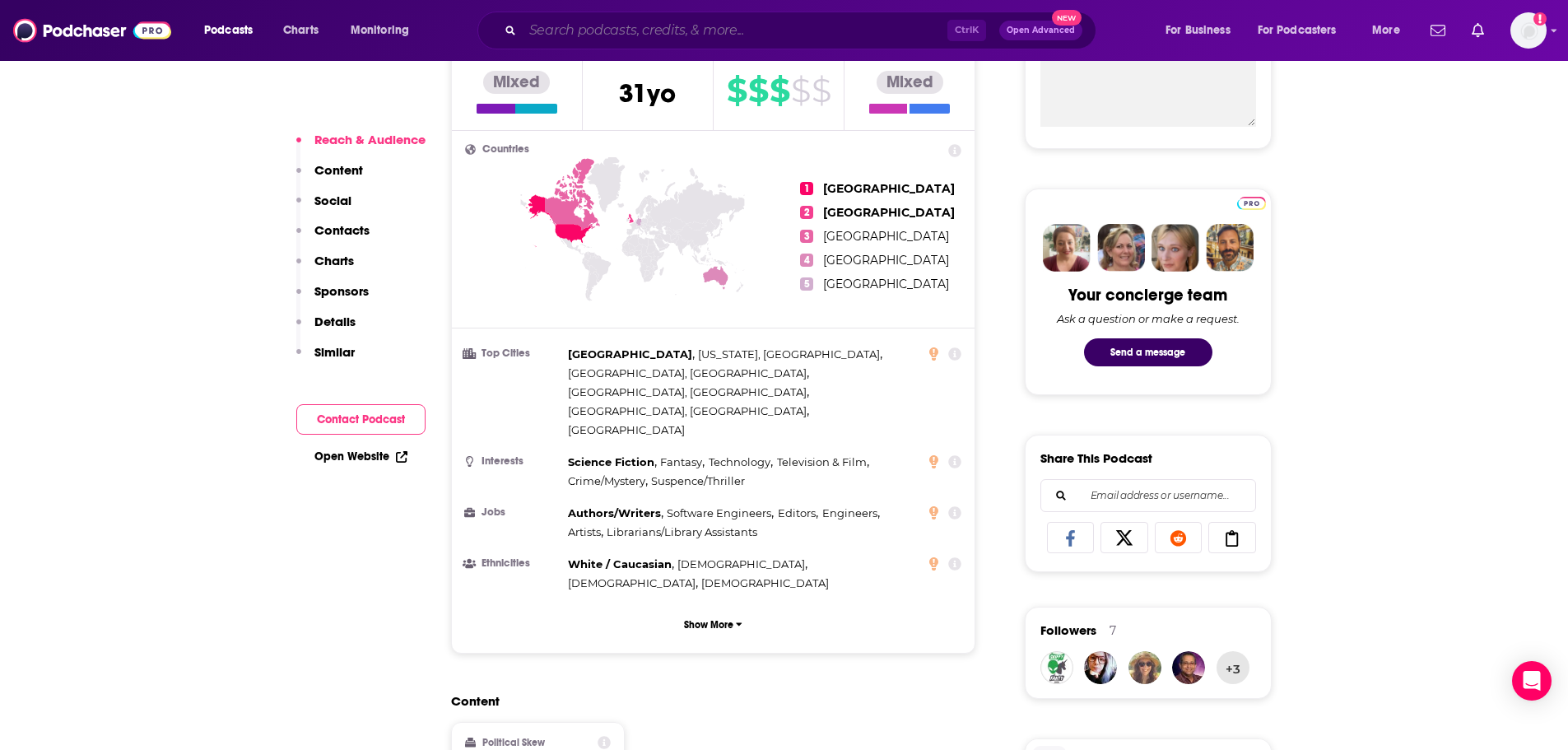
click at [542, 22] on input "Search podcasts, credits, & more..." at bounding box center [734, 30] width 425 height 27
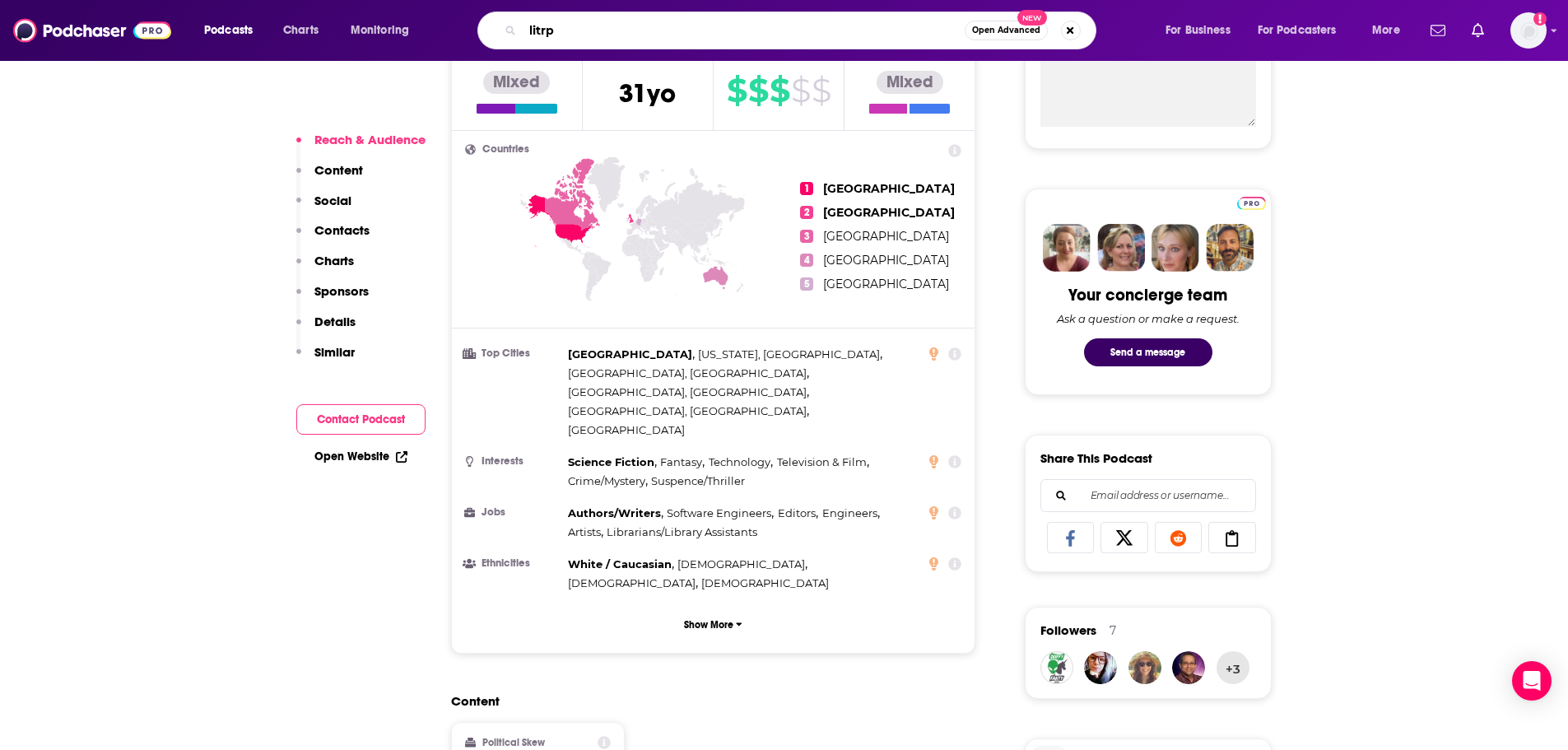
type input "litrpg"
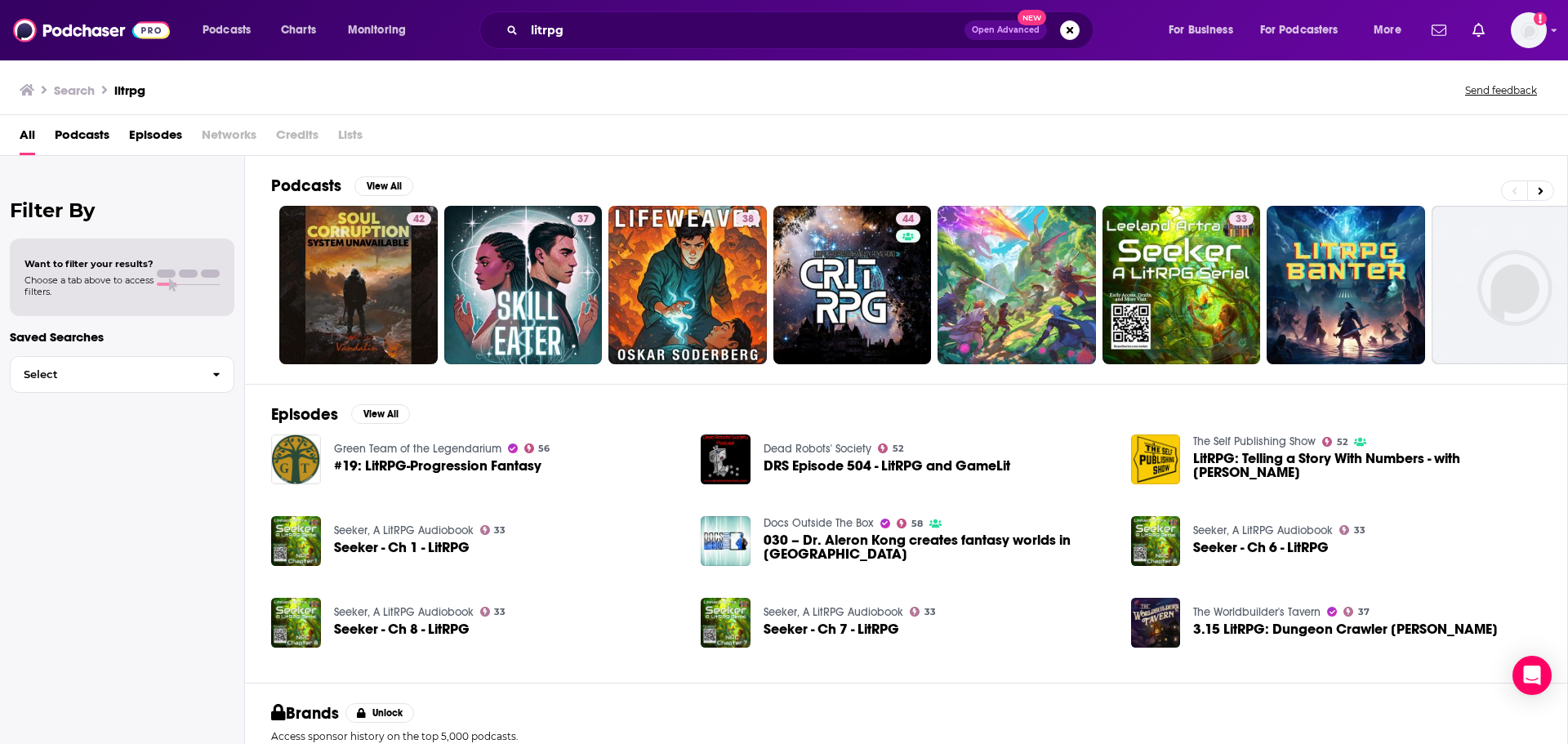
click at [621, 11] on div "litrpg Open Advanced New" at bounding box center [786, 30] width 614 height 37
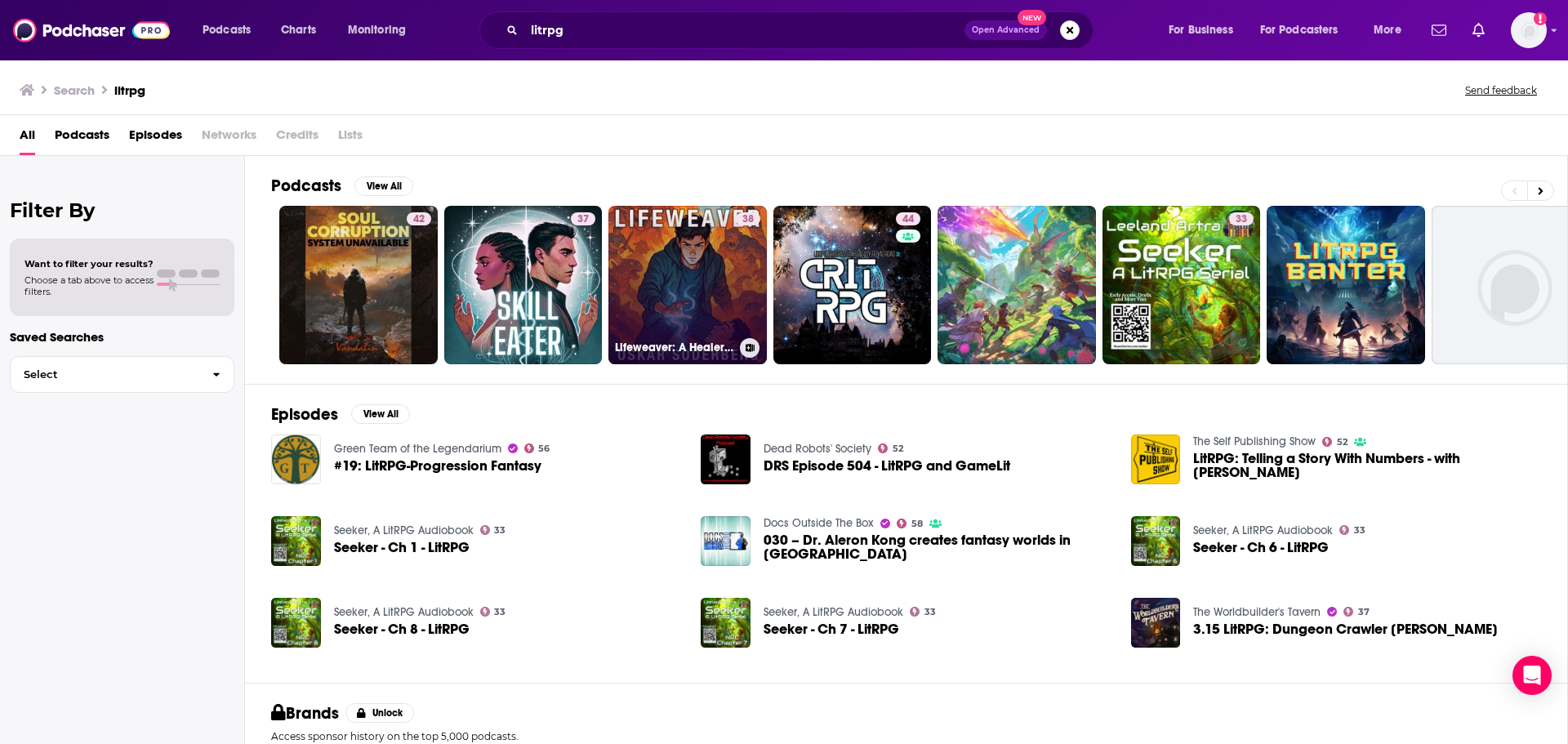
click at [760, 297] on div "38" at bounding box center [748, 276] width 25 height 126
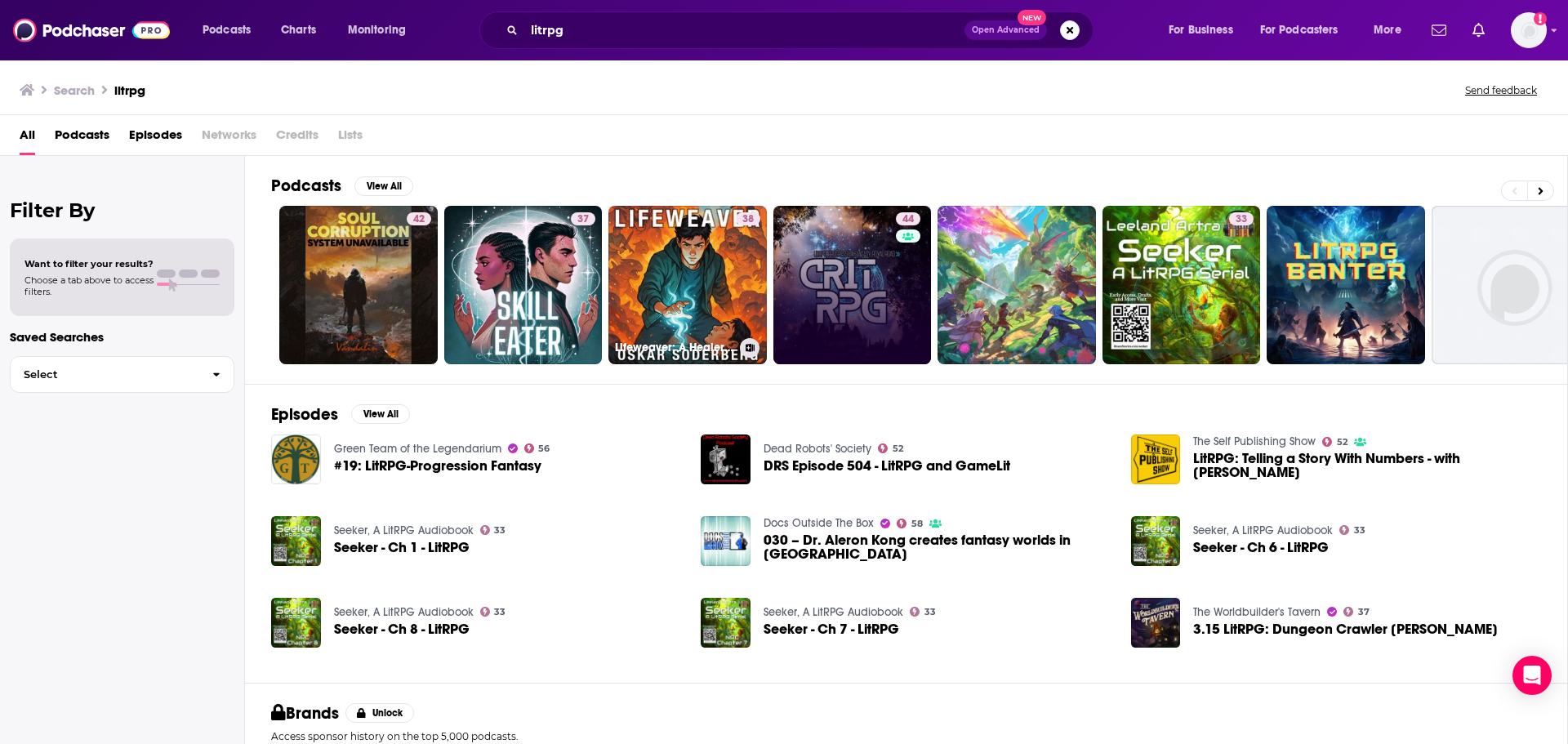
click at [855, 295] on link "44" at bounding box center [852, 285] width 158 height 158
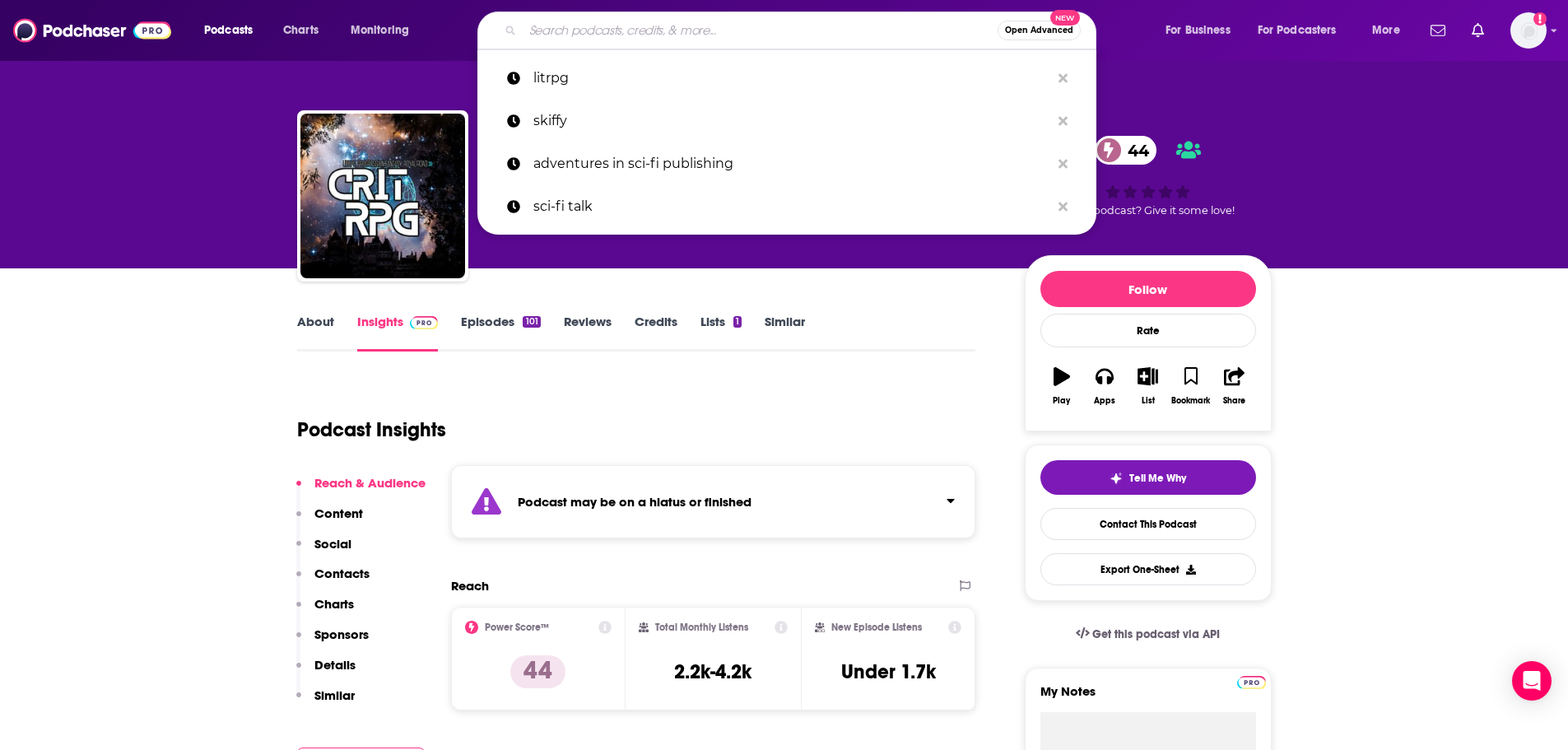
click at [558, 23] on input "Search podcasts, credits, & more..." at bounding box center [760, 30] width 475 height 27
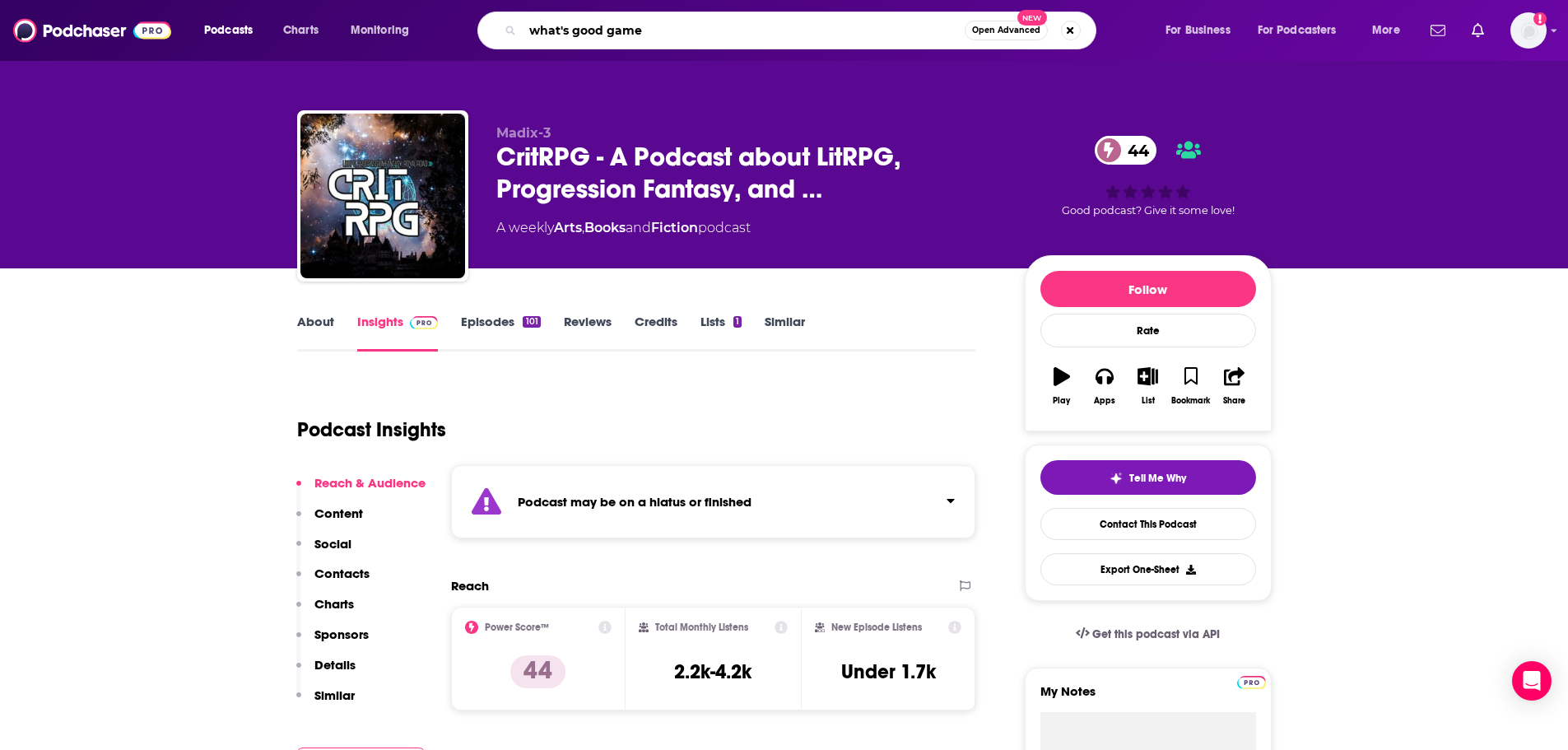
type input "what's good games"
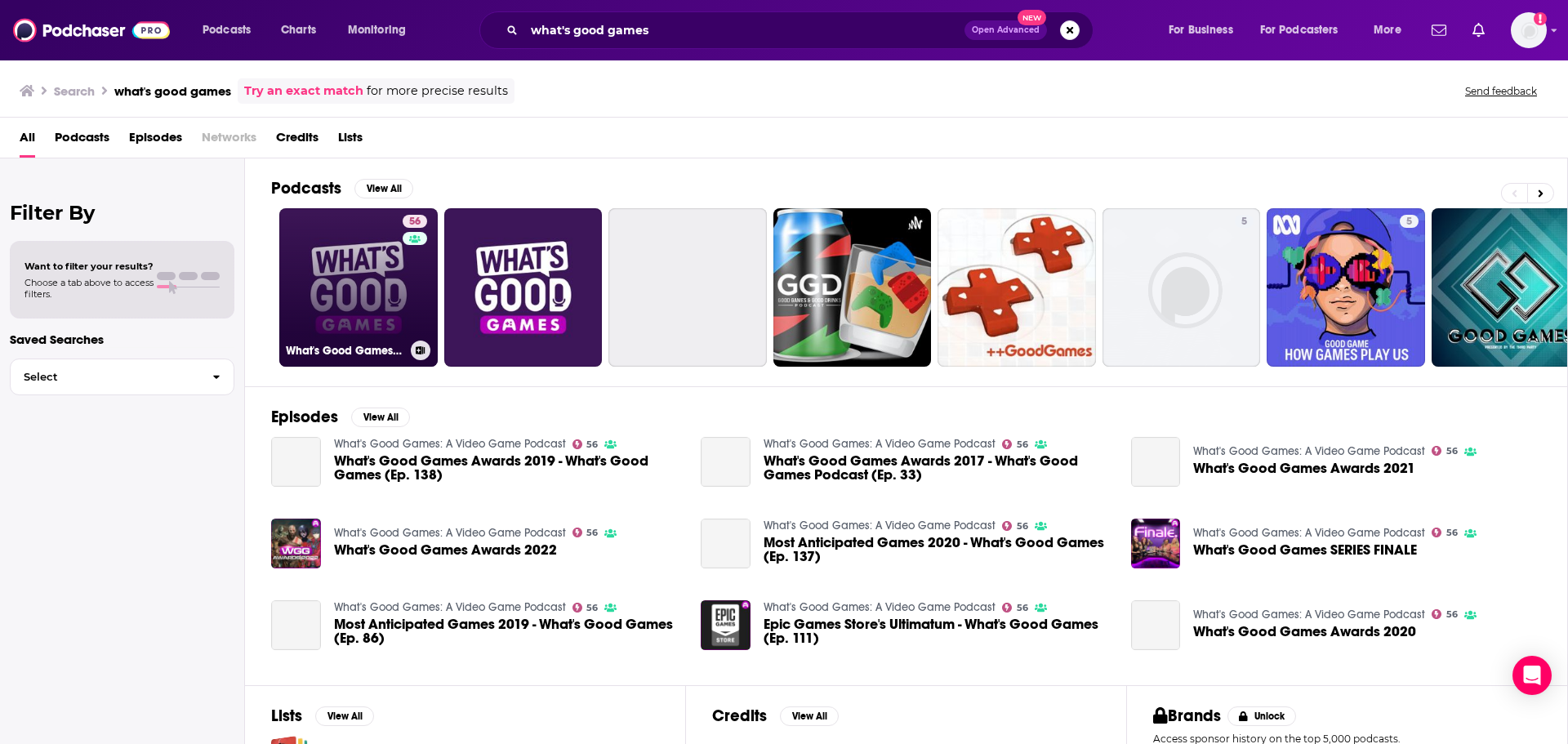
click at [395, 281] on link "56 What's Good Games: A Video Game Podcast" at bounding box center [358, 288] width 158 height 158
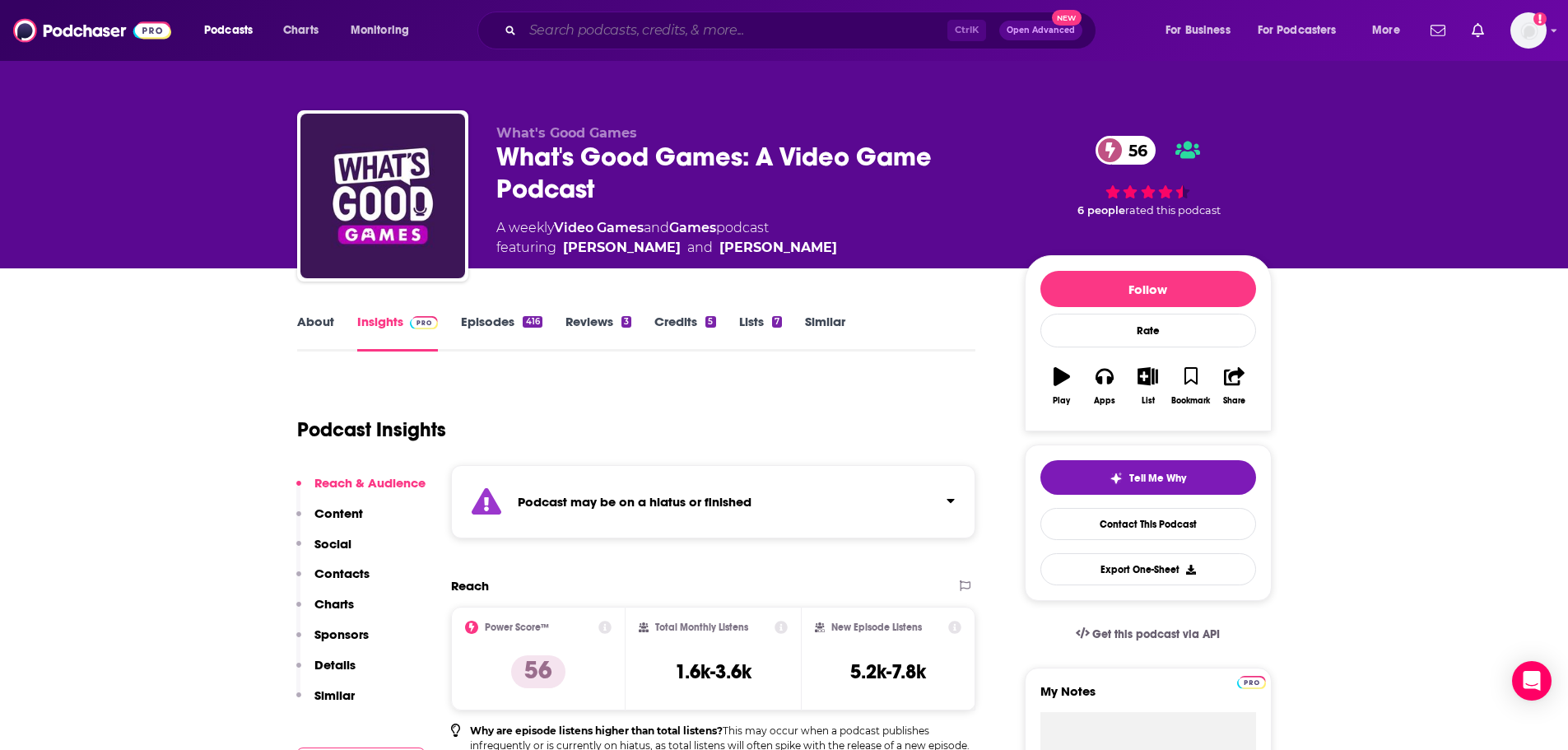
click at [576, 32] on input "Search podcasts, credits, & more..." at bounding box center [734, 30] width 425 height 27
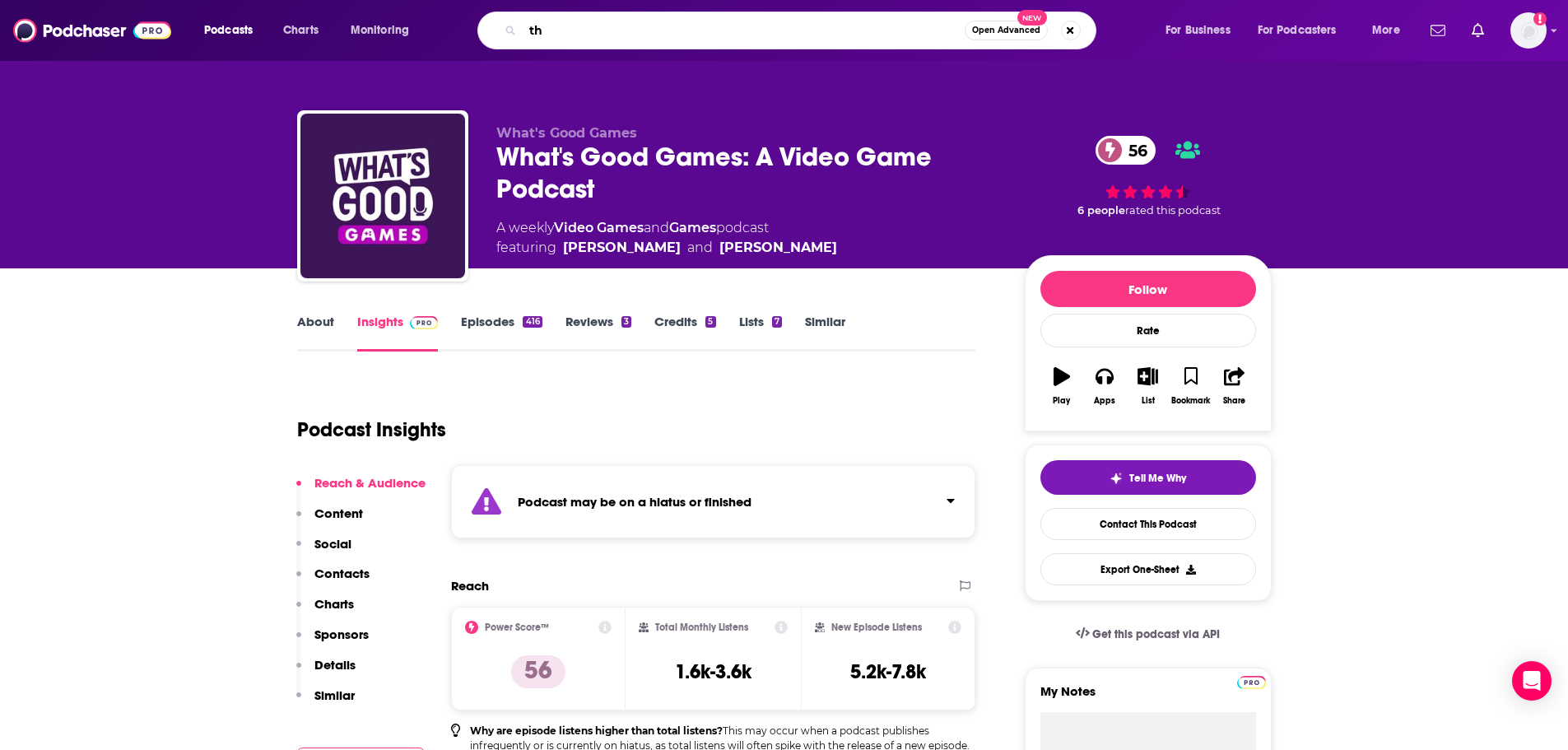
type input "t"
type input "spawn on me"
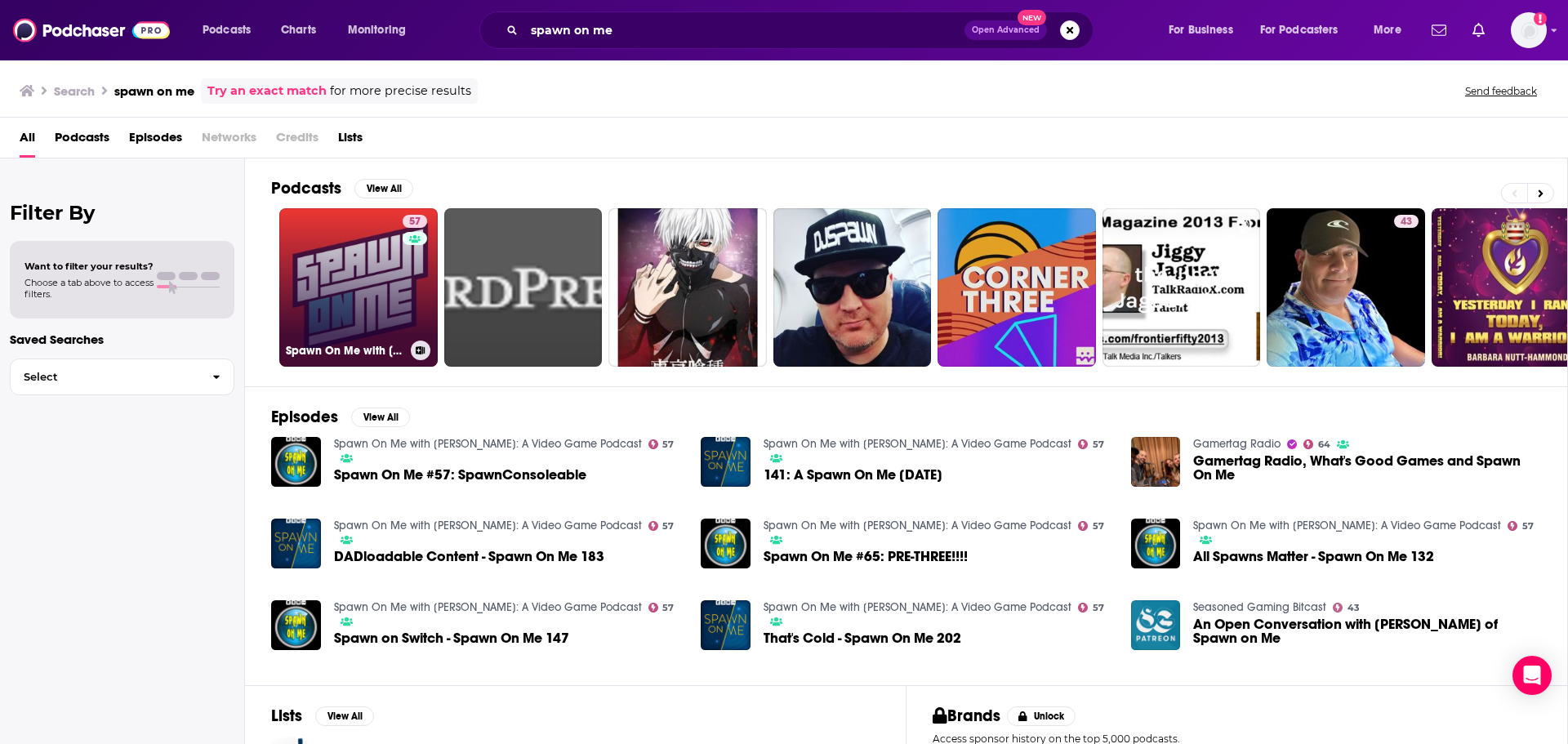
click at [385, 311] on link "57 Spawn On Me with Kahlief Adams: A Video Game Podcast" at bounding box center [358, 288] width 158 height 158
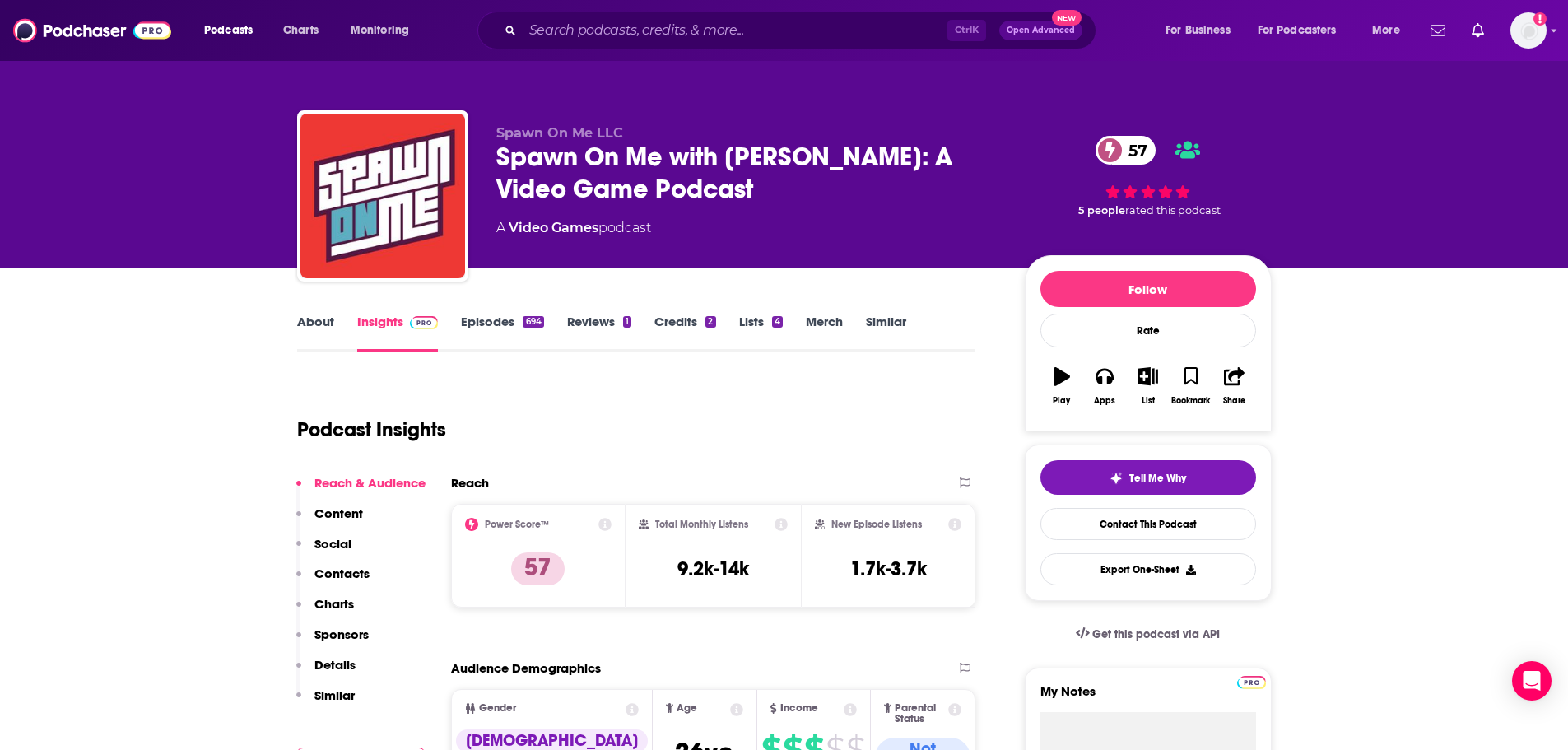
click at [524, 329] on link "Episodes 694" at bounding box center [502, 333] width 82 height 38
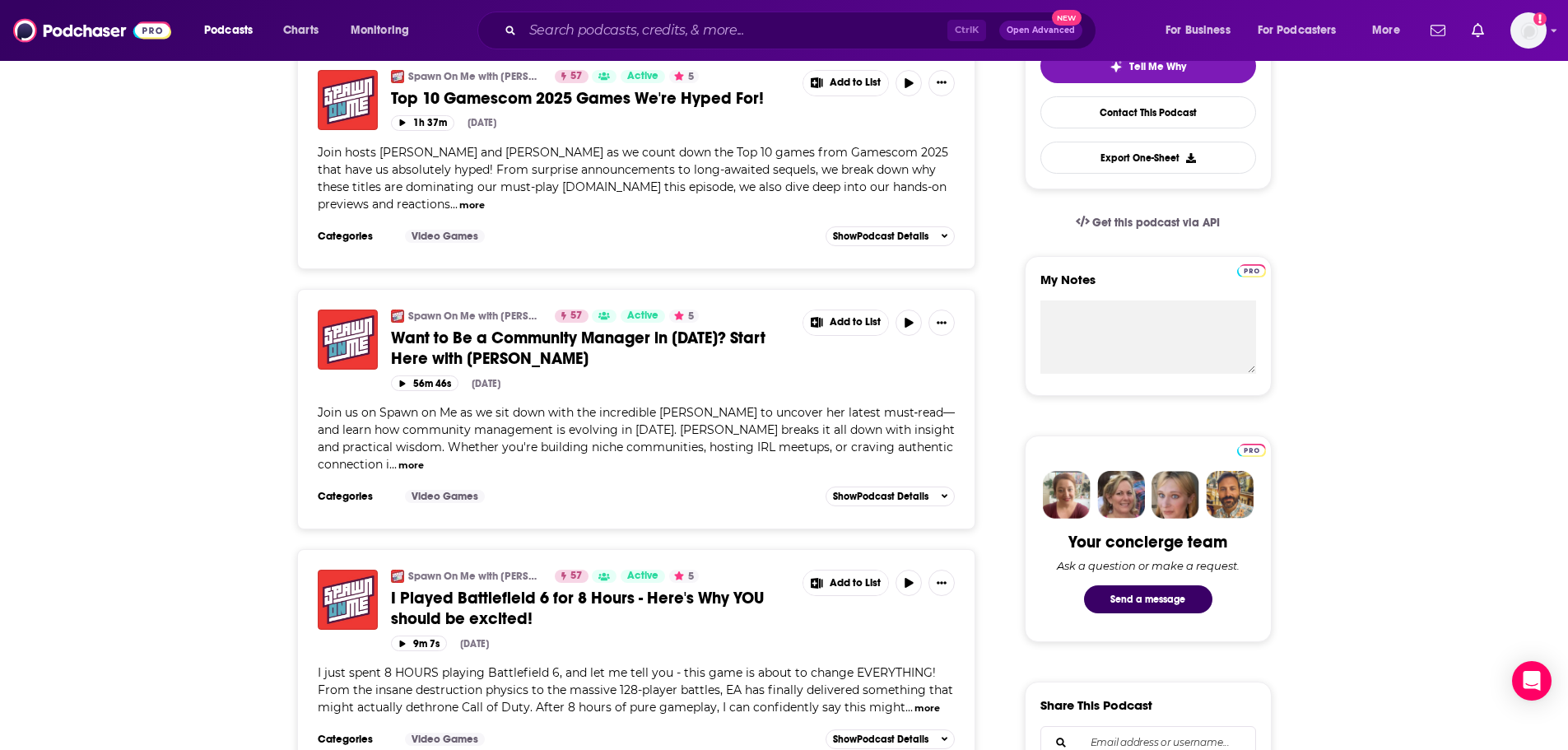
scroll to position [330, 0]
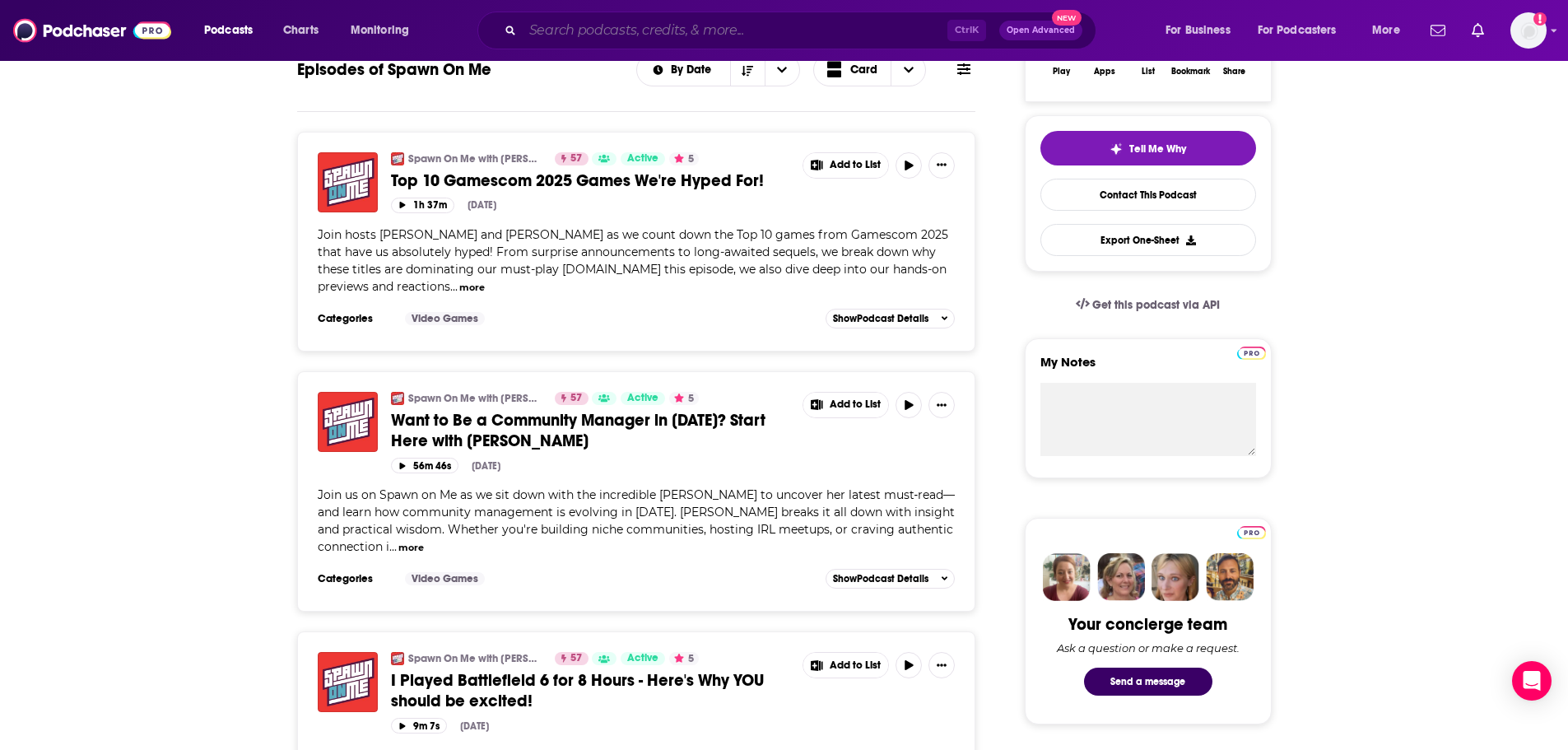
click at [755, 33] on input "Search podcasts, credits, & more..." at bounding box center [734, 30] width 425 height 27
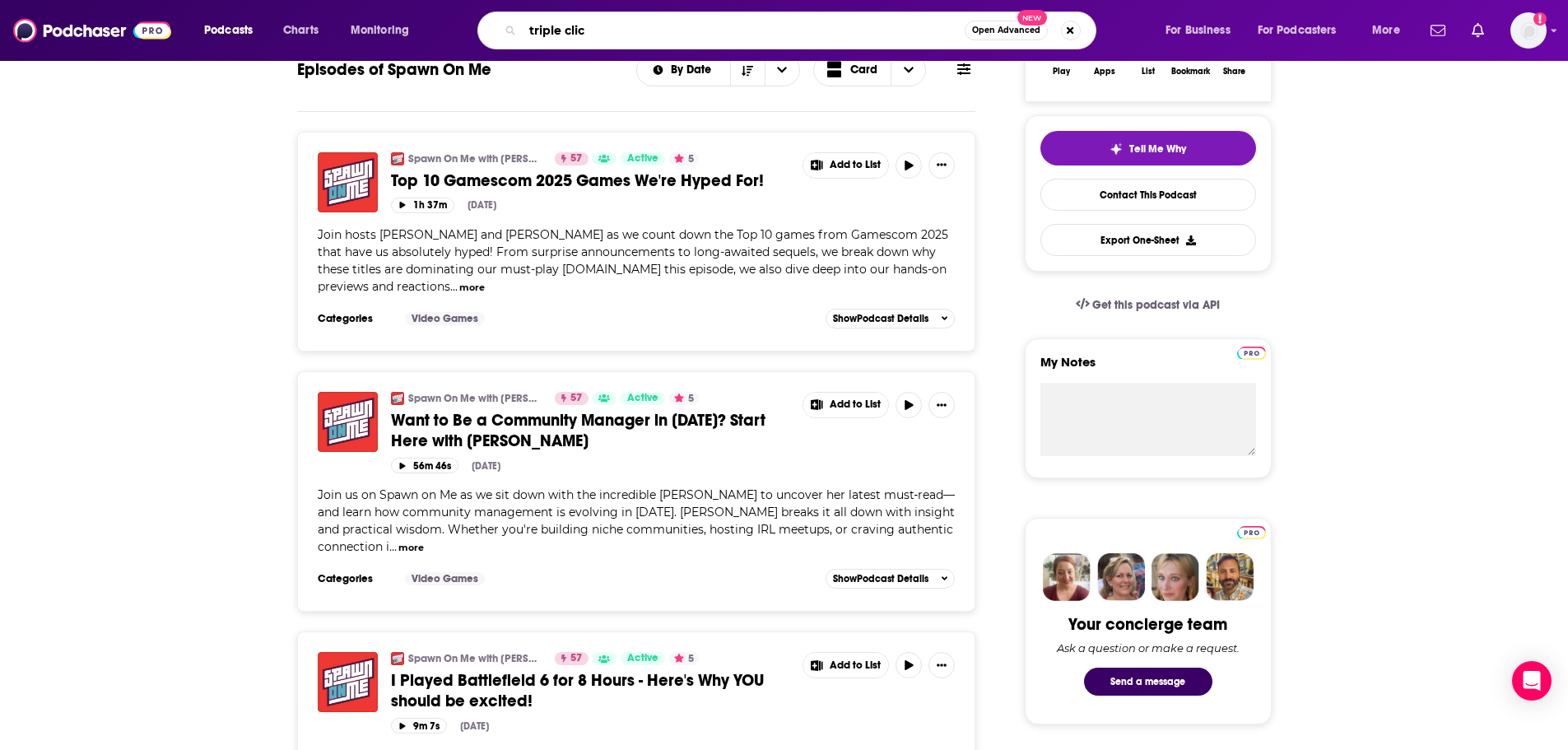
type input "triple click"
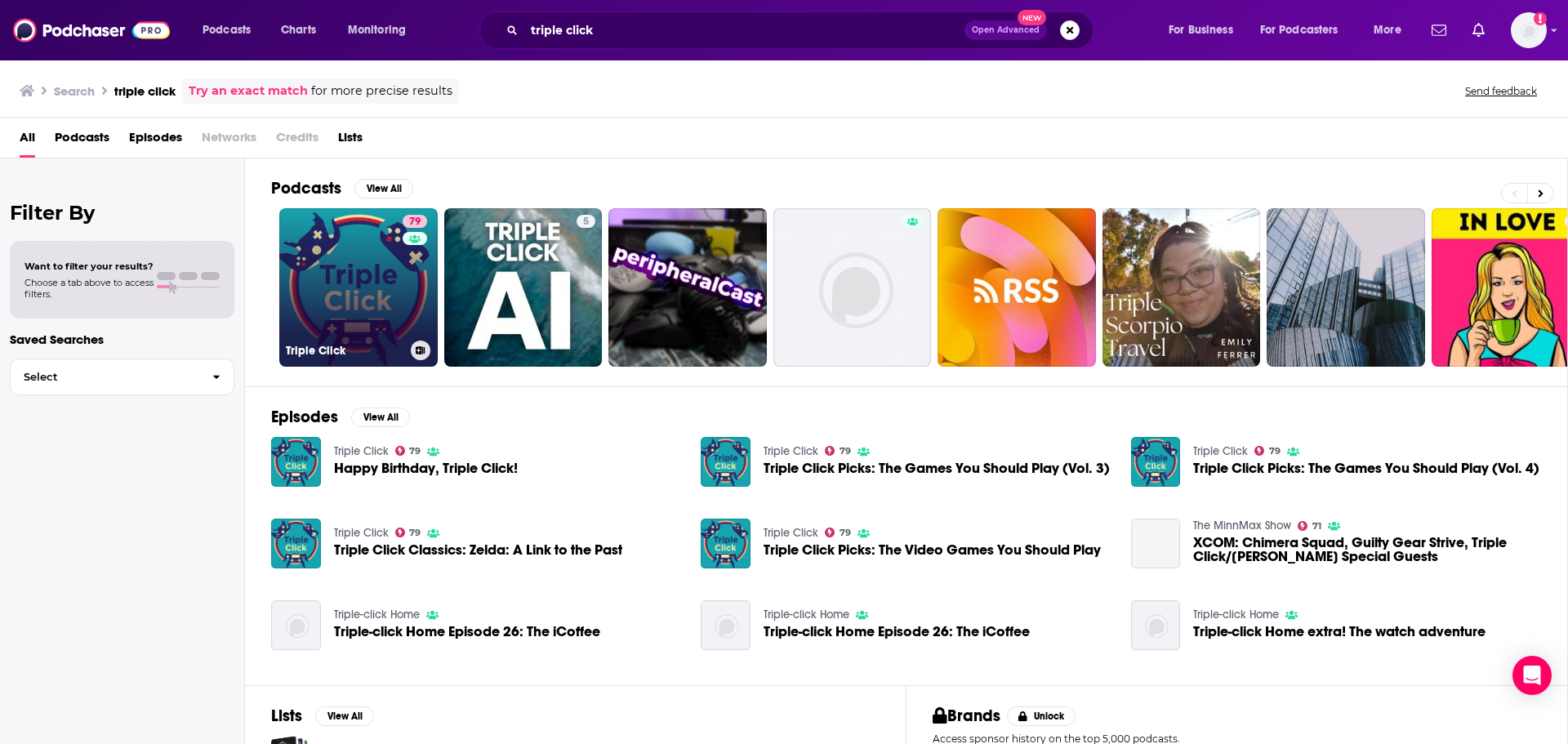
click at [339, 278] on link "79 Triple Click" at bounding box center [358, 288] width 158 height 158
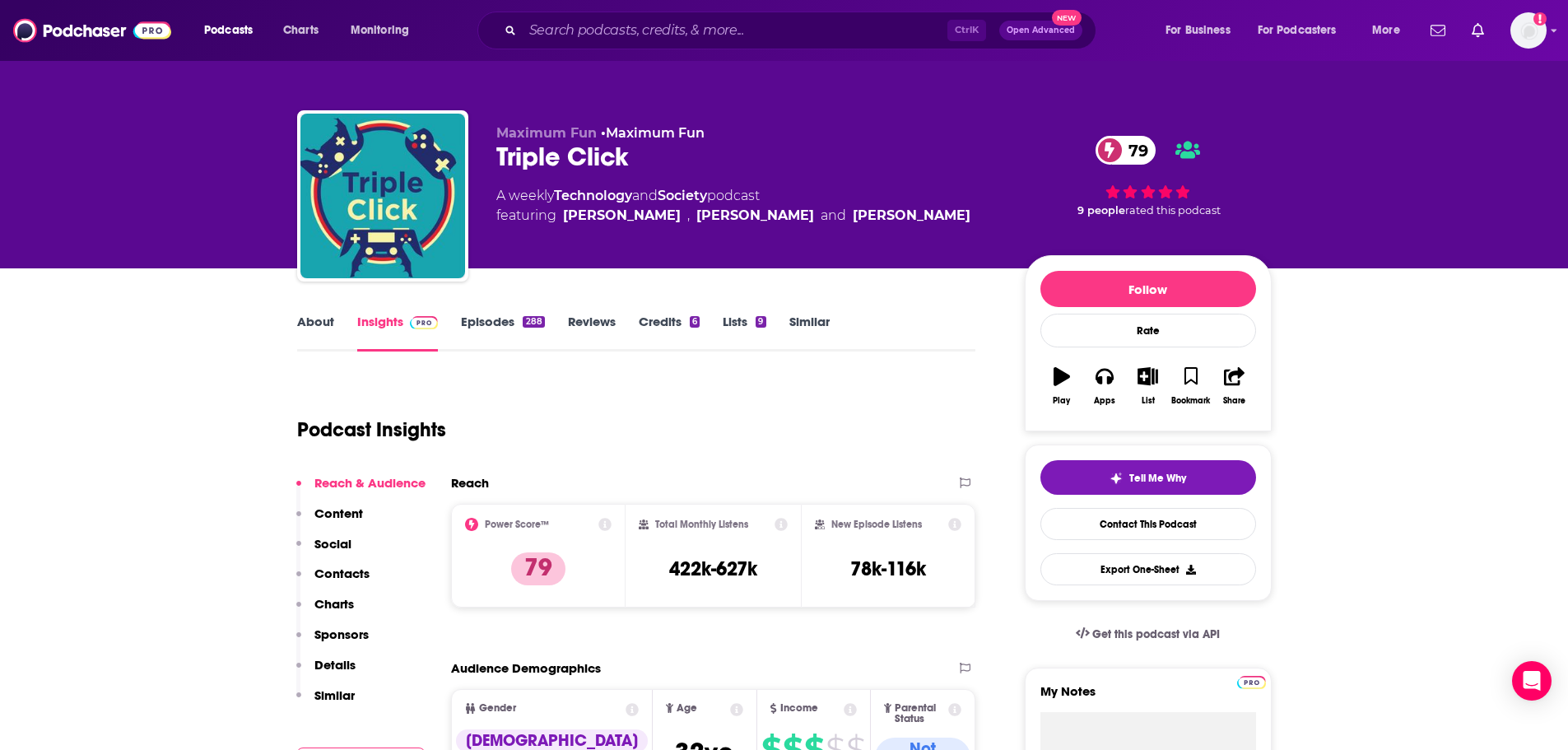
scroll to position [82, 0]
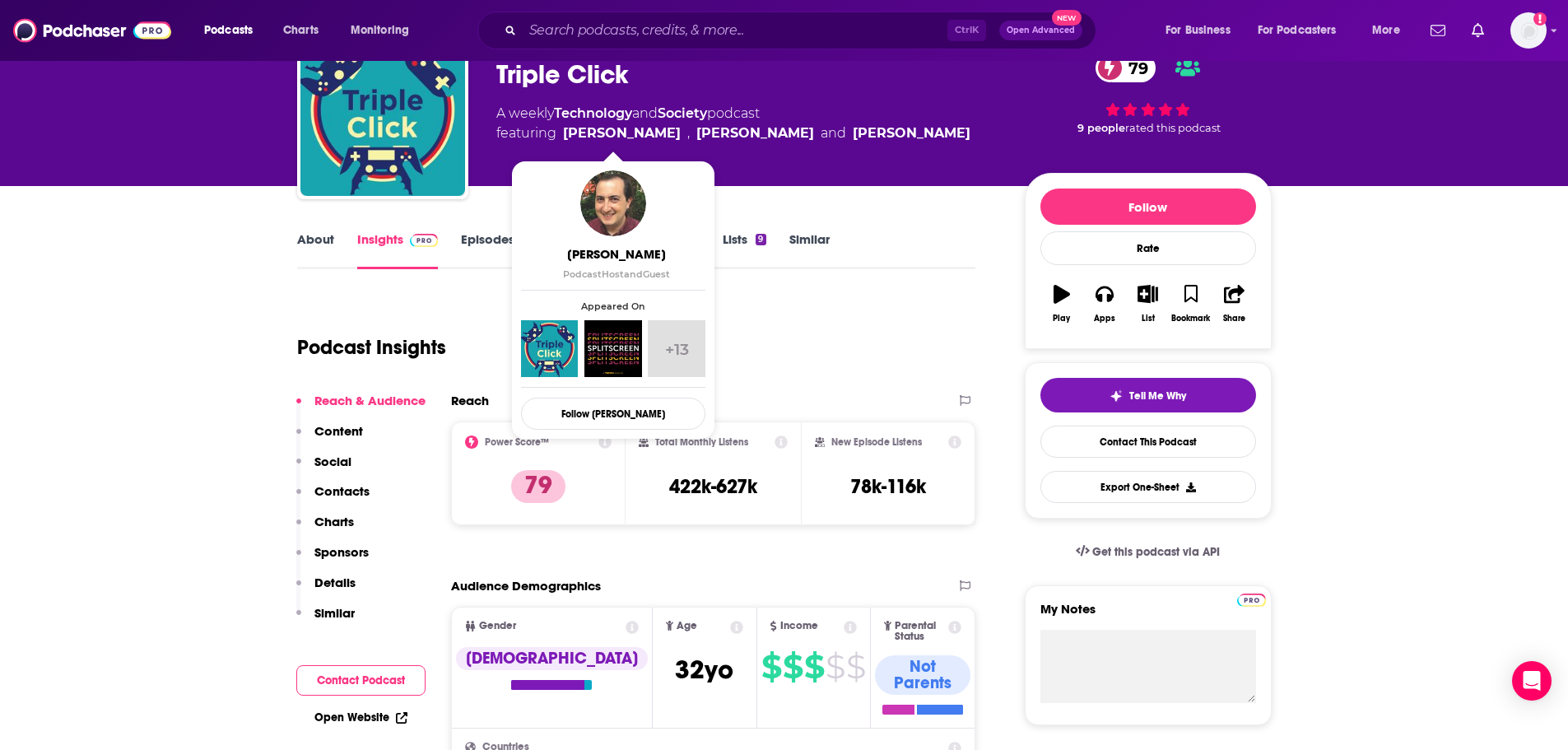
drag, startPoint x: 665, startPoint y: 131, endPoint x: 607, endPoint y: 136, distance: 58.2
click at [607, 136] on span "featuring Jason Schreier , Kirk Hamilton and Maddy Myers" at bounding box center [733, 133] width 474 height 20
copy link "Schreier"
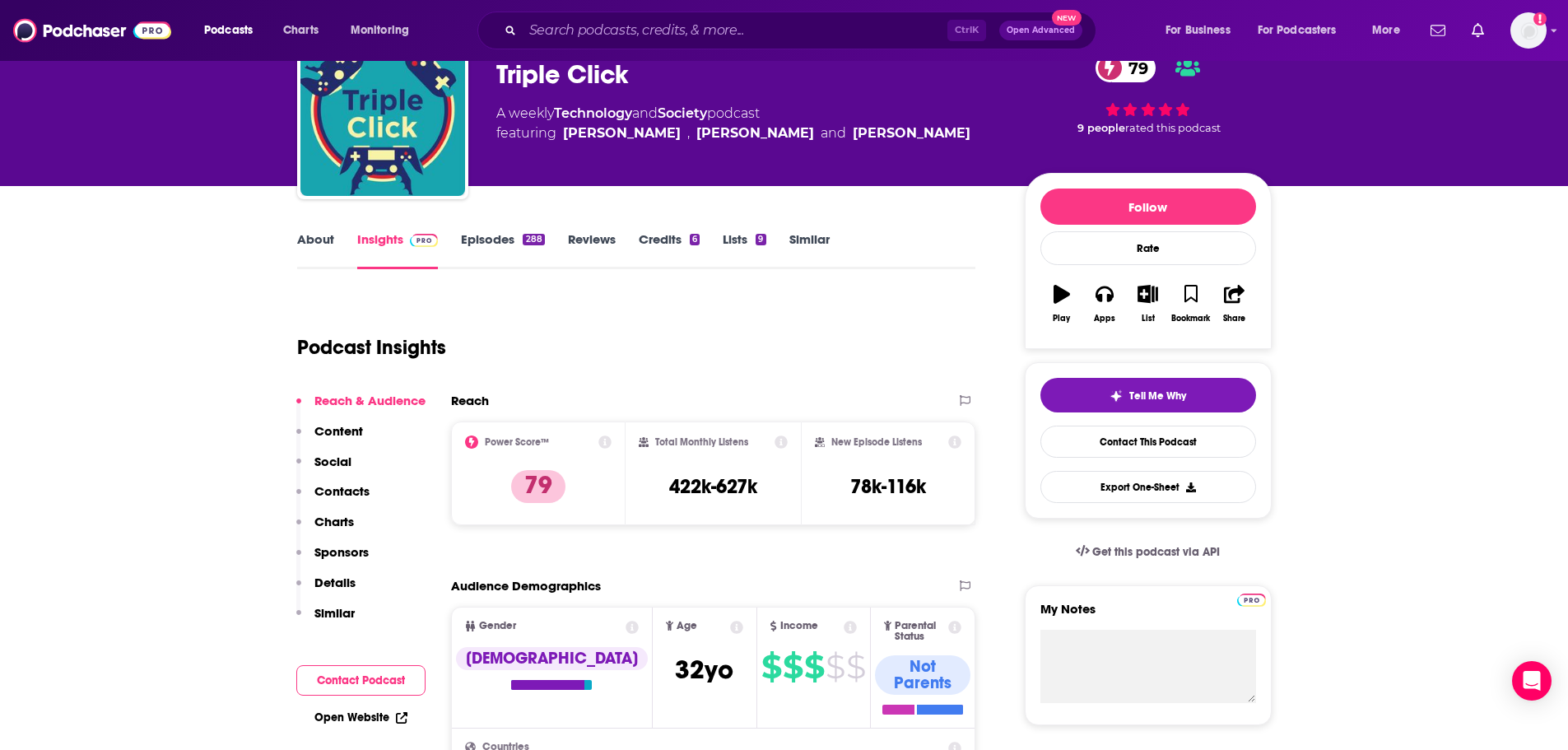
click at [786, 184] on div "Maximum Fun • Maximum Fun Triple Click 79 A weekly Technology and Society podca…" at bounding box center [884, 117] width 775 height 148
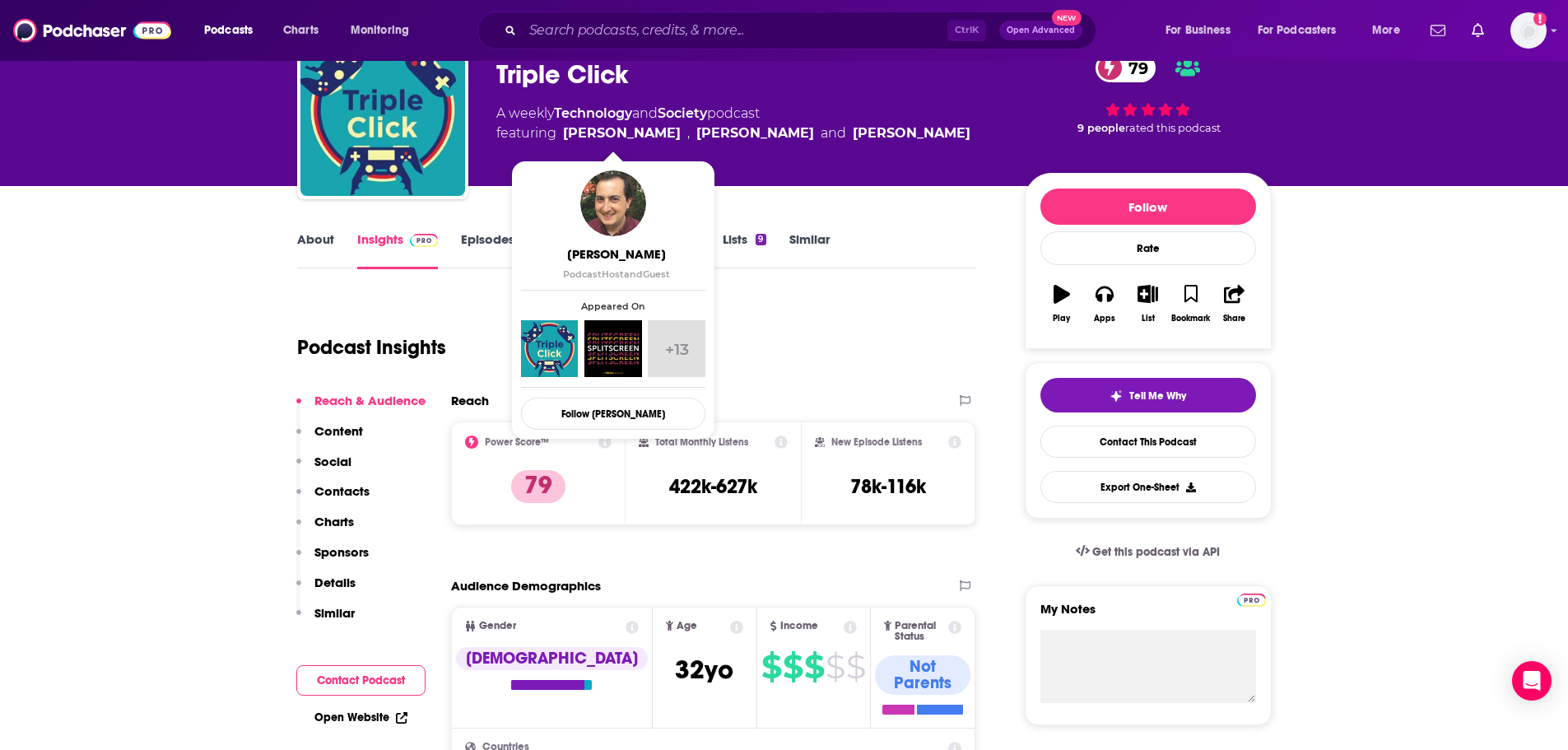
drag, startPoint x: 662, startPoint y: 134, endPoint x: 565, endPoint y: 131, distance: 97.0
click at [565, 131] on span "featuring Jason Schreier , Kirk Hamilton and Maddy Myers" at bounding box center [733, 133] width 474 height 20
copy link "Jason Schreier"
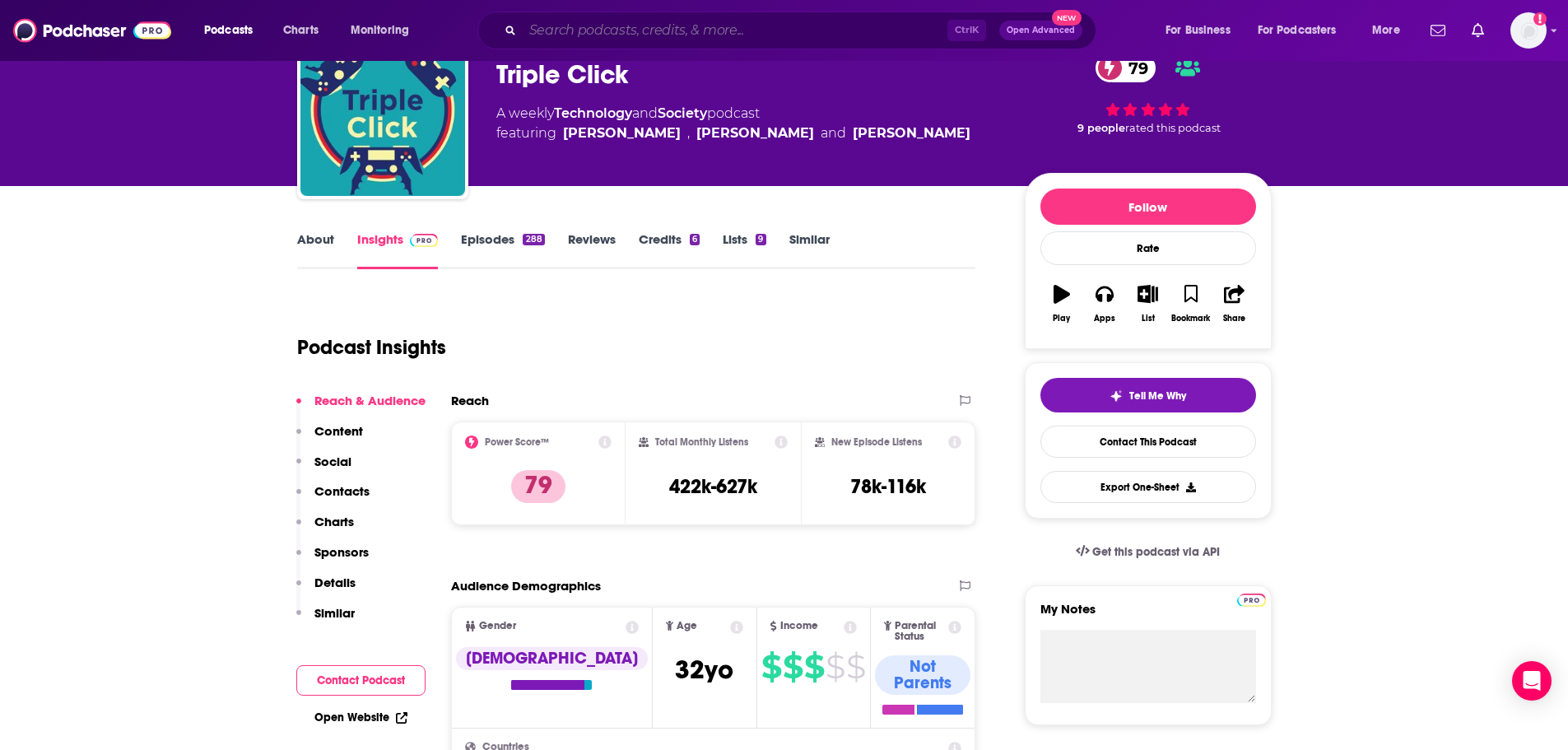
click at [633, 37] on input "Search podcasts, credits, & more..." at bounding box center [734, 30] width 425 height 27
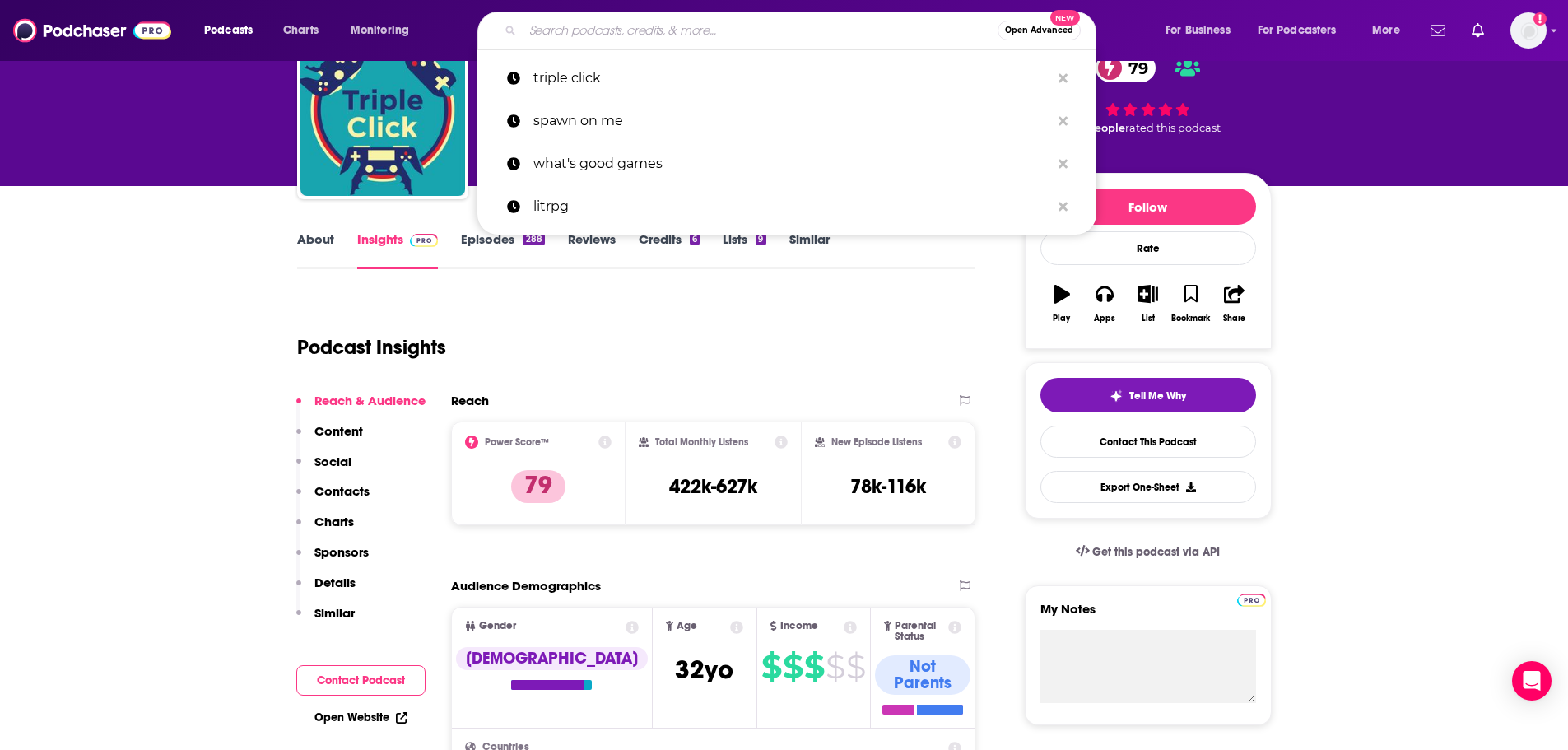
paste input "Geek Out with Angie Fiedler Sutton"
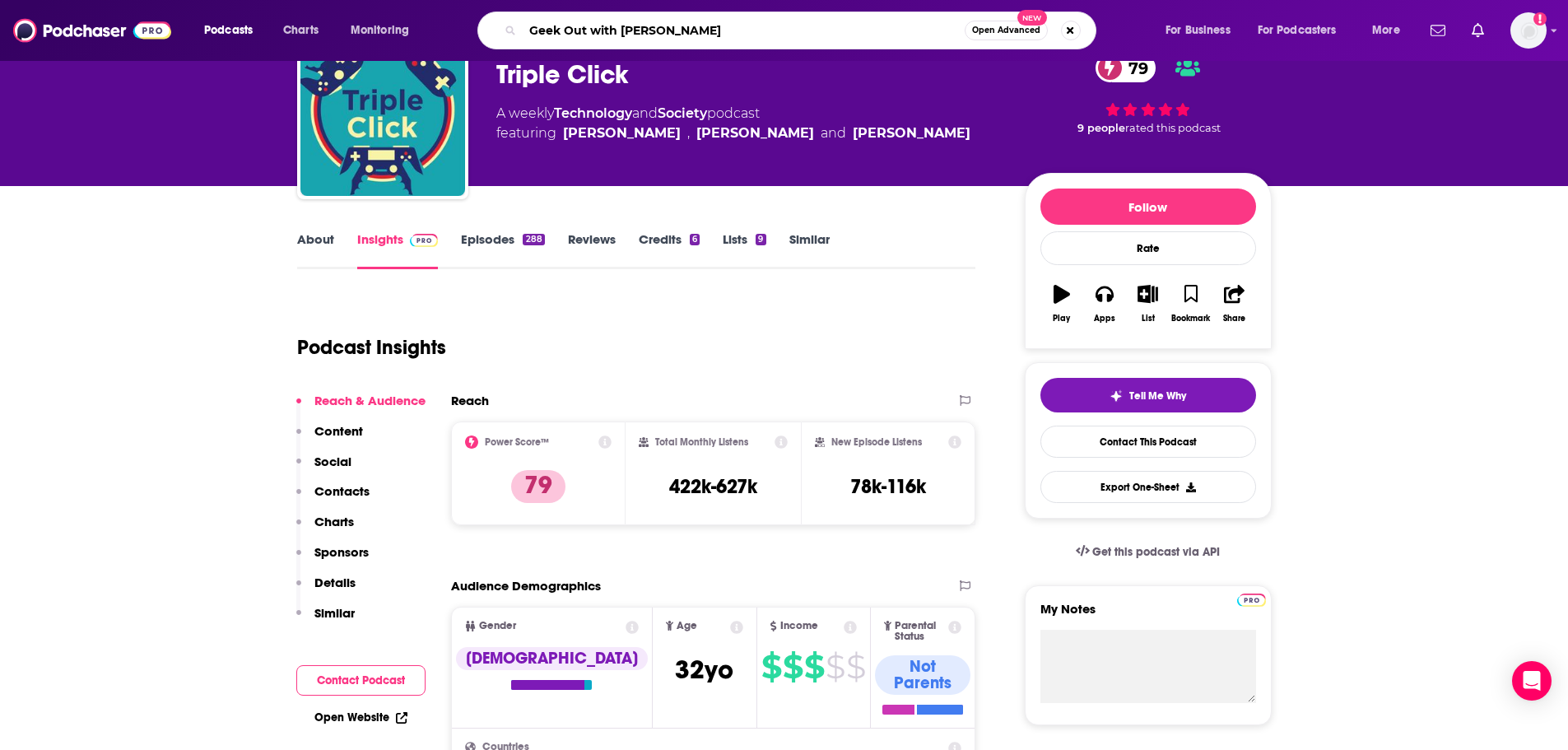
type input "Geek Out with Angie Fiedler Sutton"
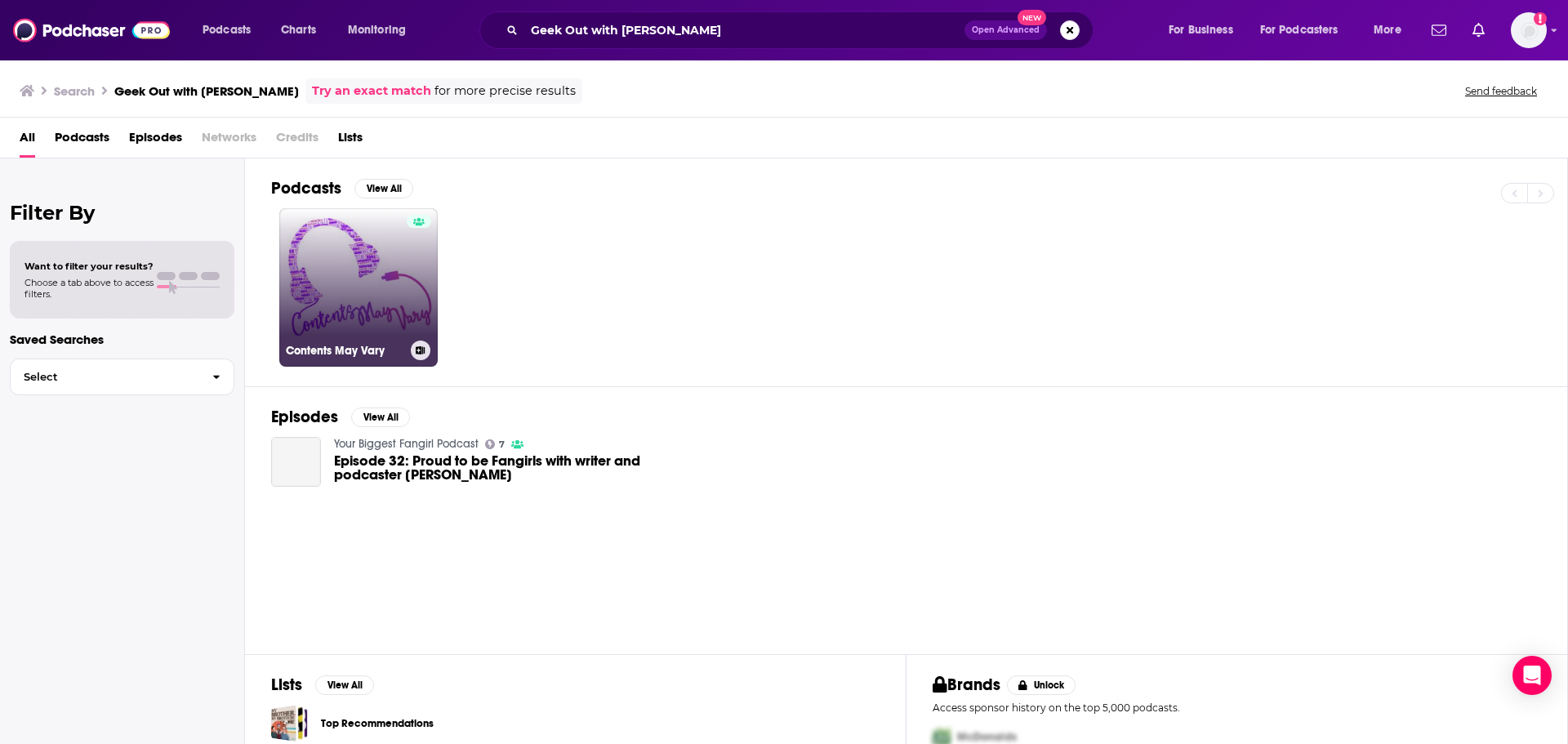
click at [381, 293] on link "Contents May Vary" at bounding box center [358, 288] width 158 height 158
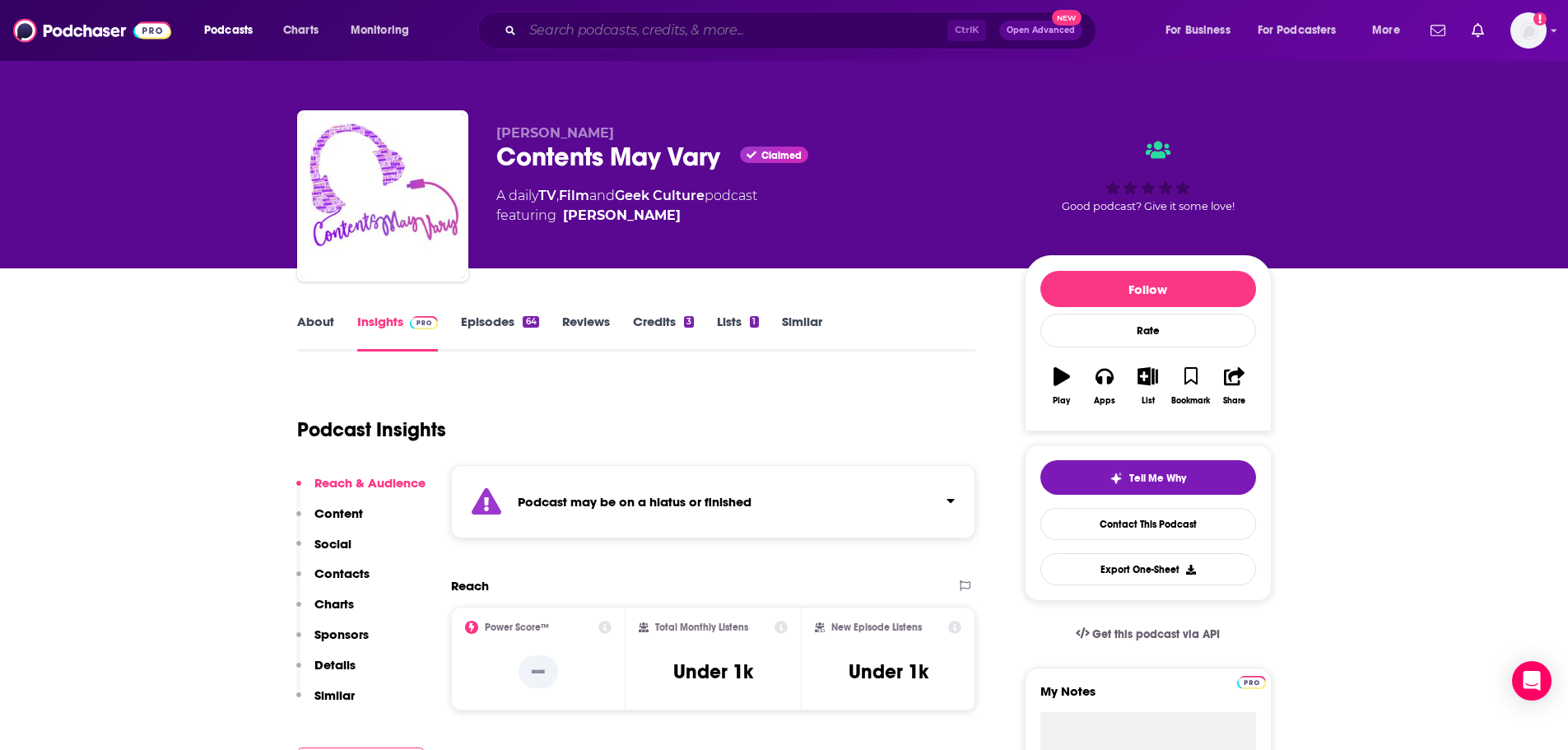
click at [624, 39] on input "Search podcasts, credits, & more..." at bounding box center [734, 30] width 425 height 27
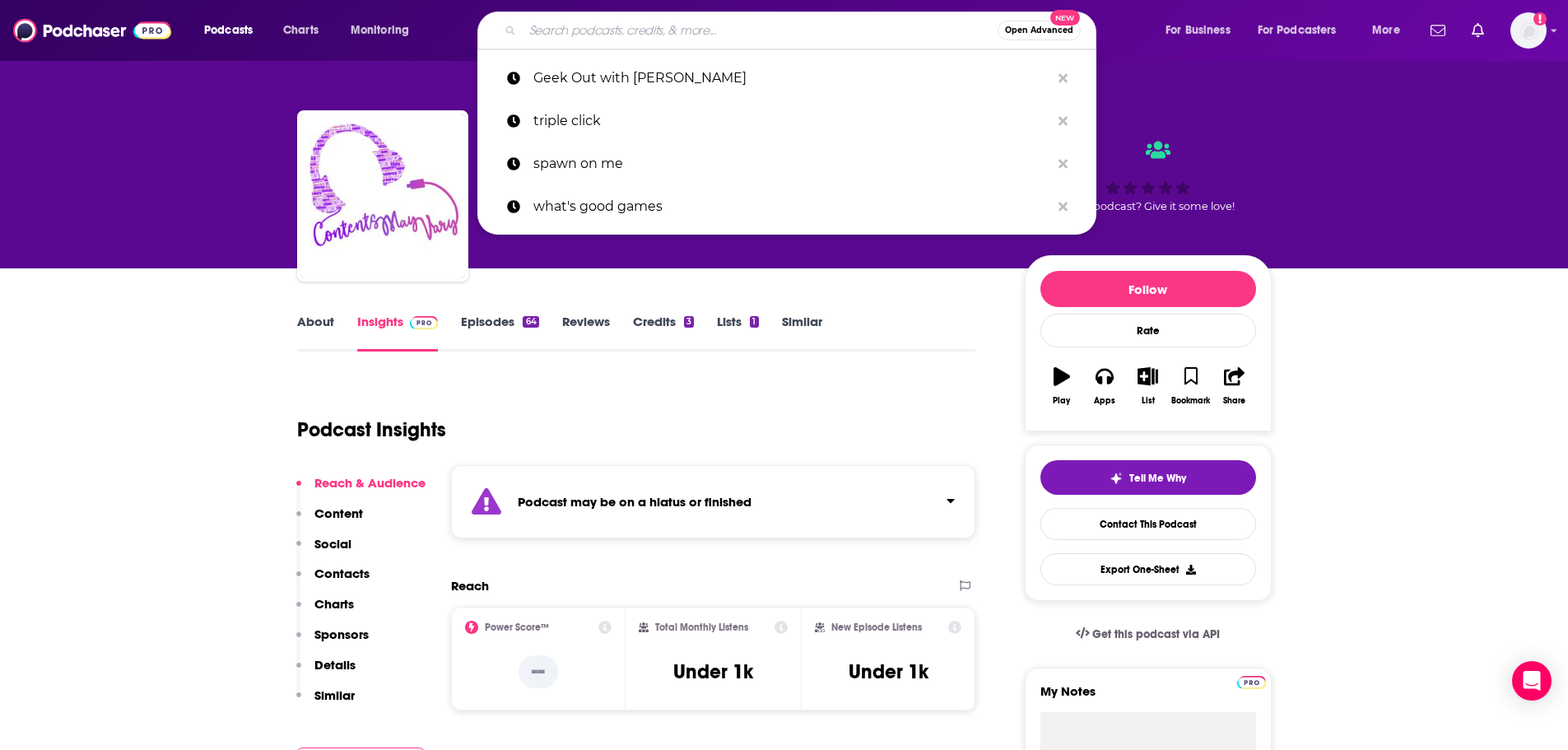
paste input "Geek Out with Angie Fiedler Sutton"
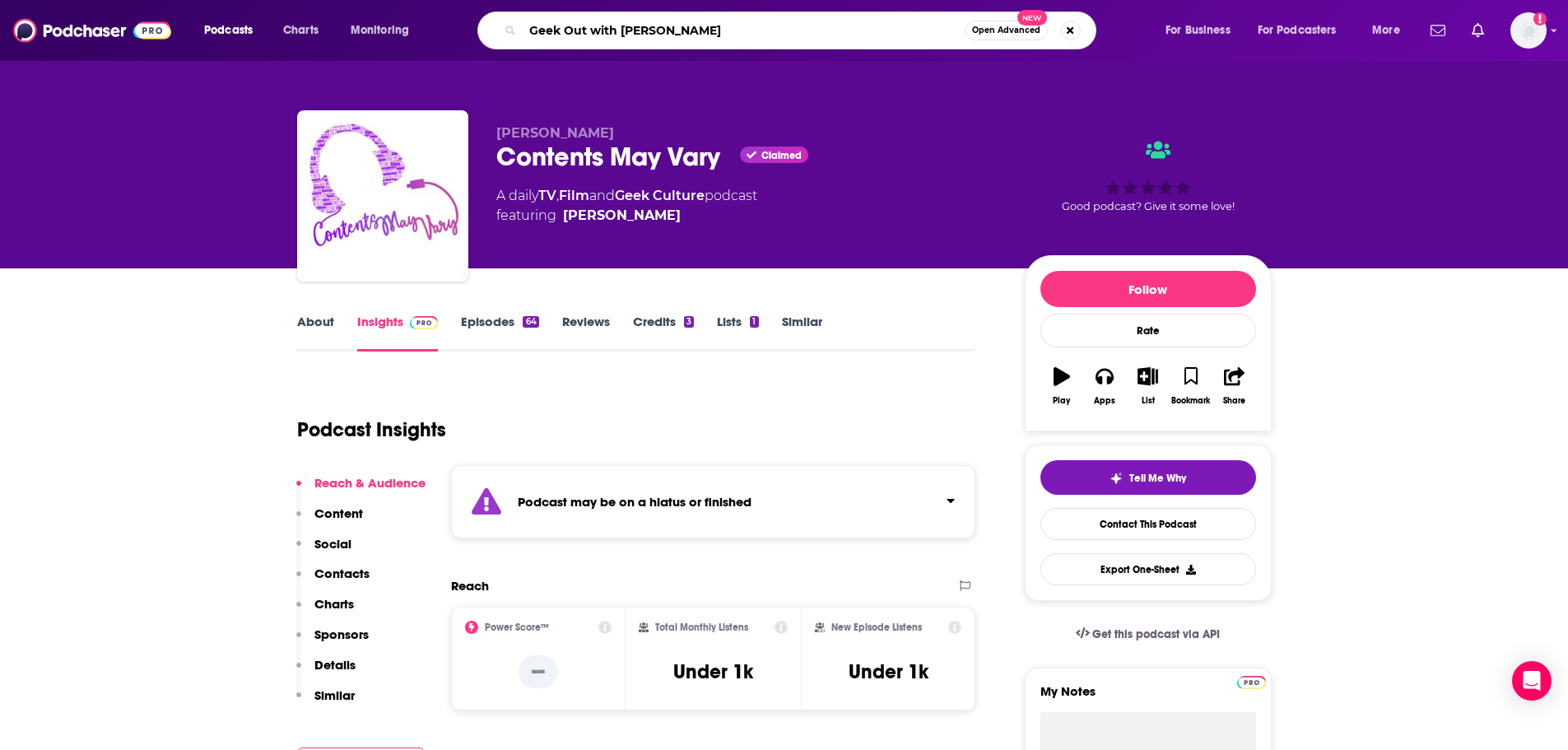
drag, startPoint x: 783, startPoint y: 33, endPoint x: 591, endPoint y: 28, distance: 192.1
click at [595, 31] on input "Geek Out with Angie Fiedler Sutton" at bounding box center [743, 30] width 442 height 27
type input "Geek Out"
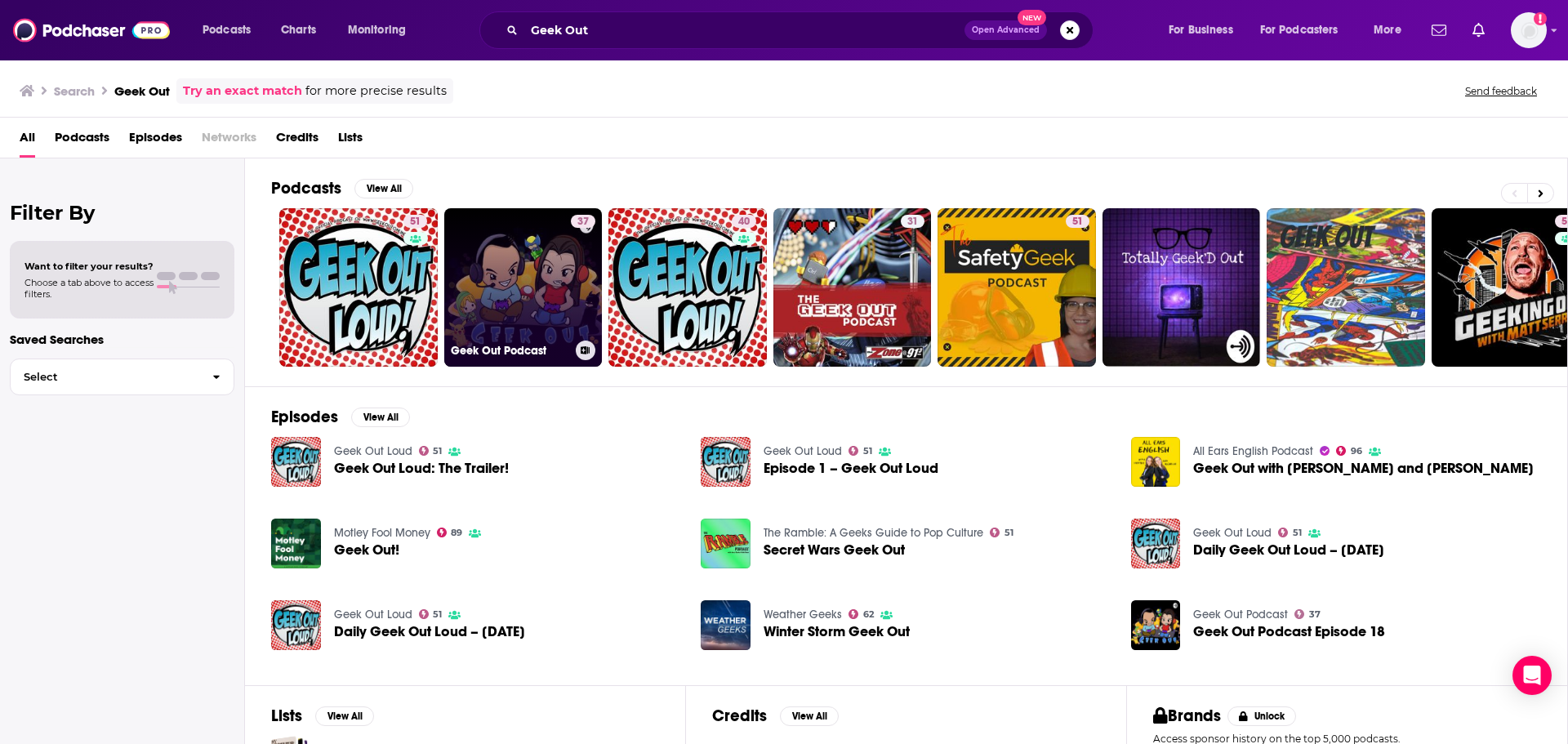
click at [517, 306] on link "37 Geek Out Podcast" at bounding box center [523, 288] width 158 height 158
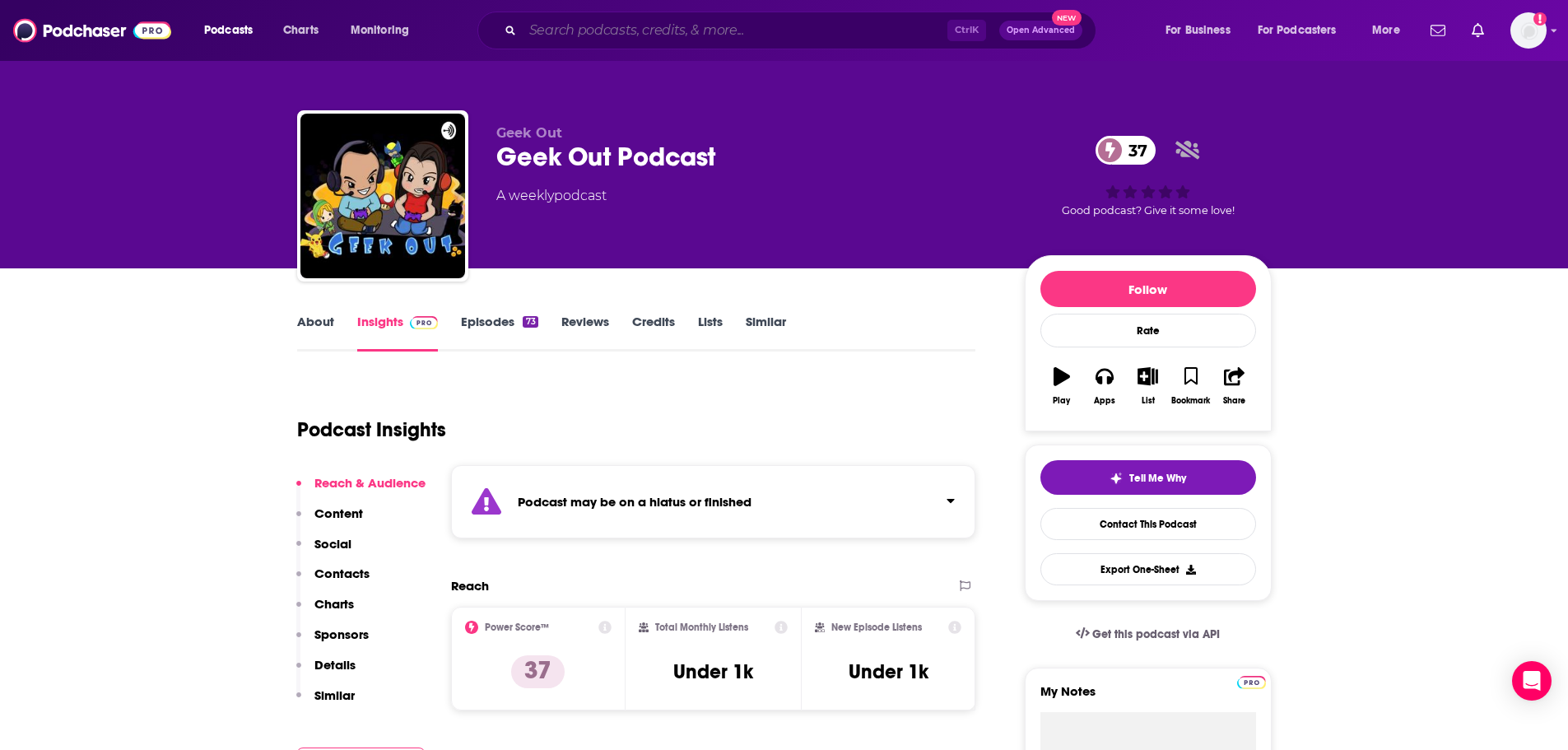
click at [560, 35] on input "Search podcasts, credits, & more..." at bounding box center [734, 30] width 425 height 27
click at [611, 34] on input "Search podcasts, credits, & more..." at bounding box center [734, 30] width 425 height 27
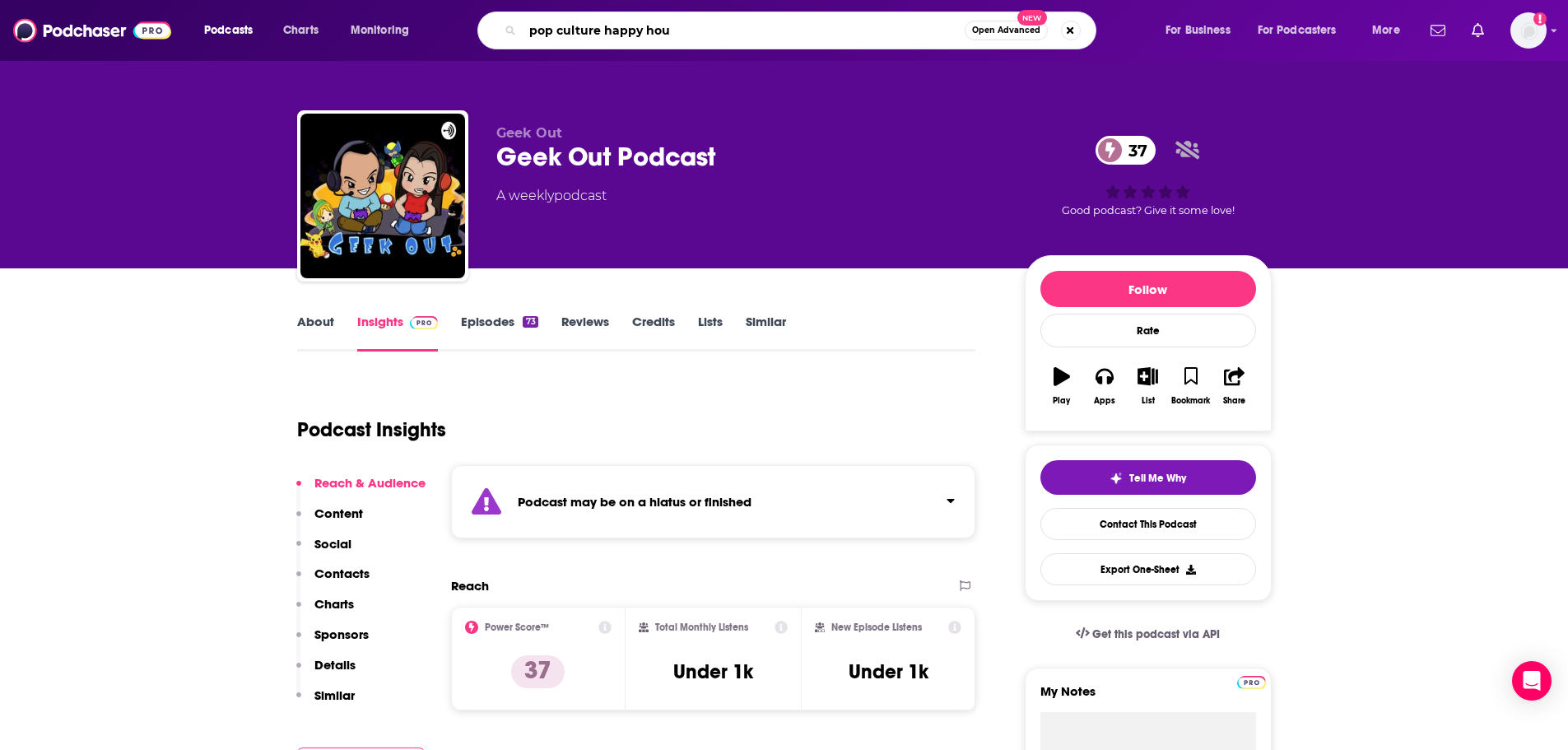
type input "pop culture happy hour"
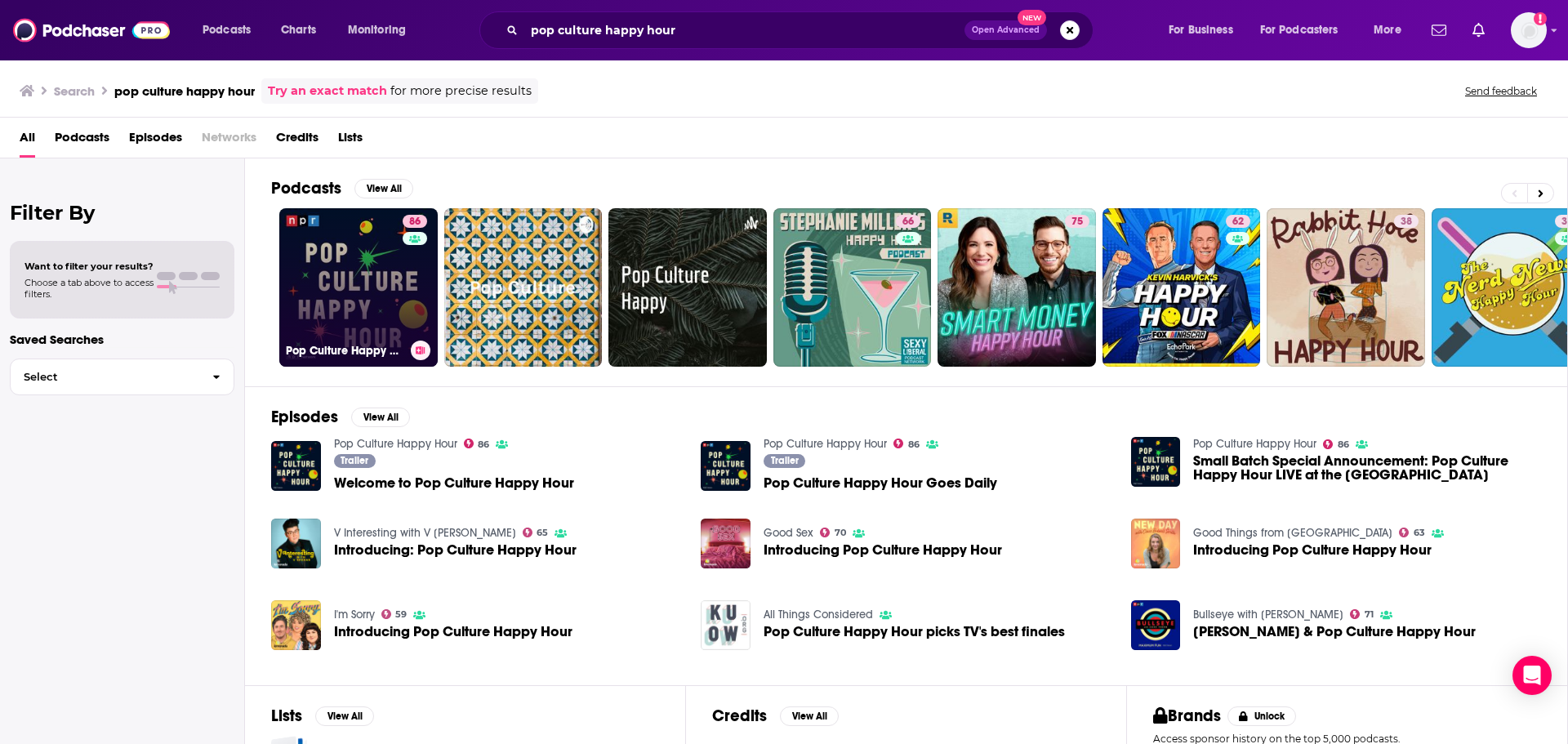
click at [400, 259] on link "86 Pop Culture Happy Hour" at bounding box center [358, 288] width 158 height 158
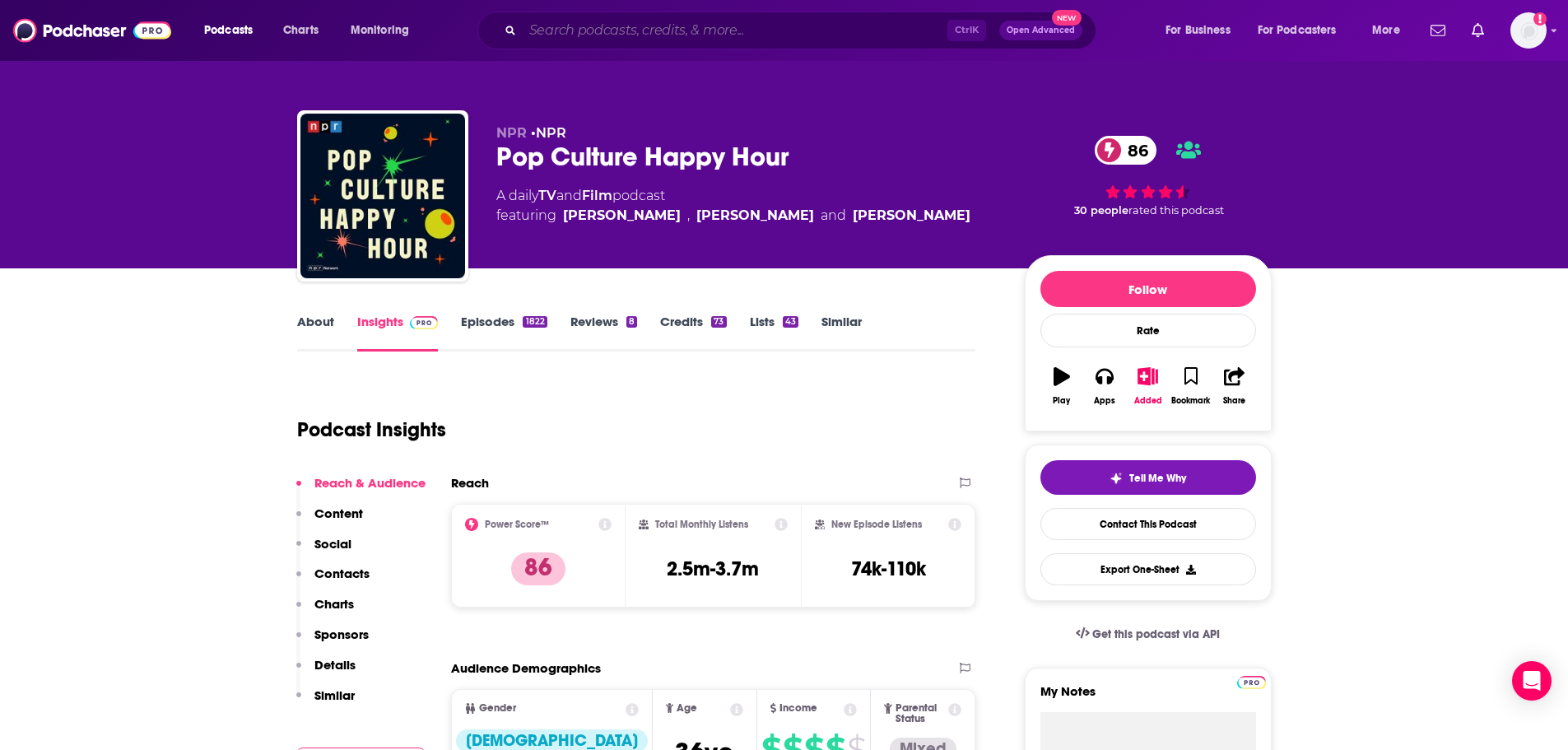
click at [552, 17] on input "Search podcasts, credits, & more..." at bounding box center [734, 30] width 425 height 27
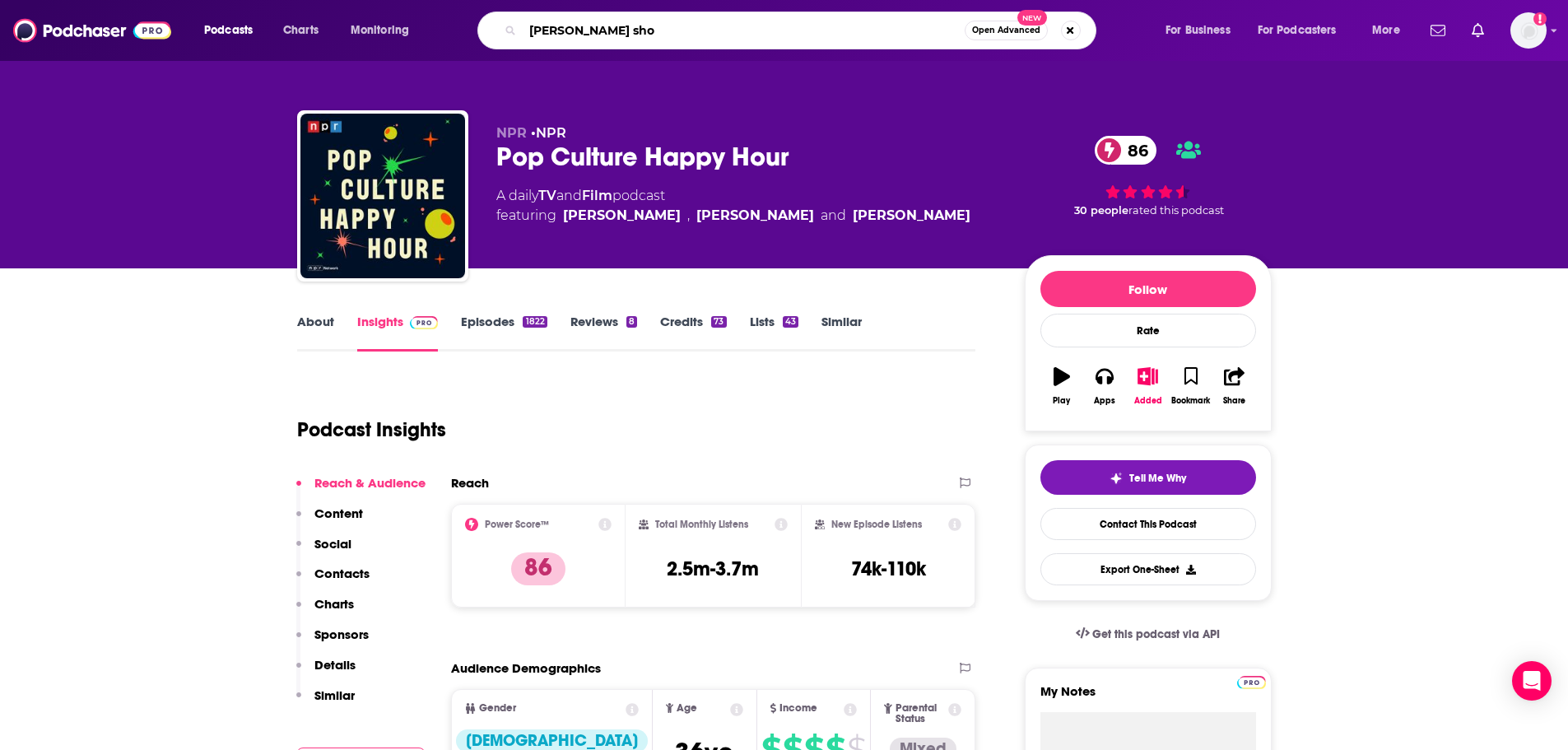
type input "ezra klein show"
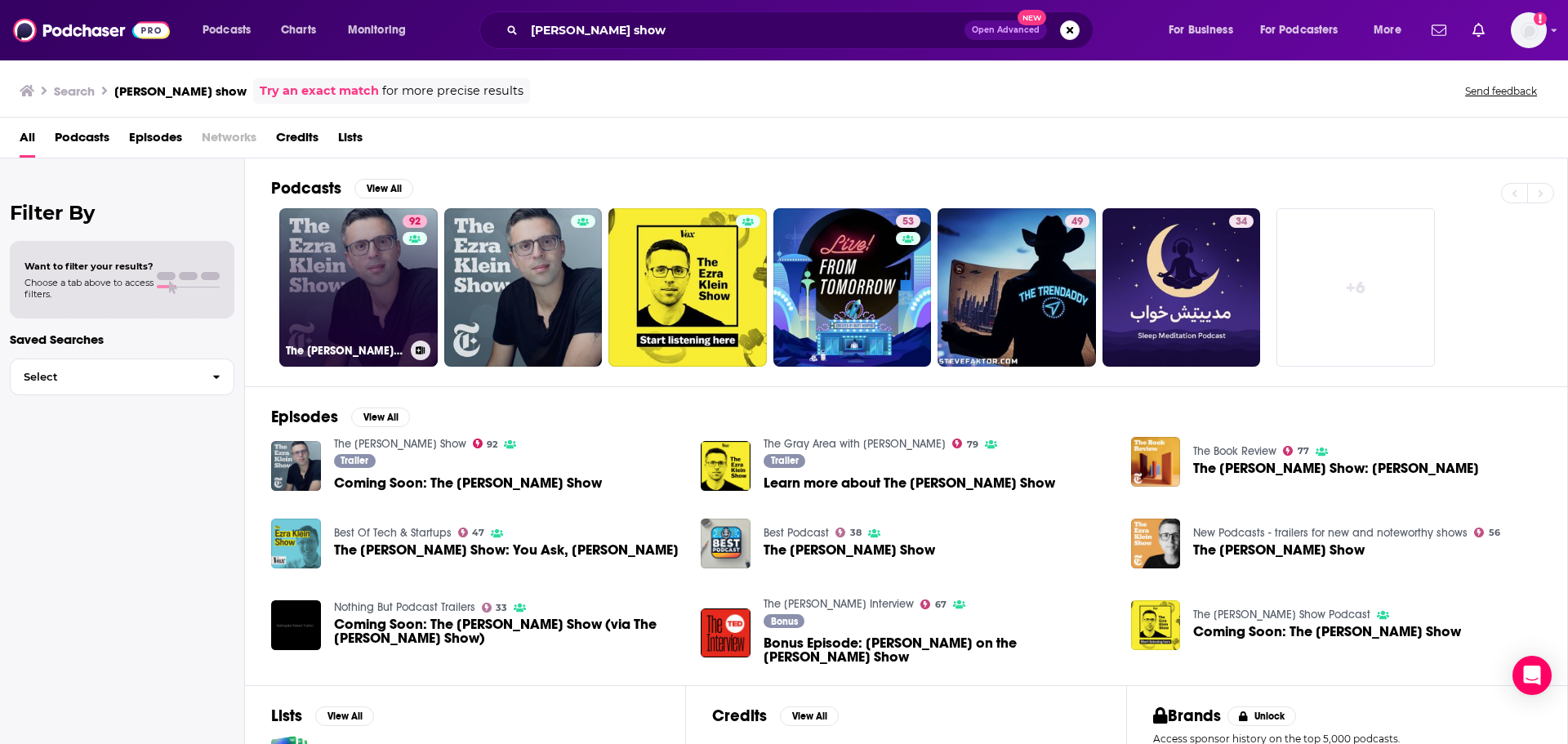
click at [334, 288] on link "92 The Ezra Klein Show" at bounding box center [358, 288] width 158 height 158
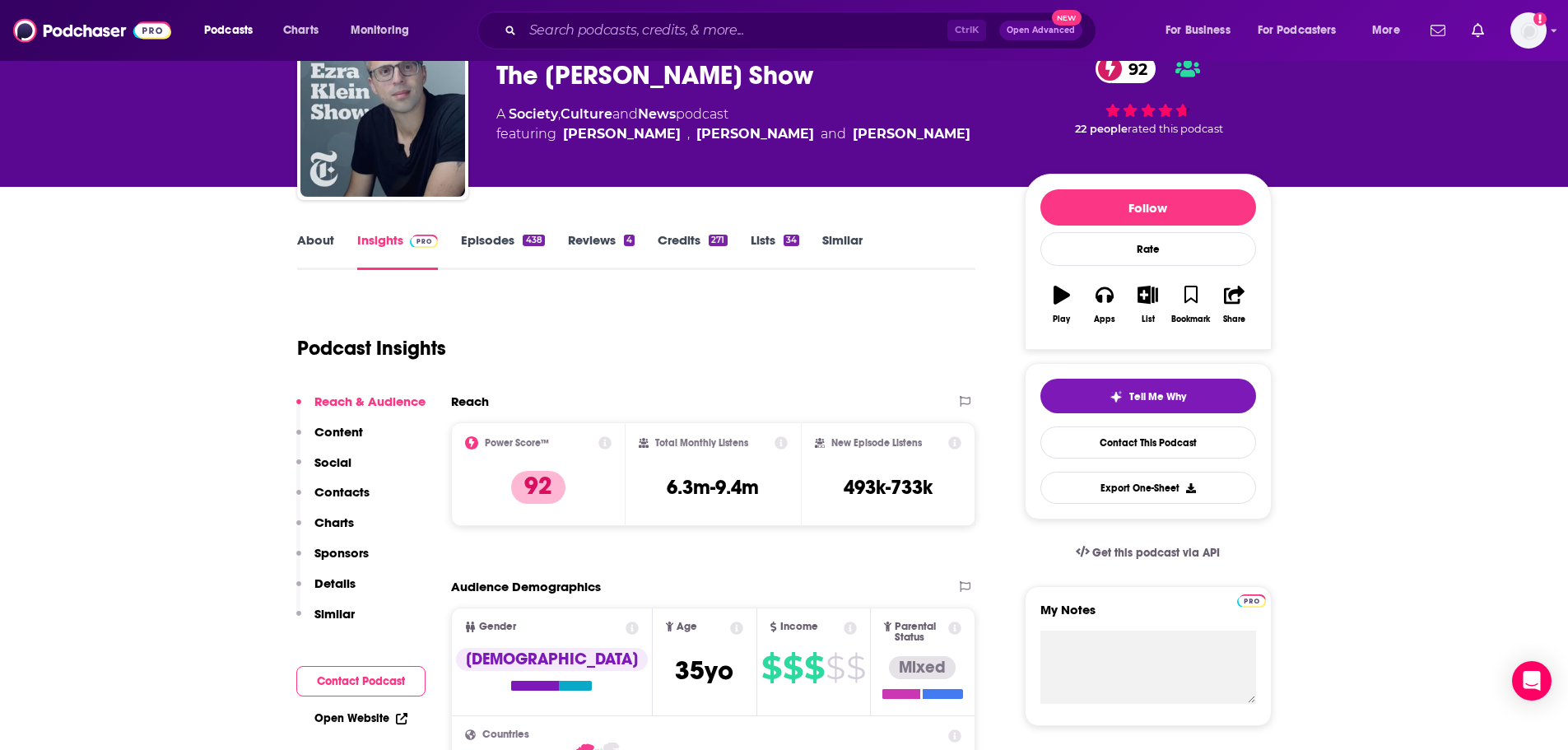
scroll to position [82, 0]
